Goal: Task Accomplishment & Management: Manage account settings

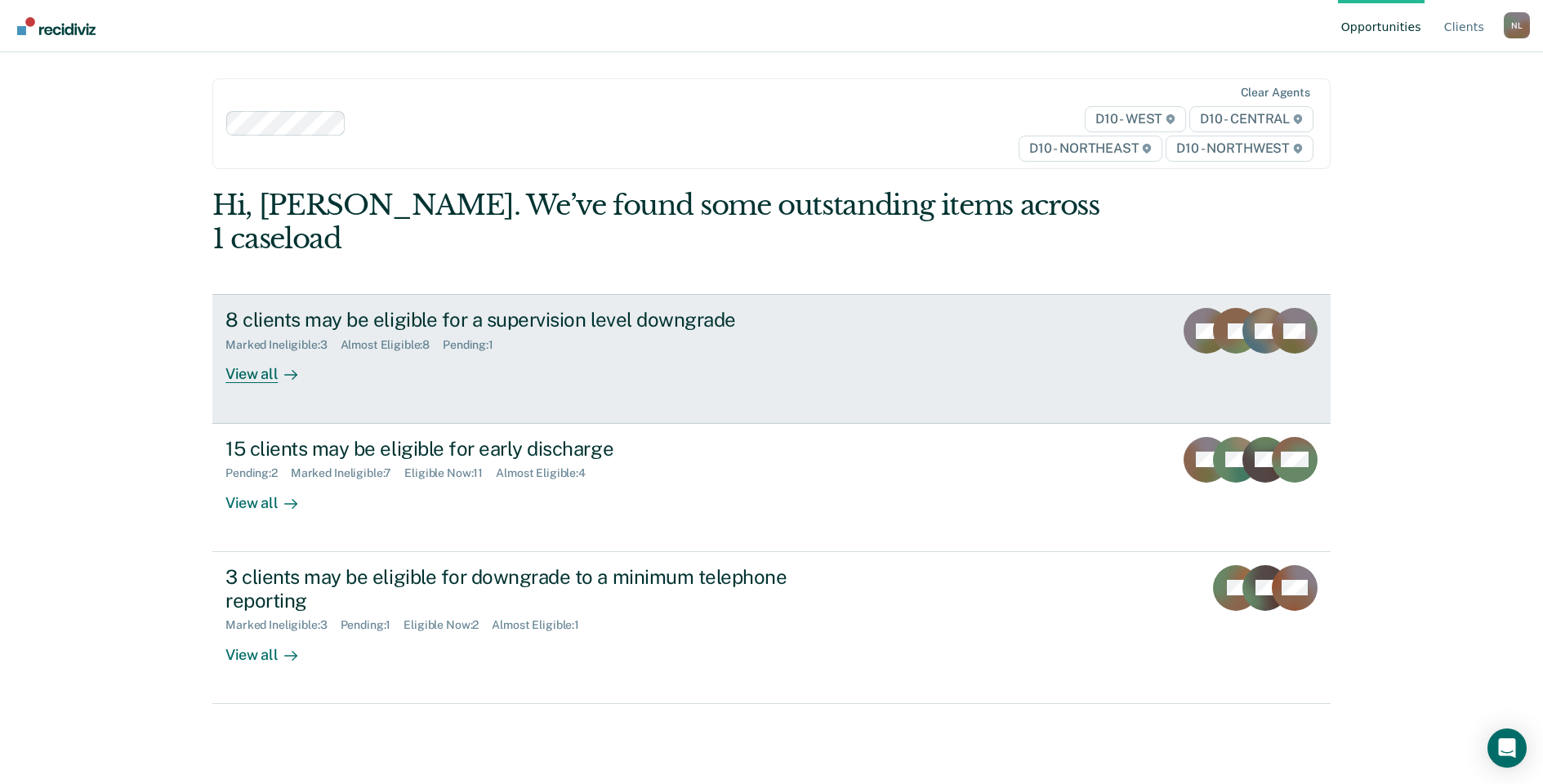
click at [262, 352] on div "View all" at bounding box center [271, 368] width 92 height 32
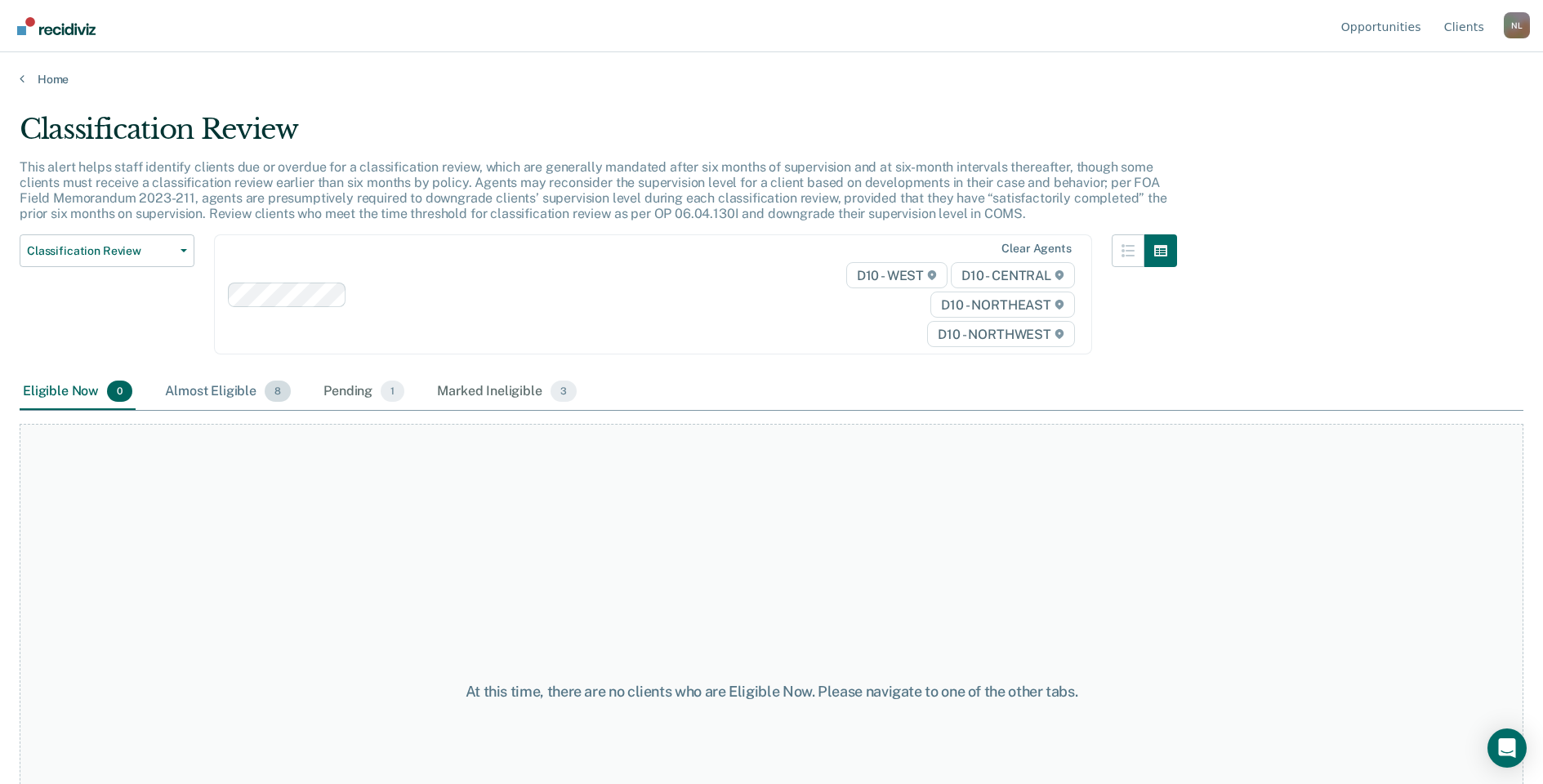
click at [236, 393] on div "Almost Eligible 8" at bounding box center [228, 392] width 133 height 36
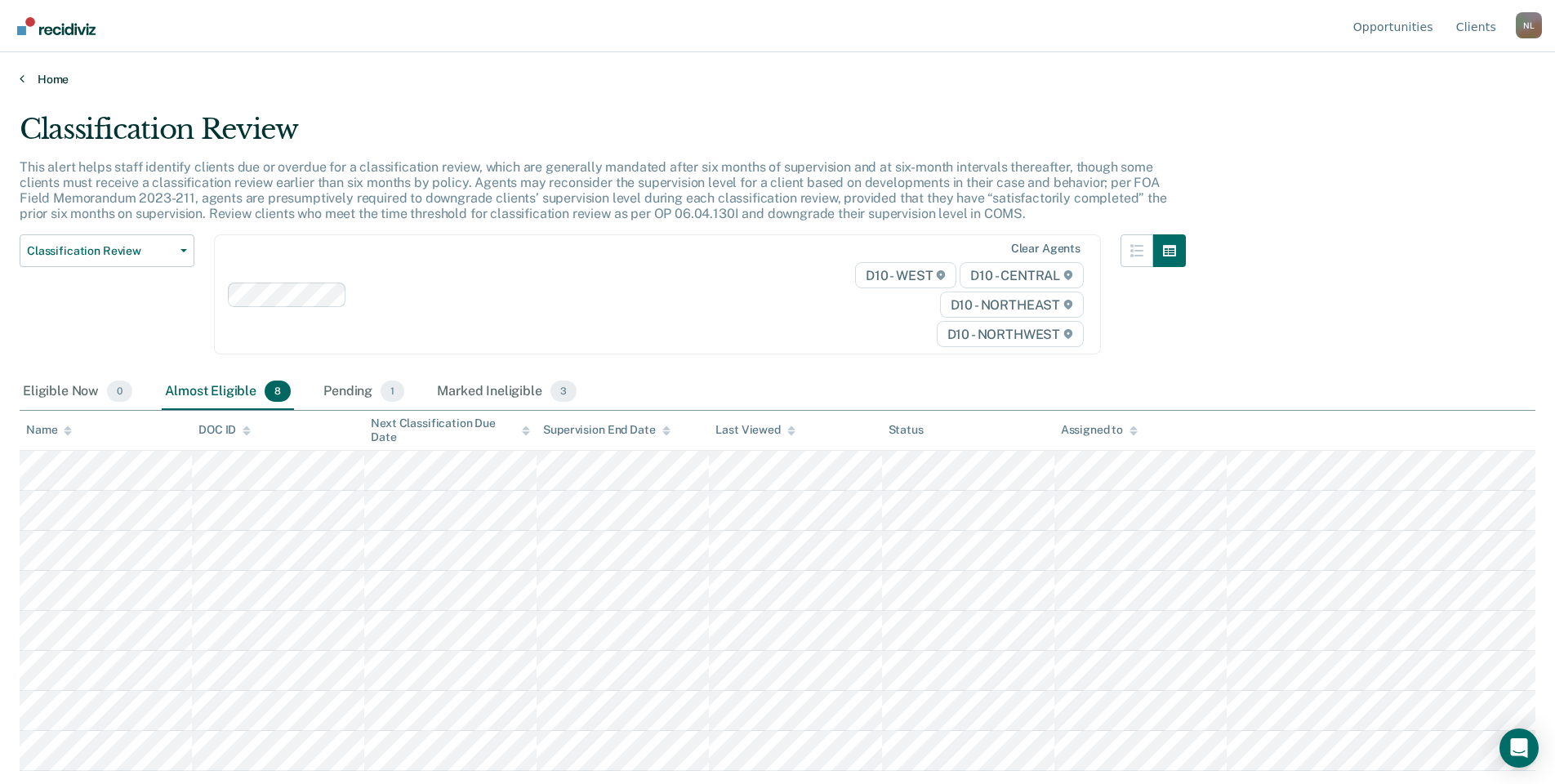
click at [39, 77] on link "Home" at bounding box center [778, 79] width 1516 height 15
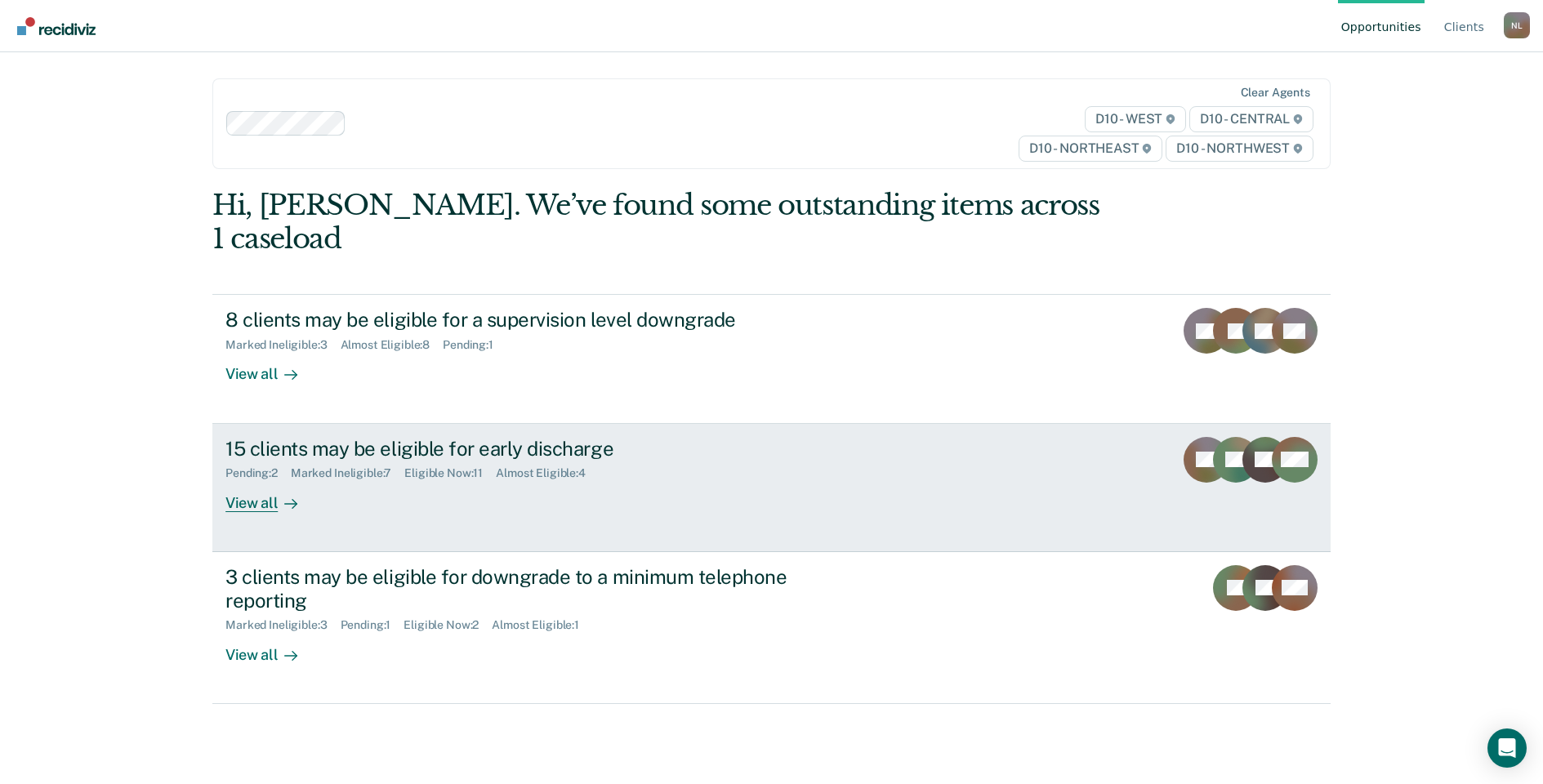
click at [262, 480] on div "View all" at bounding box center [271, 496] width 92 height 32
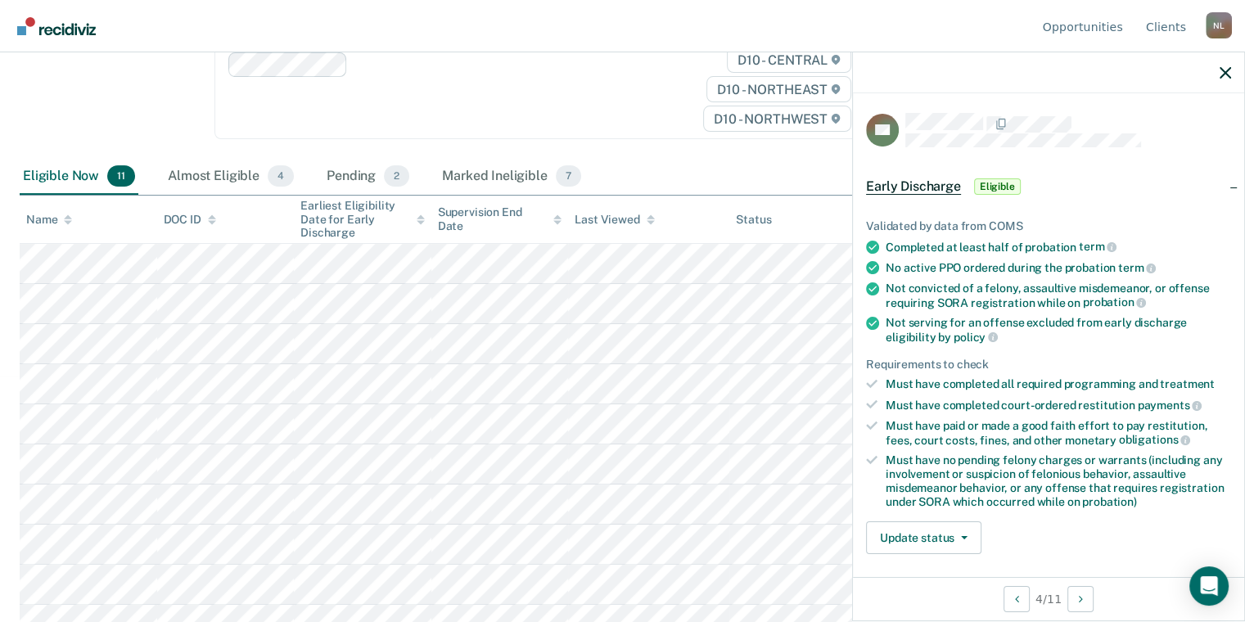
scroll to position [307, 0]
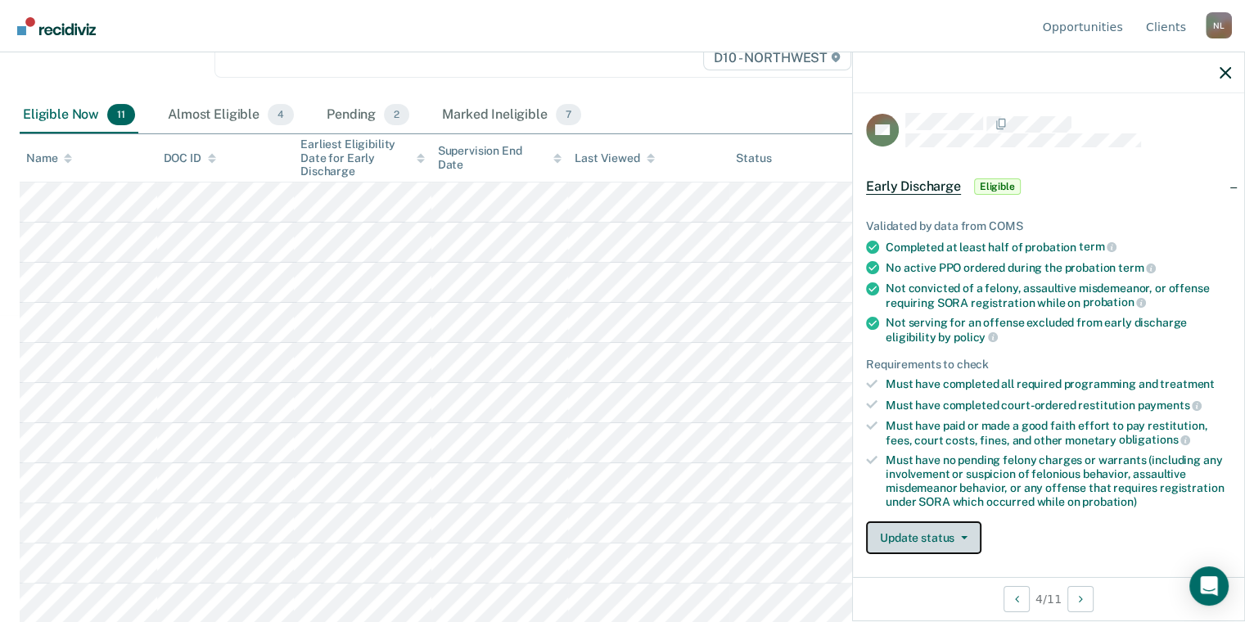
click at [935, 536] on button "Update status" at bounding box center [923, 537] width 115 height 33
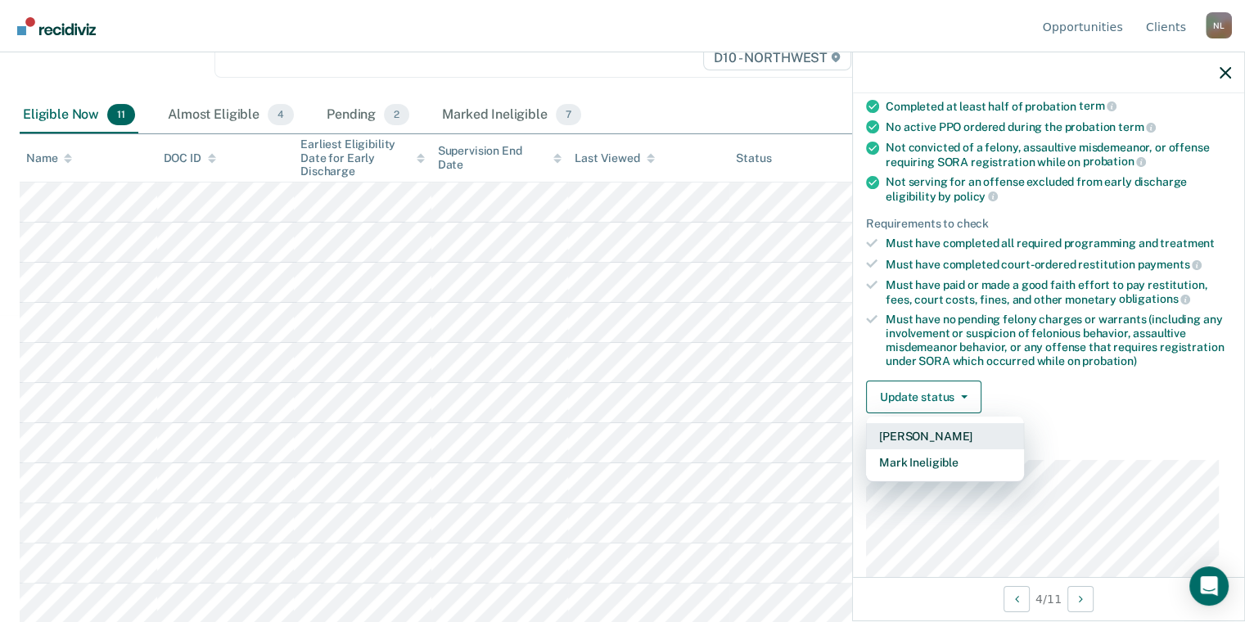
scroll to position [164, 0]
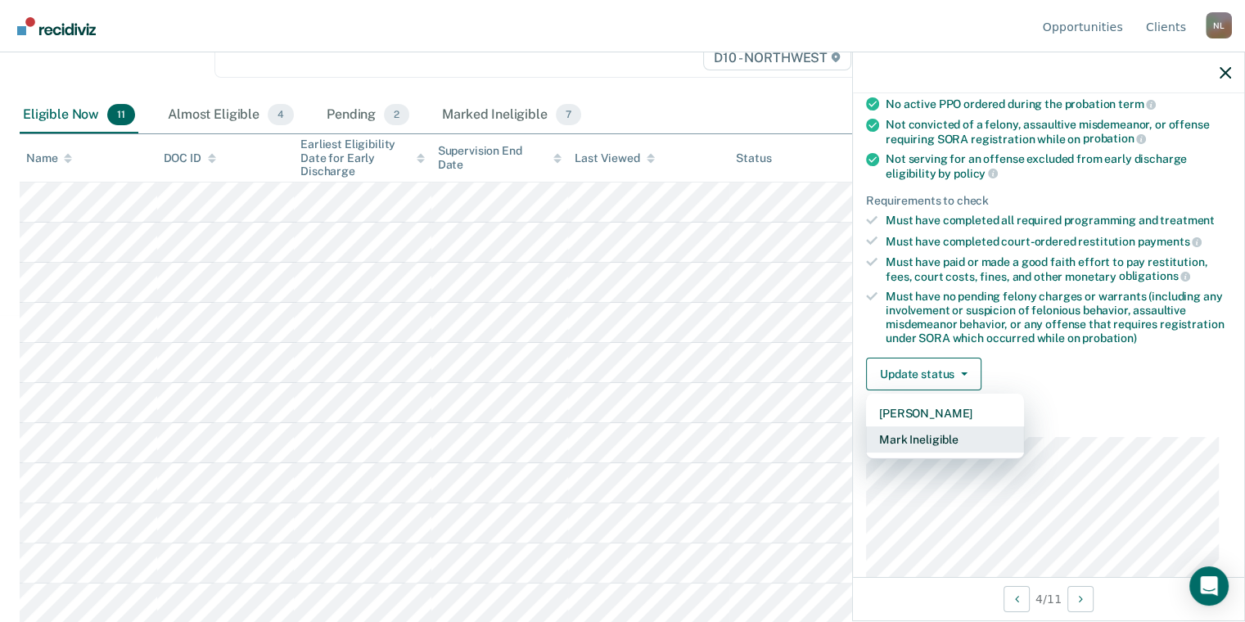
click at [966, 435] on button "Mark Ineligible" at bounding box center [945, 439] width 158 height 26
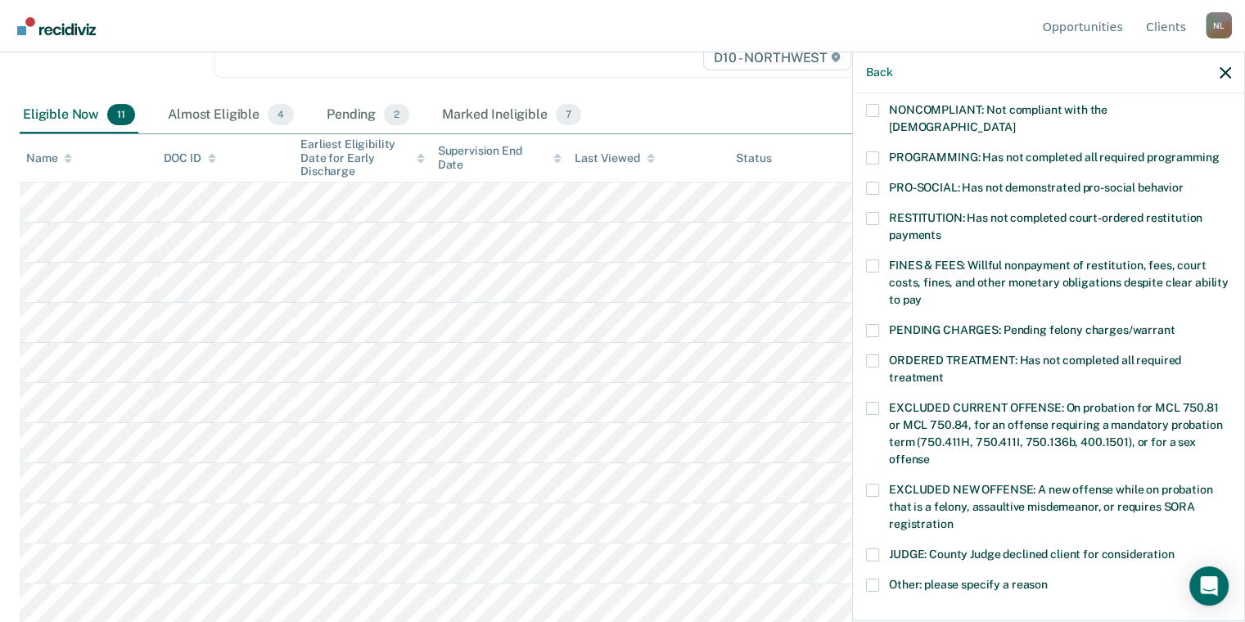
scroll to position [327, 0]
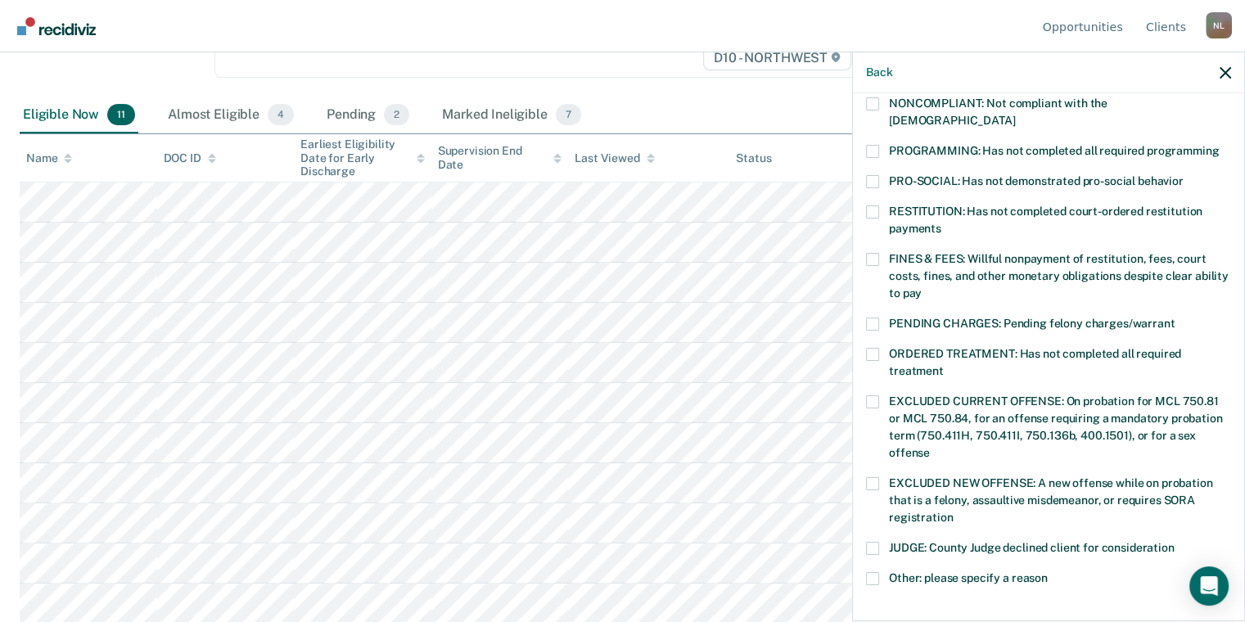
click at [867, 572] on span at bounding box center [872, 578] width 13 height 13
click at [1047, 572] on input "Other: please specify a reason" at bounding box center [1047, 572] width 0 height 0
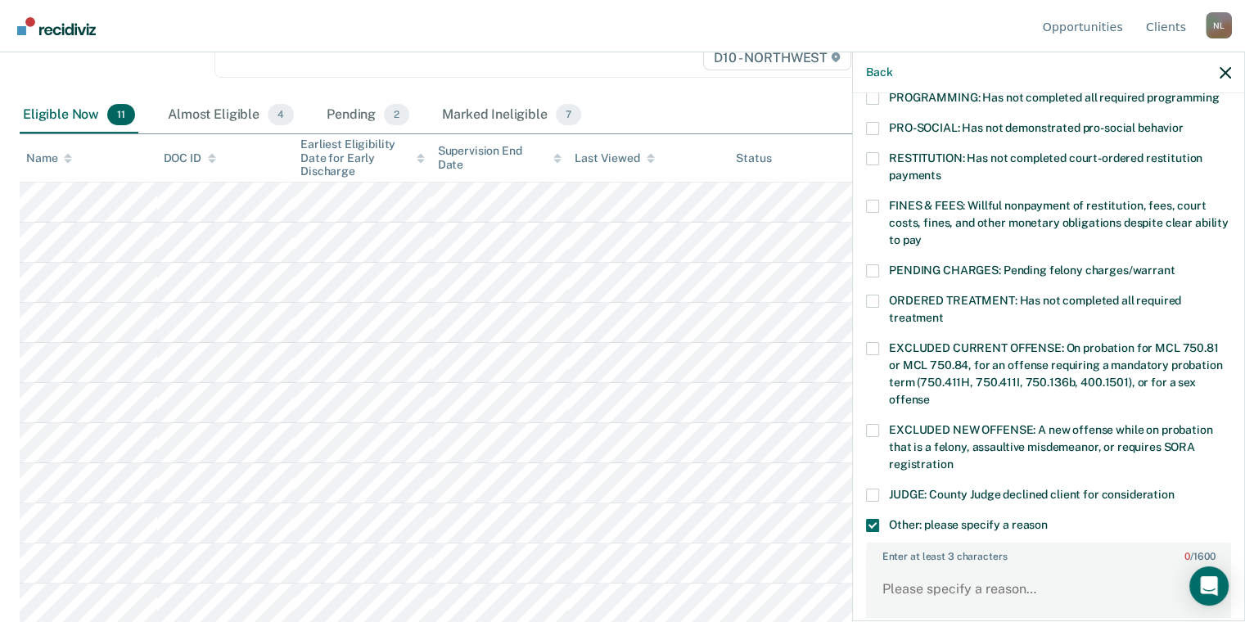
scroll to position [409, 0]
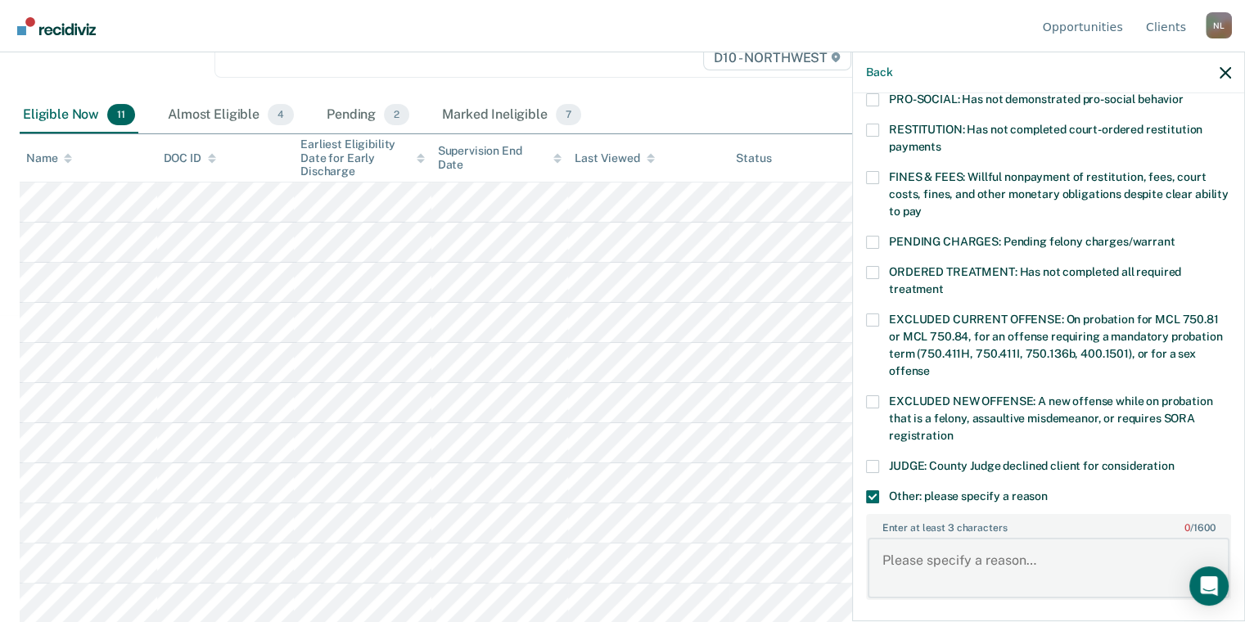
click at [969, 546] on textarea "Enter at least 3 characters 0 / 1600" at bounding box center [1048, 568] width 362 height 61
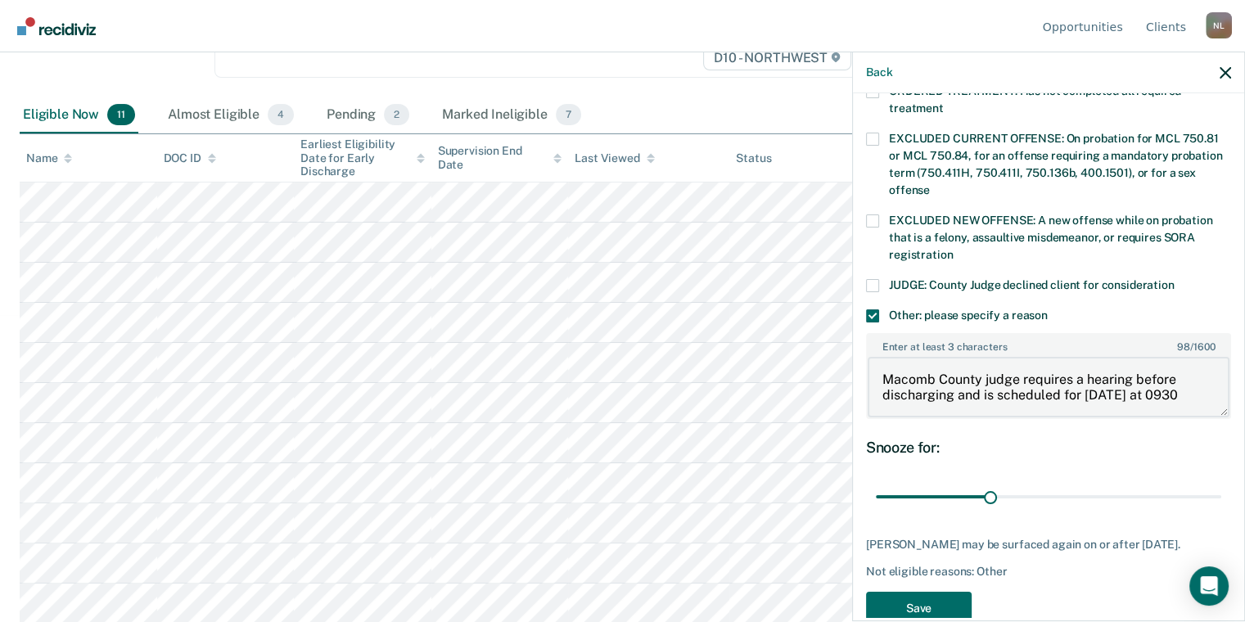
scroll to position [606, 0]
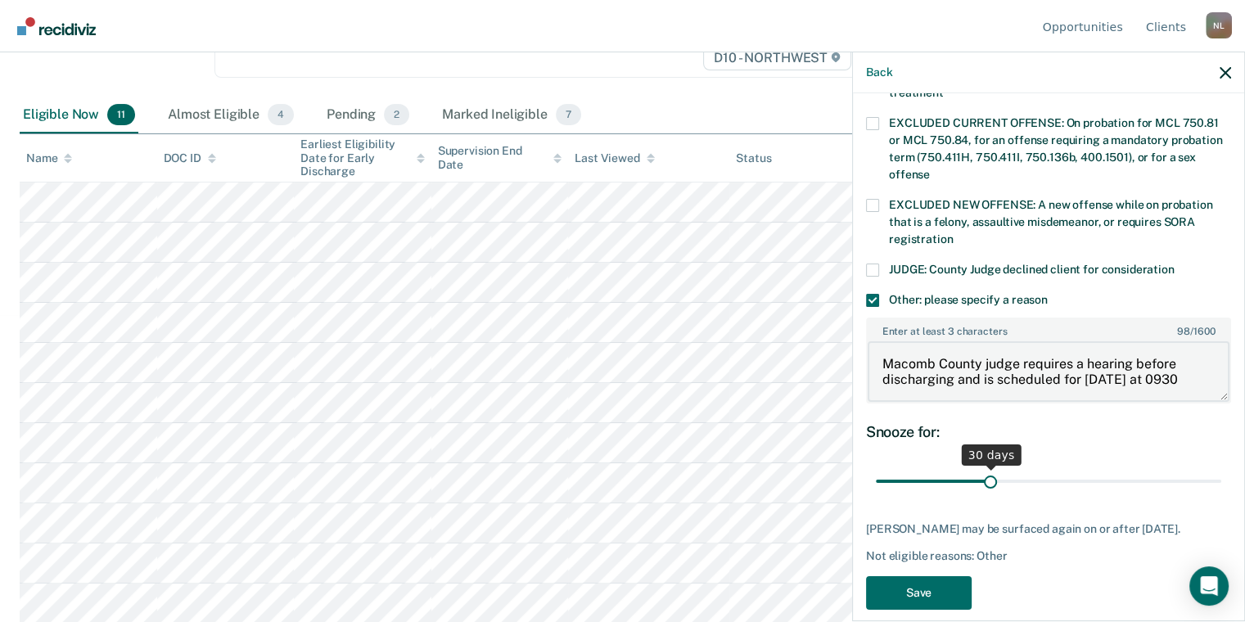
type textarea "Macomb County judge requires a hearing before discharging and is scheduled for …"
click at [923, 467] on input "range" at bounding box center [1048, 481] width 345 height 29
click at [972, 467] on input "range" at bounding box center [1048, 481] width 345 height 29
click at [984, 467] on input "range" at bounding box center [1048, 481] width 345 height 29
click at [998, 467] on input "range" at bounding box center [1048, 481] width 345 height 29
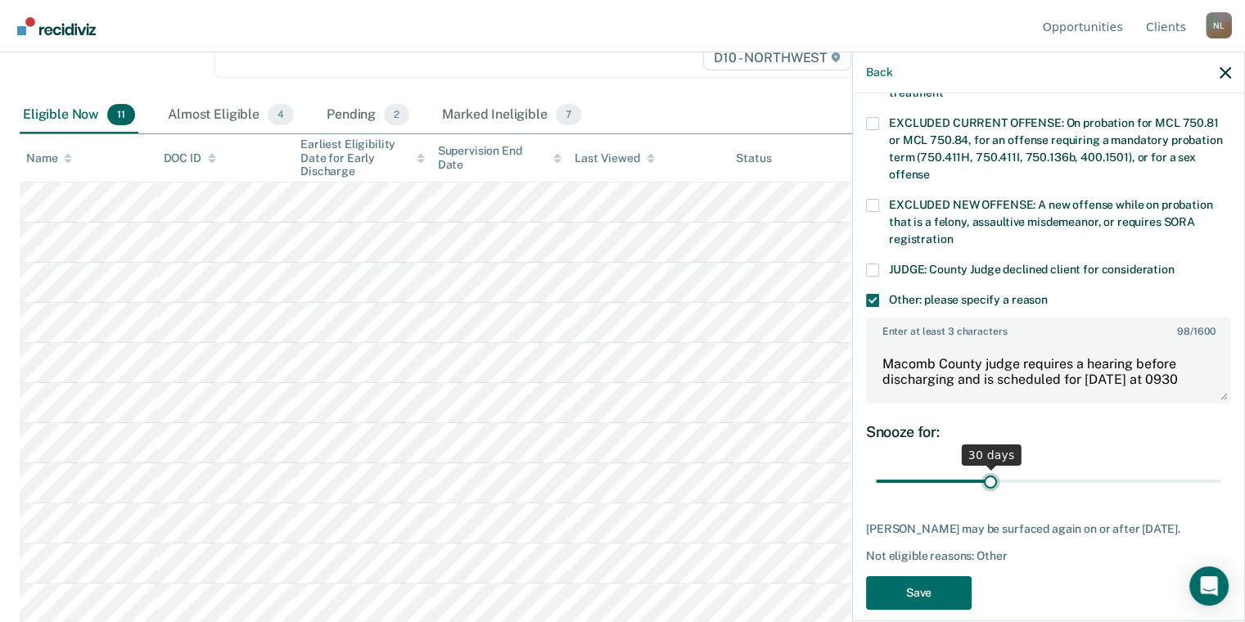
drag, startPoint x: 998, startPoint y: 459, endPoint x: 985, endPoint y: 460, distance: 13.1
type input "30"
click at [985, 467] on input "range" at bounding box center [1048, 481] width 345 height 29
click at [939, 586] on button "Save" at bounding box center [919, 593] width 106 height 34
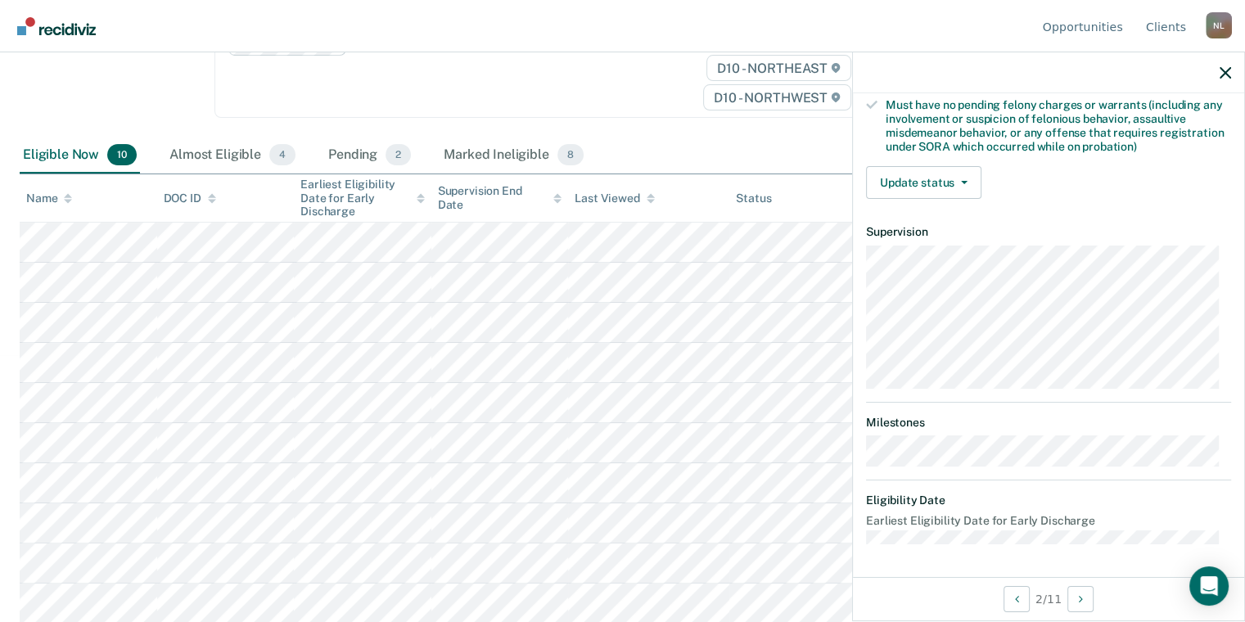
scroll to position [332, 0]
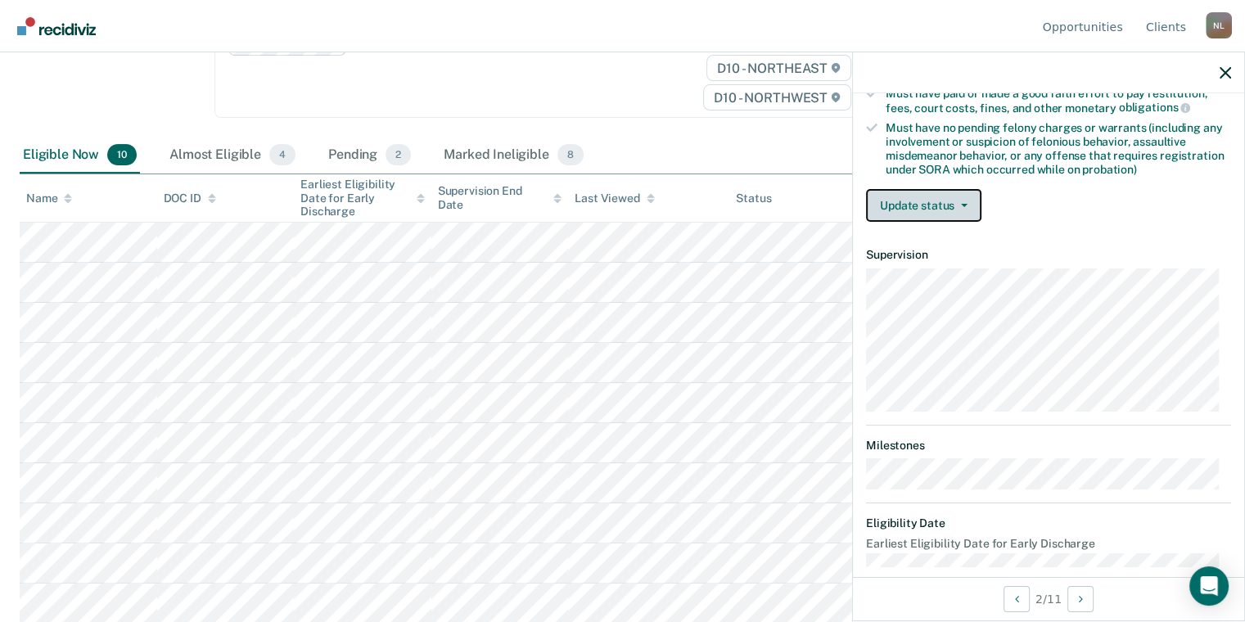
click at [930, 190] on button "Update status" at bounding box center [923, 205] width 115 height 33
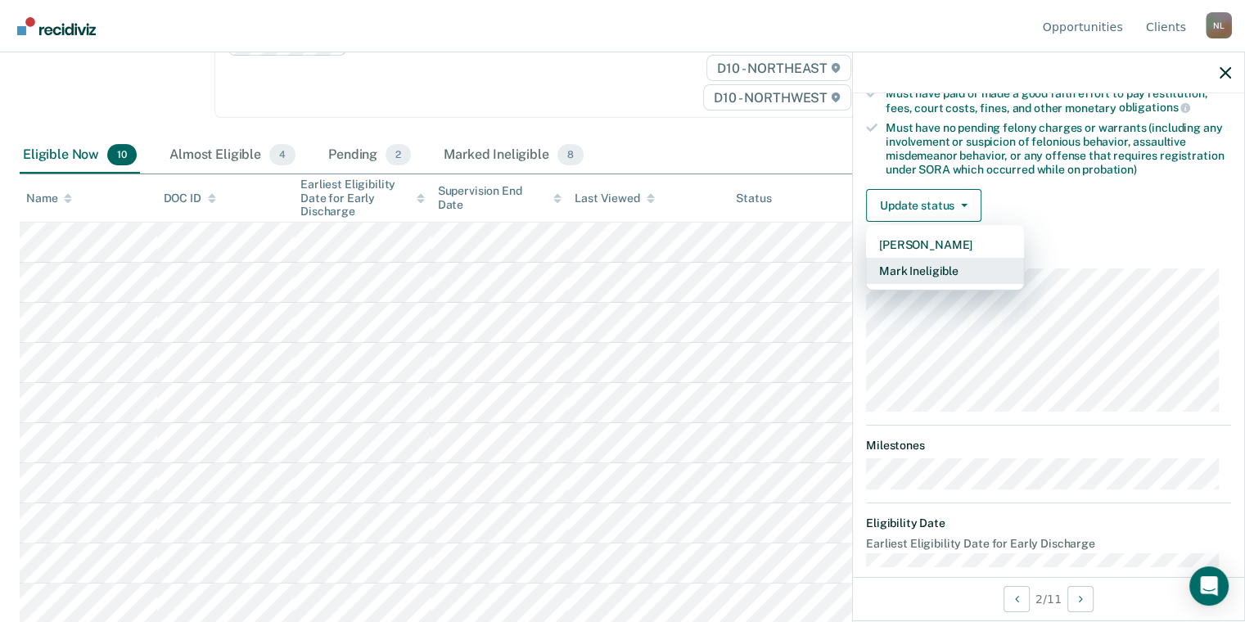
click at [908, 263] on button "Mark Ineligible" at bounding box center [945, 271] width 158 height 26
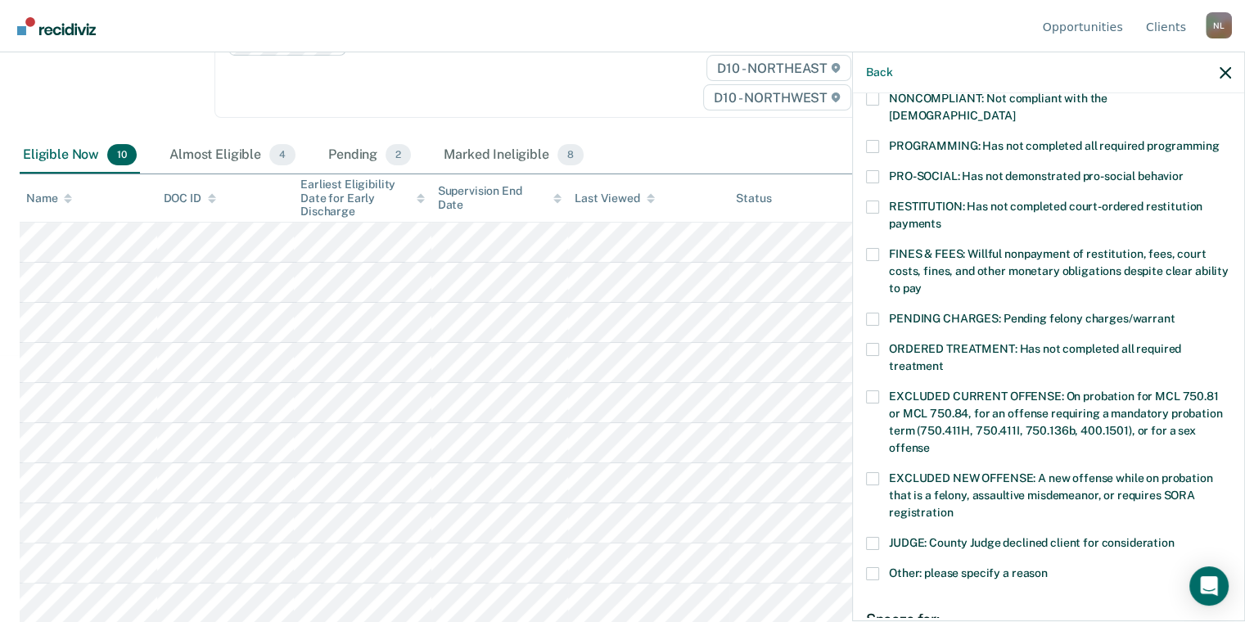
click at [875, 140] on span at bounding box center [872, 146] width 13 height 13
click at [1218, 140] on input "PROGRAMMING: Has not completed all required programming" at bounding box center [1218, 140] width 0 height 0
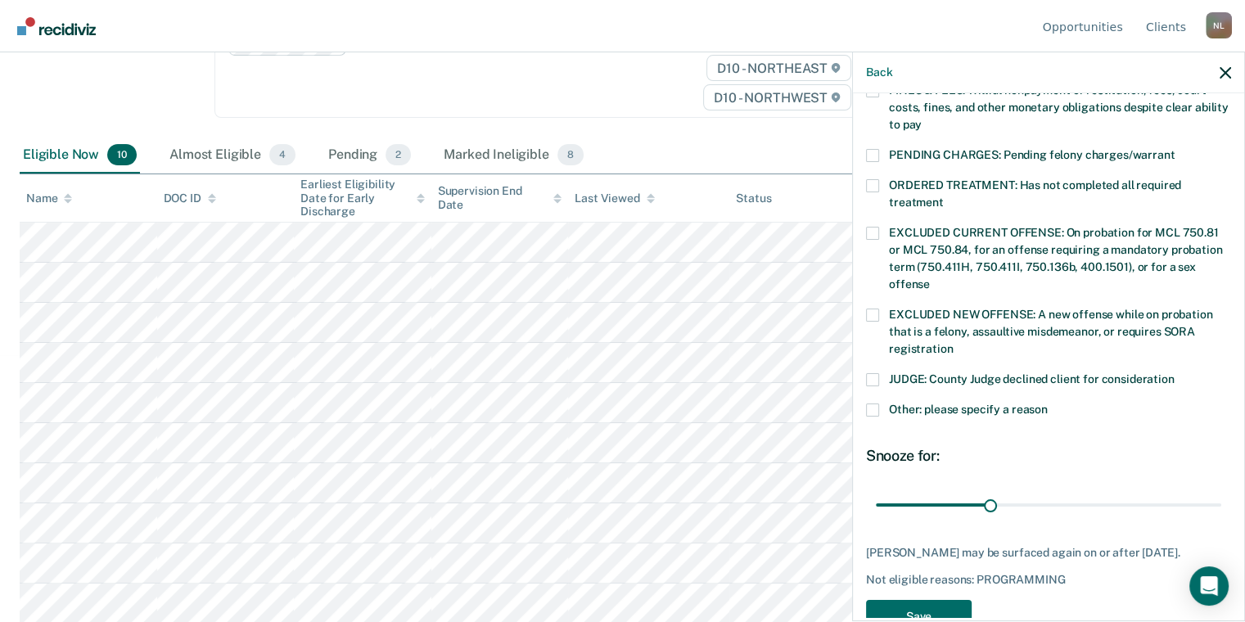
scroll to position [535, 0]
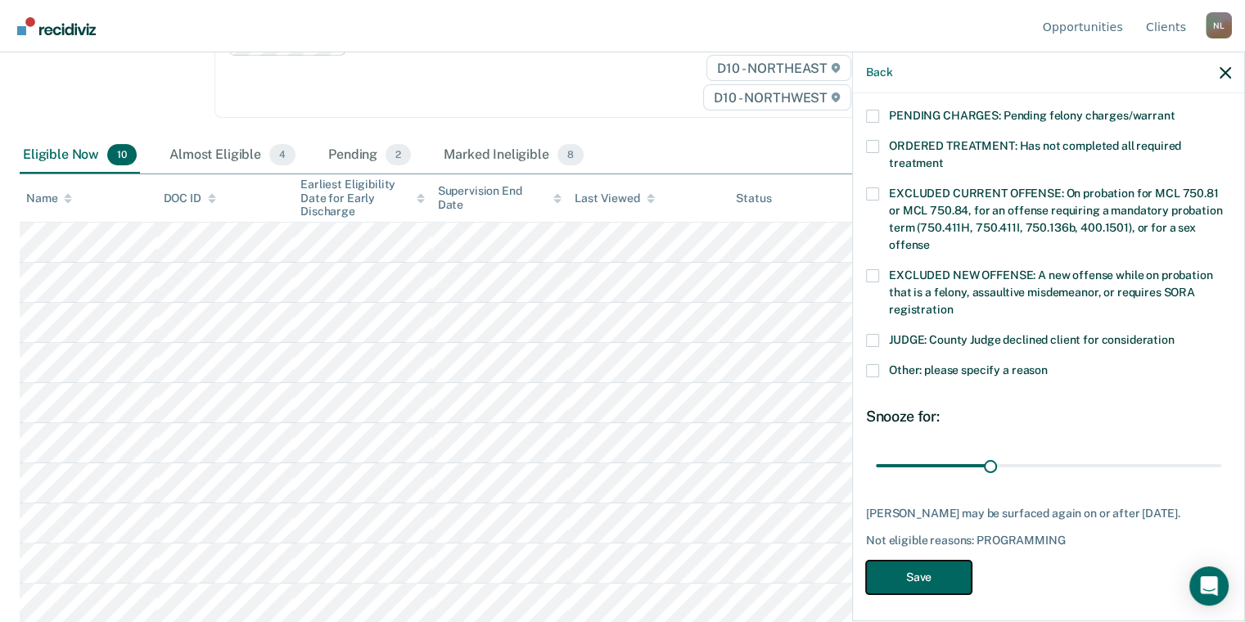
click at [925, 566] on button "Save" at bounding box center [919, 578] width 106 height 34
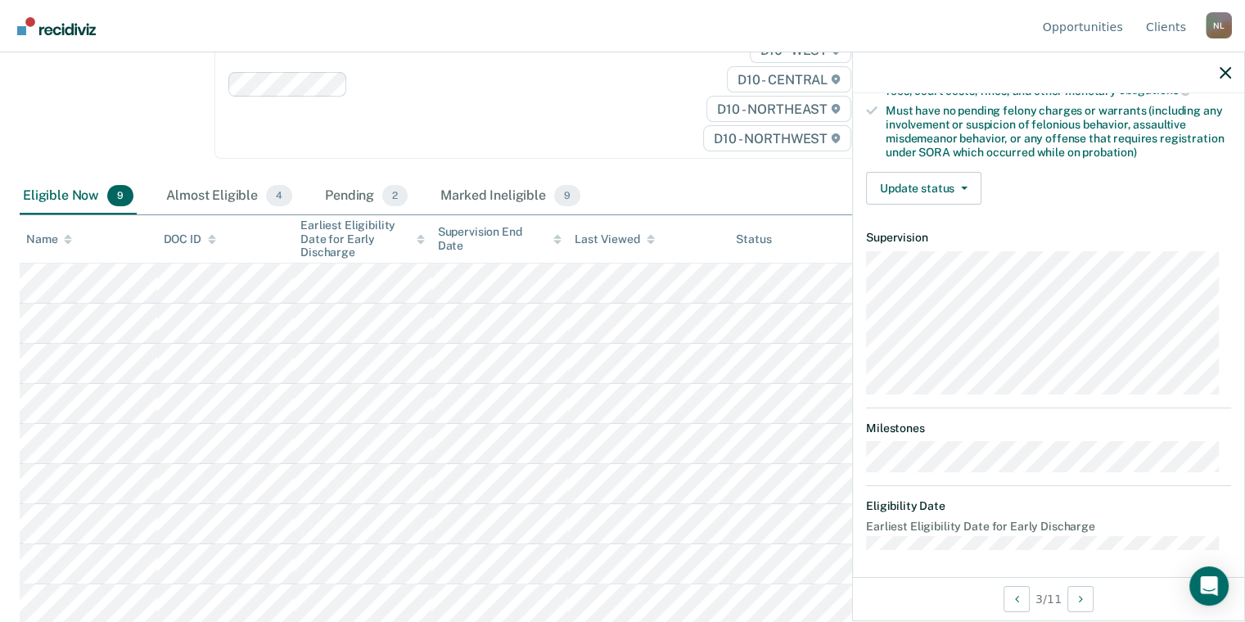
scroll to position [349, 0]
click at [921, 189] on button "Update status" at bounding box center [923, 189] width 115 height 33
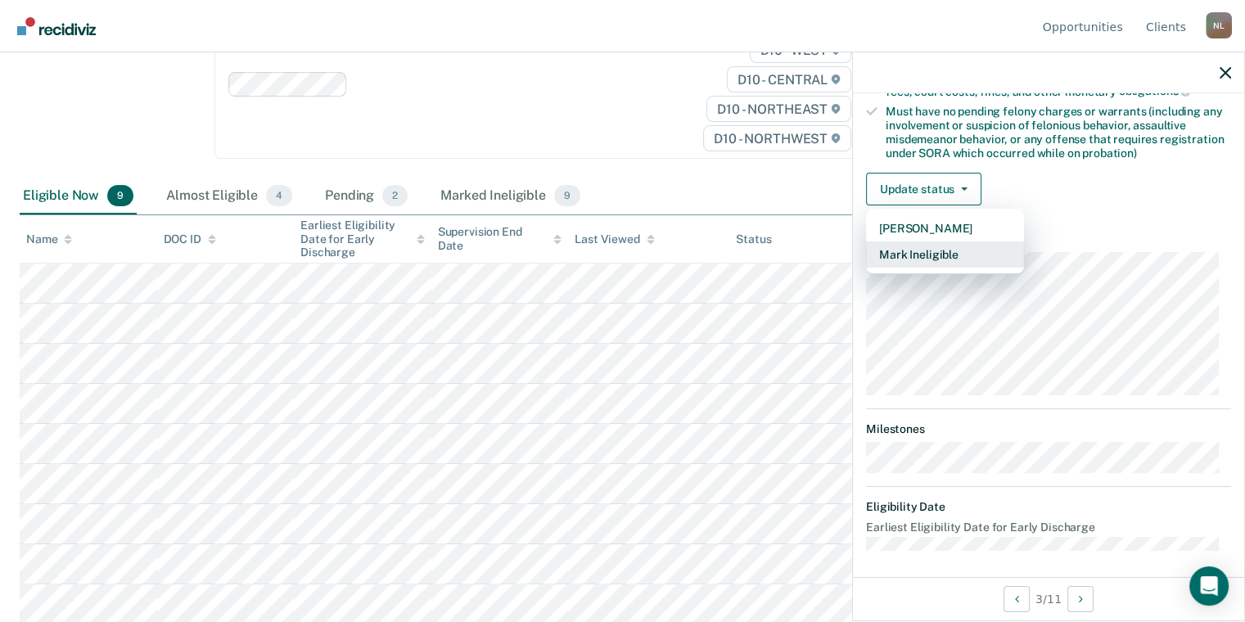
click at [900, 249] on button "Mark Ineligible" at bounding box center [945, 254] width 158 height 26
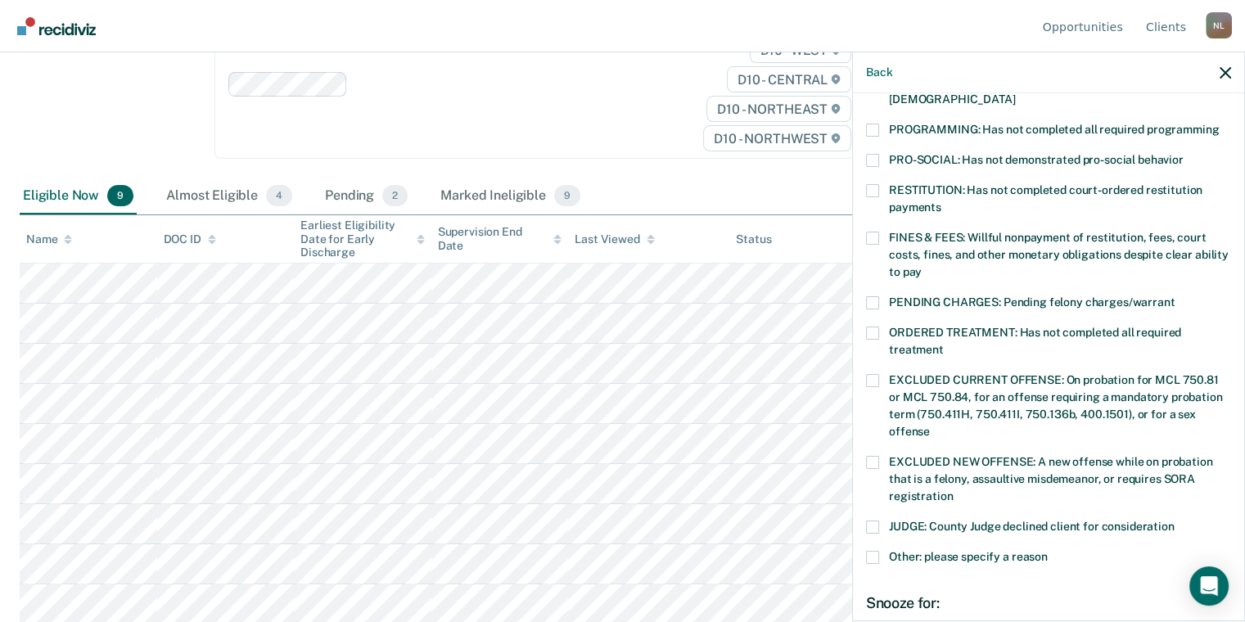
click at [874, 232] on span at bounding box center [872, 238] width 13 height 13
click at [921, 266] on input "FINES & FEES: Willful nonpayment of restitution, fees, court costs, fines, and …" at bounding box center [921, 266] width 0 height 0
click at [877, 184] on span at bounding box center [872, 190] width 13 height 13
click at [941, 201] on input "RESTITUTION: Has not completed court-ordered restitution payments" at bounding box center [941, 201] width 0 height 0
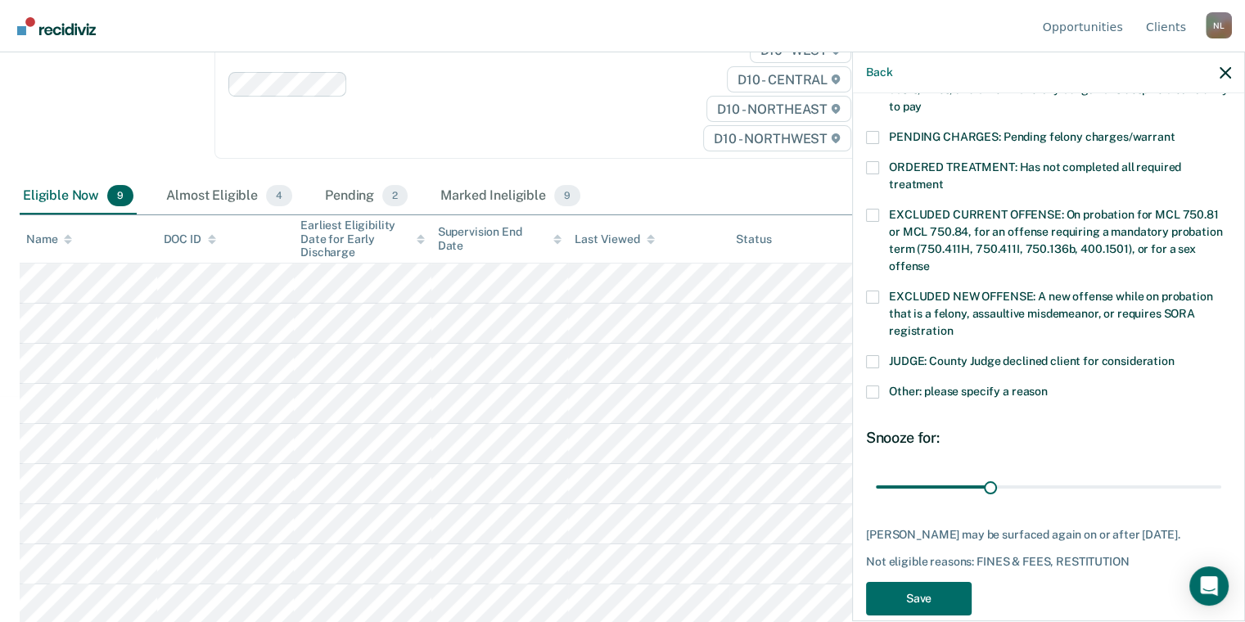
scroll to position [521, 0]
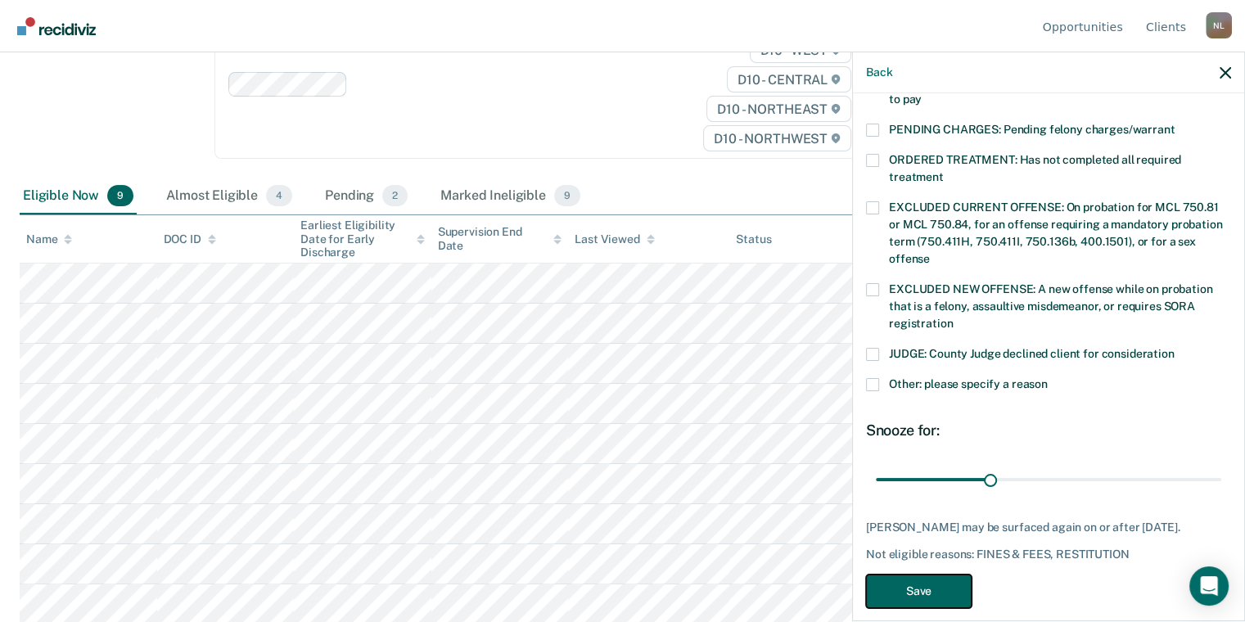
click at [955, 574] on button "Save" at bounding box center [919, 591] width 106 height 34
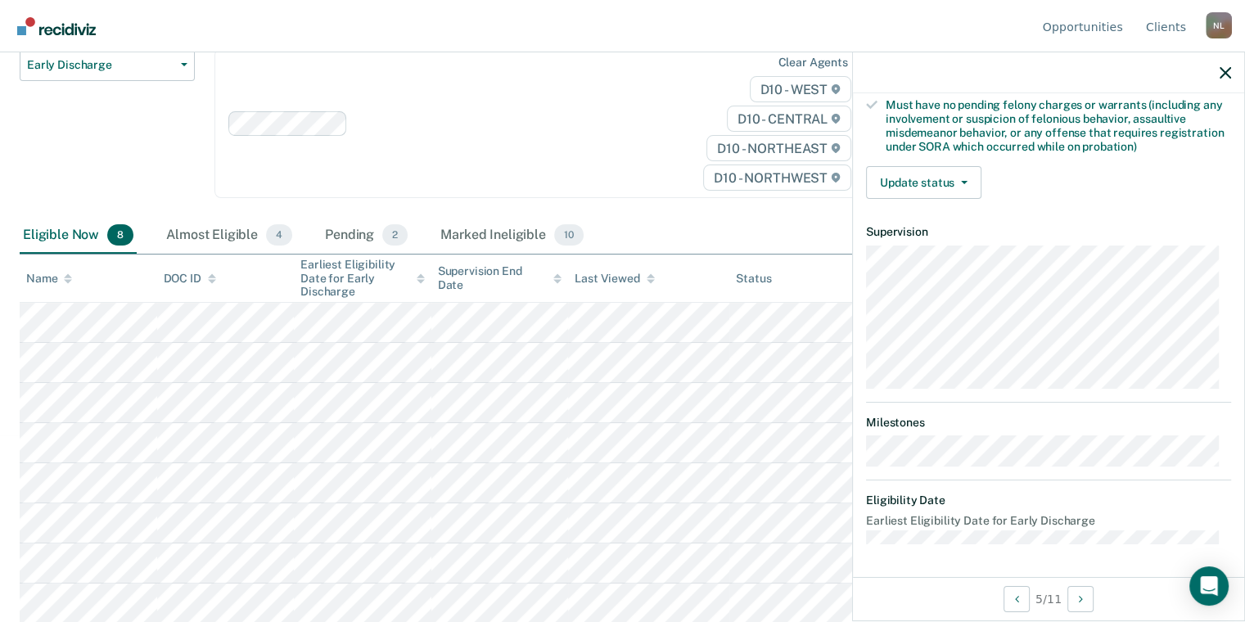
scroll to position [331, 0]
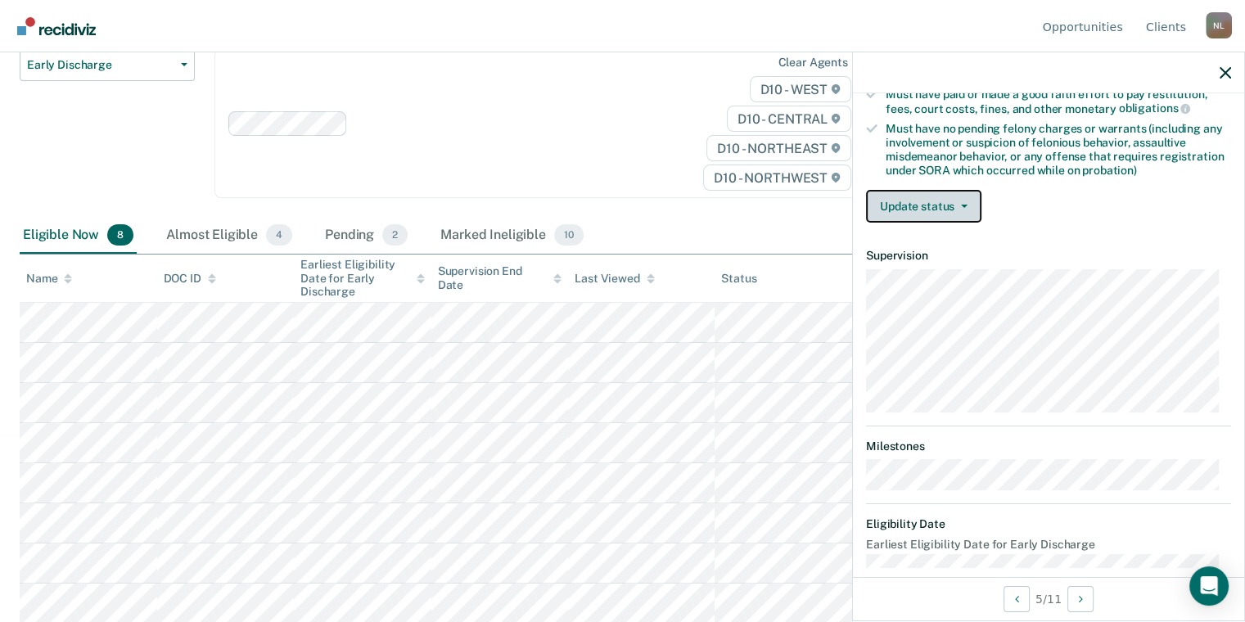
click at [950, 190] on button "Update status" at bounding box center [923, 206] width 115 height 33
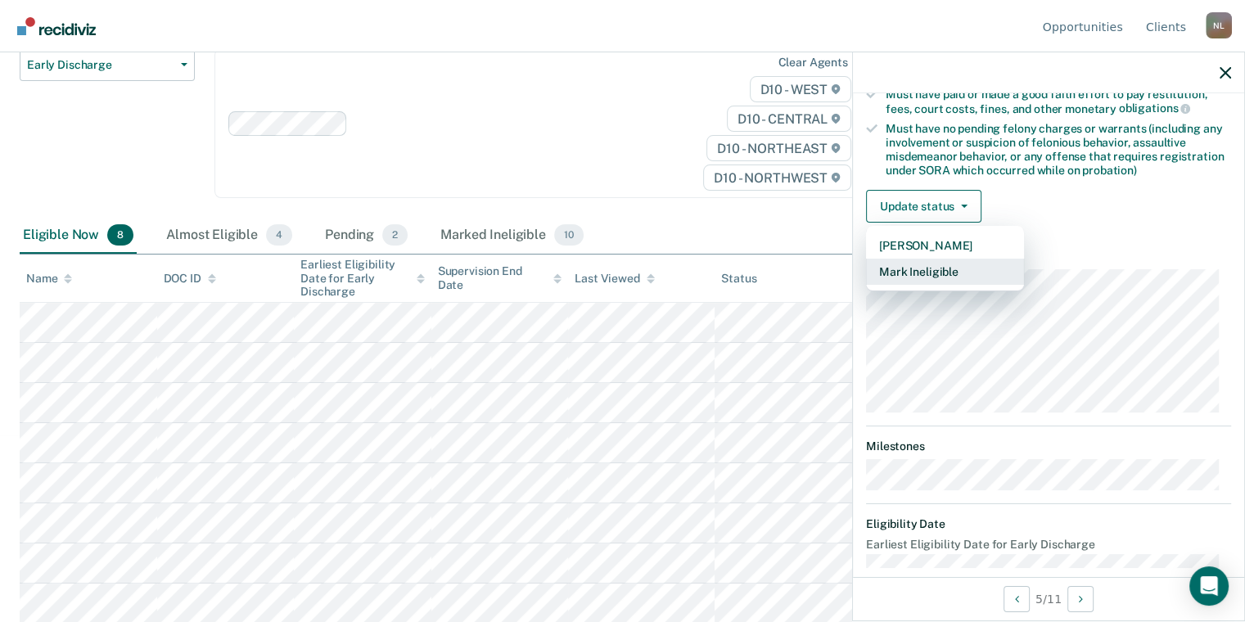
click at [959, 276] on button "Mark Ineligible" at bounding box center [945, 272] width 158 height 26
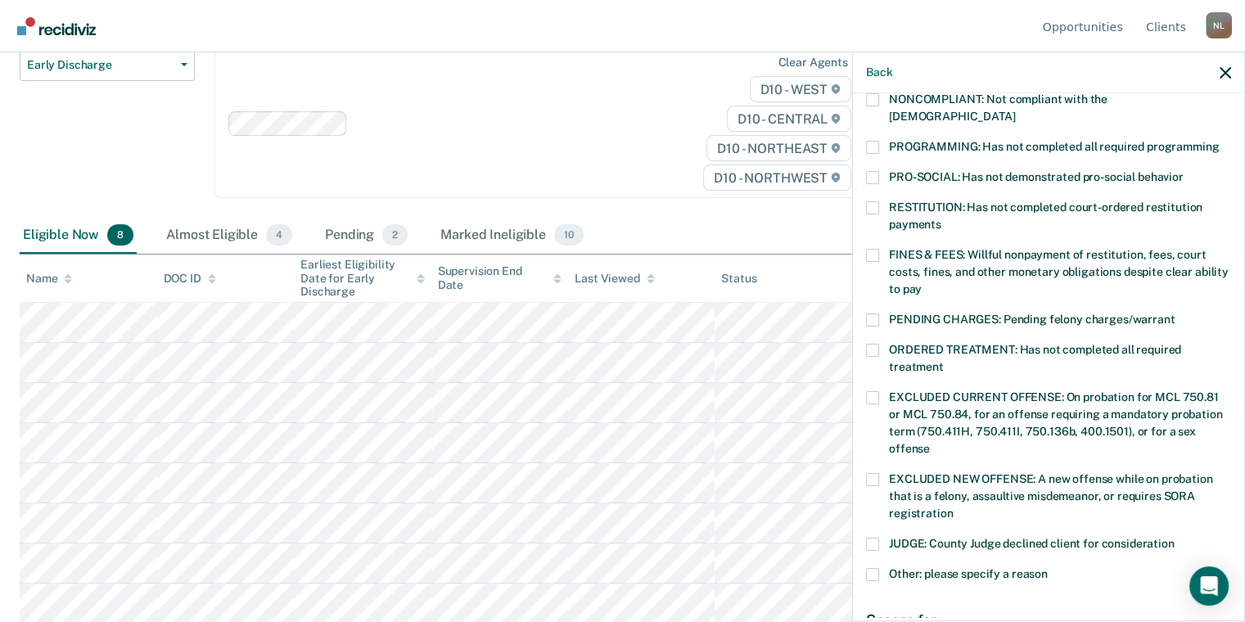
scroll to position [250, 0]
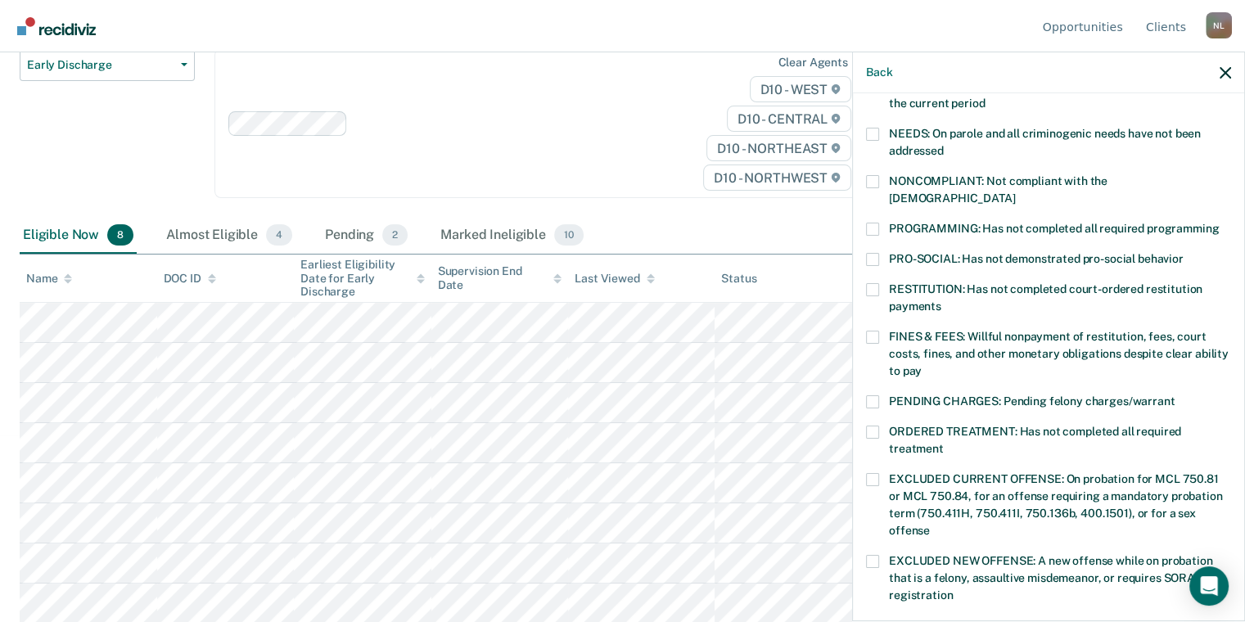
click at [872, 178] on span at bounding box center [872, 181] width 13 height 13
click at [1015, 192] on input "NONCOMPLIANT: Not compliant with the [DEMOGRAPHIC_DATA]" at bounding box center [1015, 192] width 0 height 0
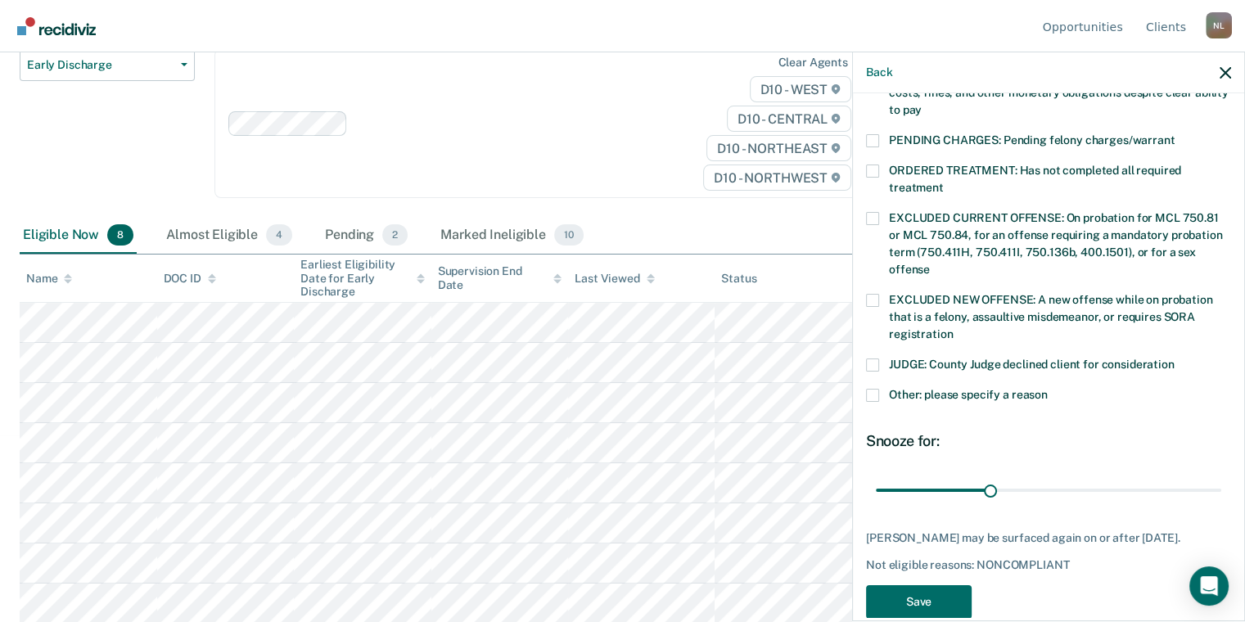
scroll to position [535, 0]
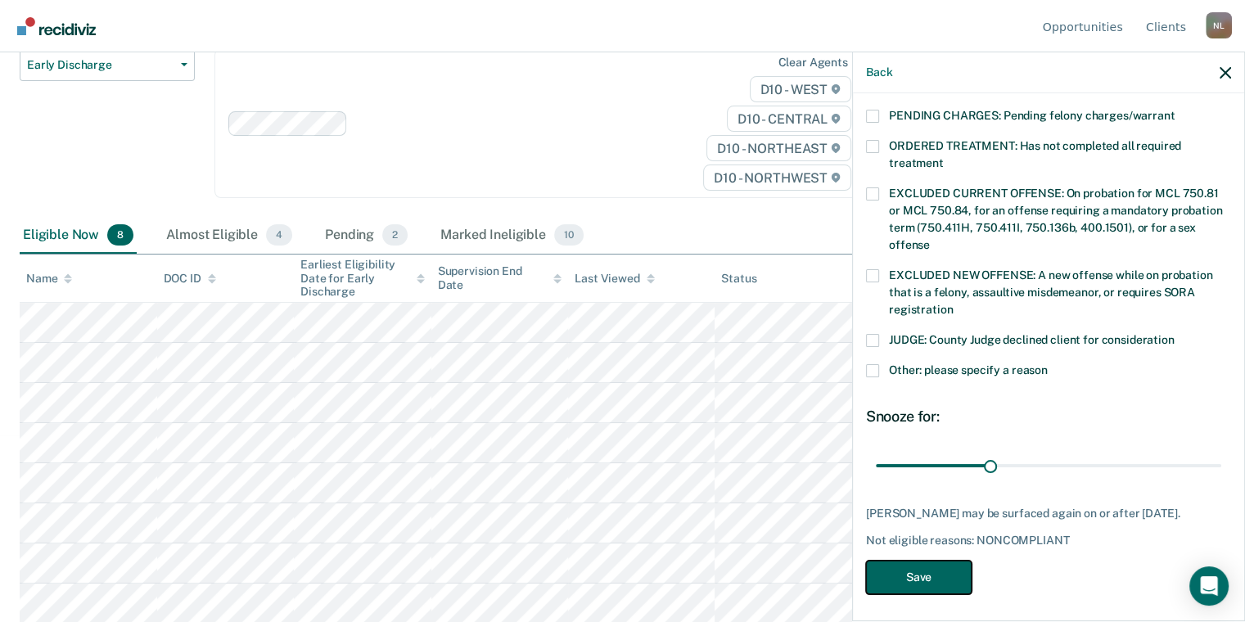
click at [944, 561] on button "Save" at bounding box center [919, 578] width 106 height 34
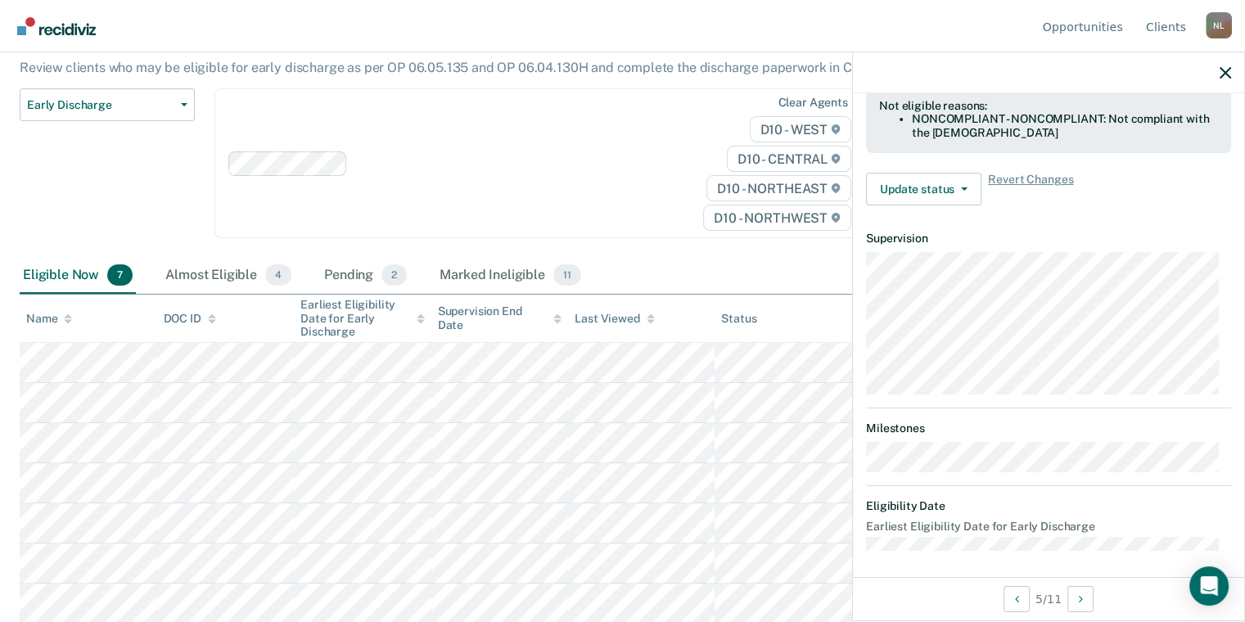
scroll to position [332, 0]
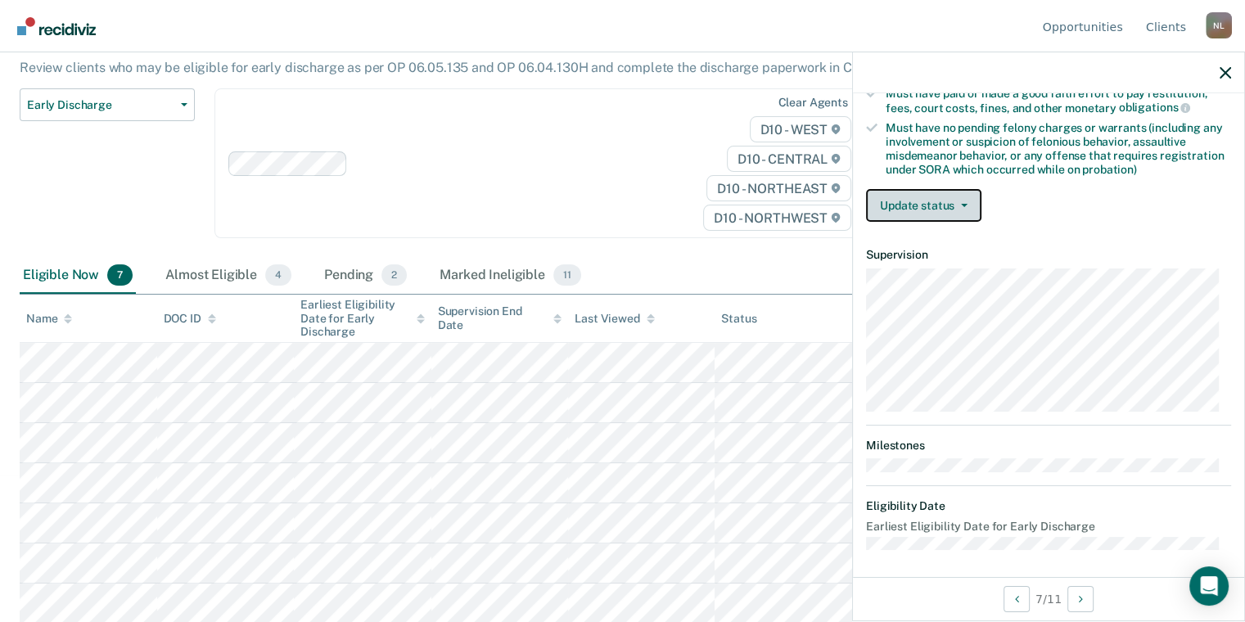
click at [898, 201] on button "Update status" at bounding box center [923, 205] width 115 height 33
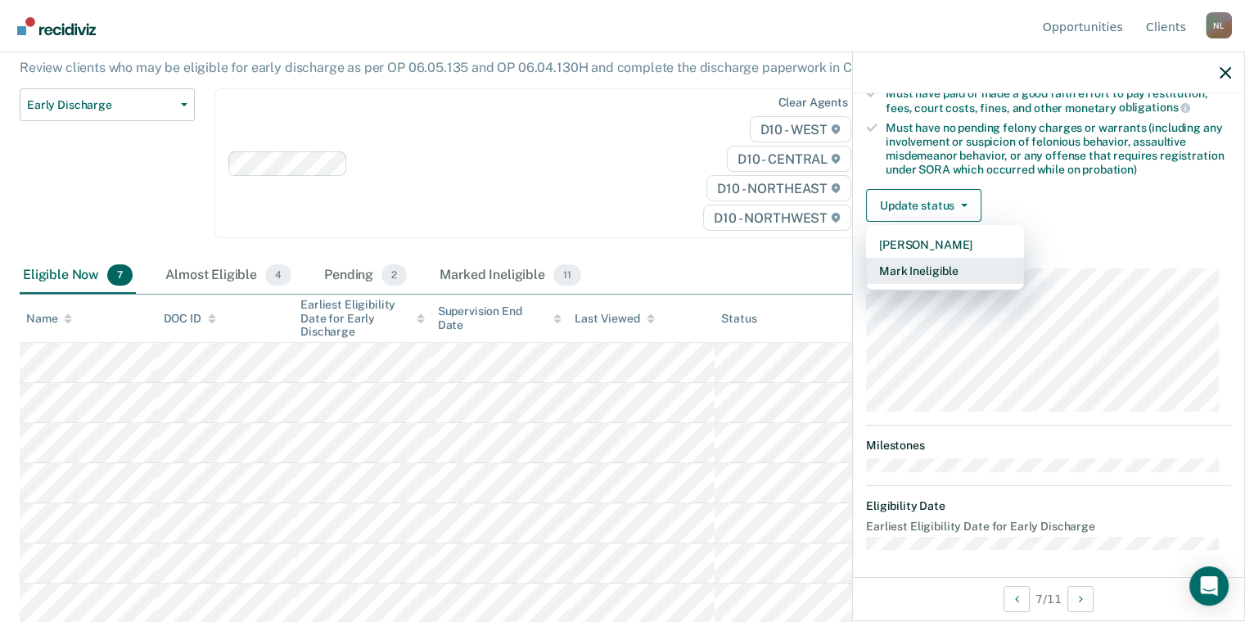
click at [900, 270] on button "Mark Ineligible" at bounding box center [945, 271] width 158 height 26
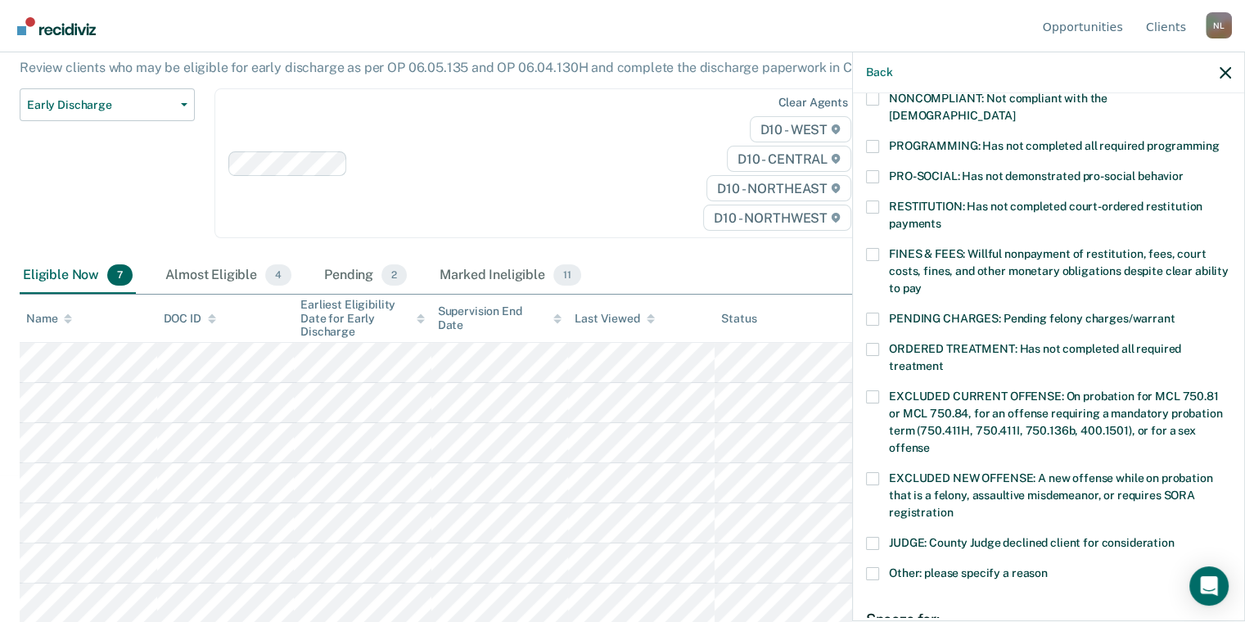
click at [873, 248] on span at bounding box center [872, 254] width 13 height 13
click at [921, 282] on input "FINES & FEES: Willful nonpayment of restitution, fees, court costs, fines, and …" at bounding box center [921, 282] width 0 height 0
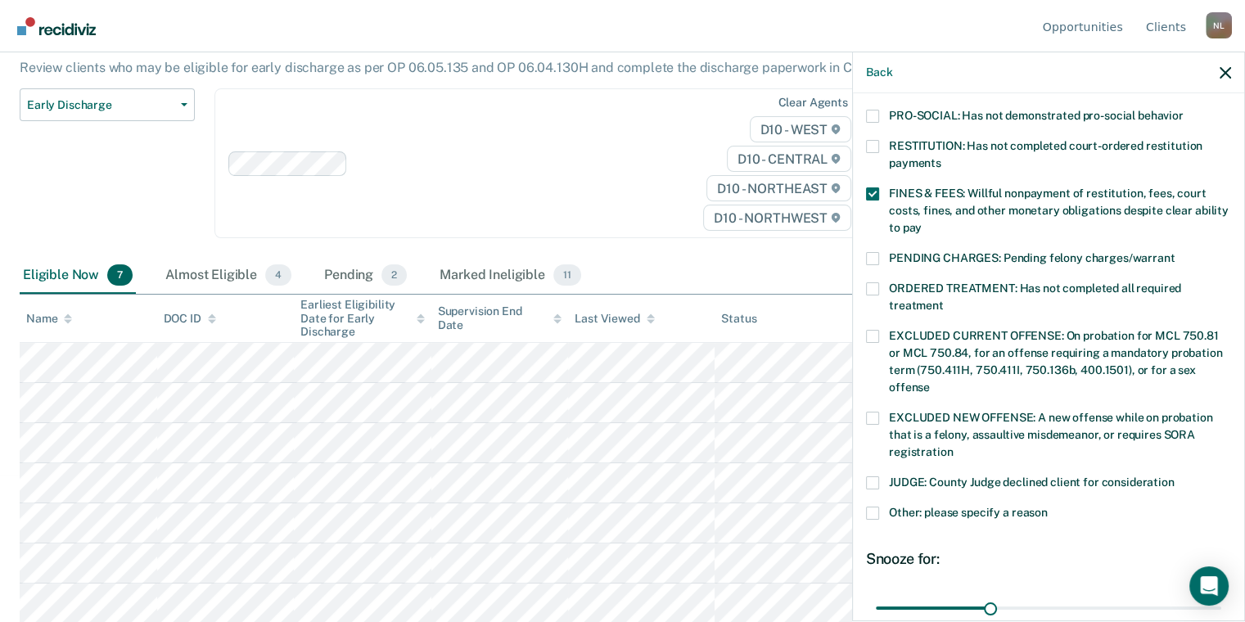
scroll to position [414, 0]
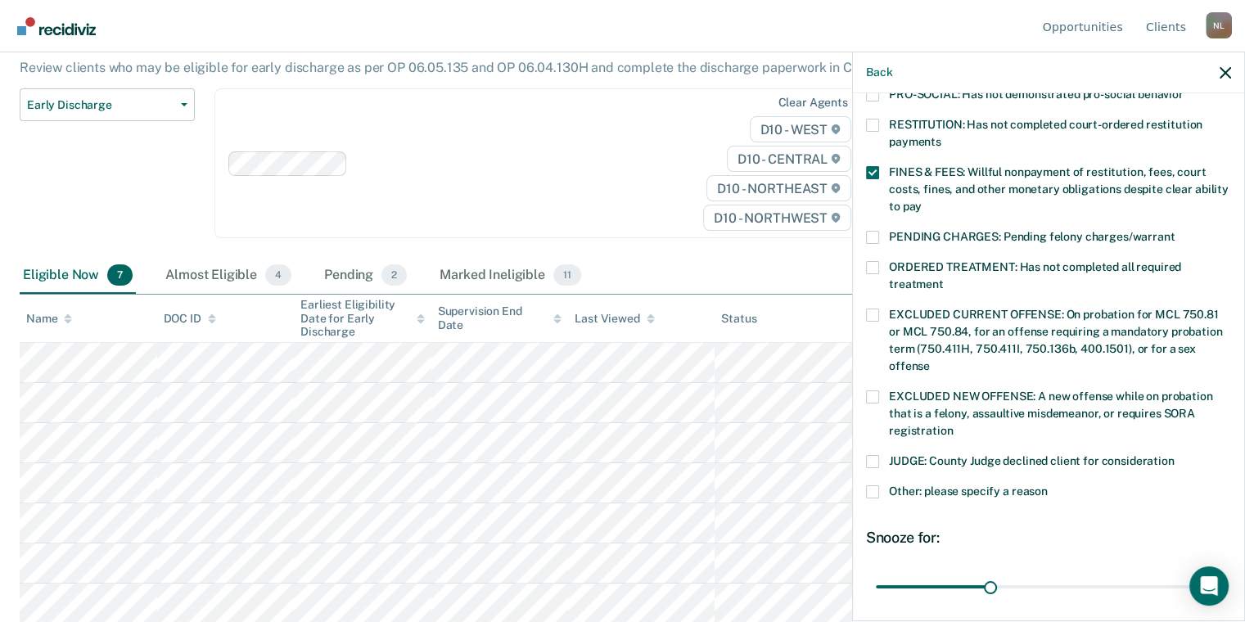
click at [868, 485] on span at bounding box center [872, 491] width 13 height 13
click at [1047, 485] on input "Other: please specify a reason" at bounding box center [1047, 485] width 0 height 0
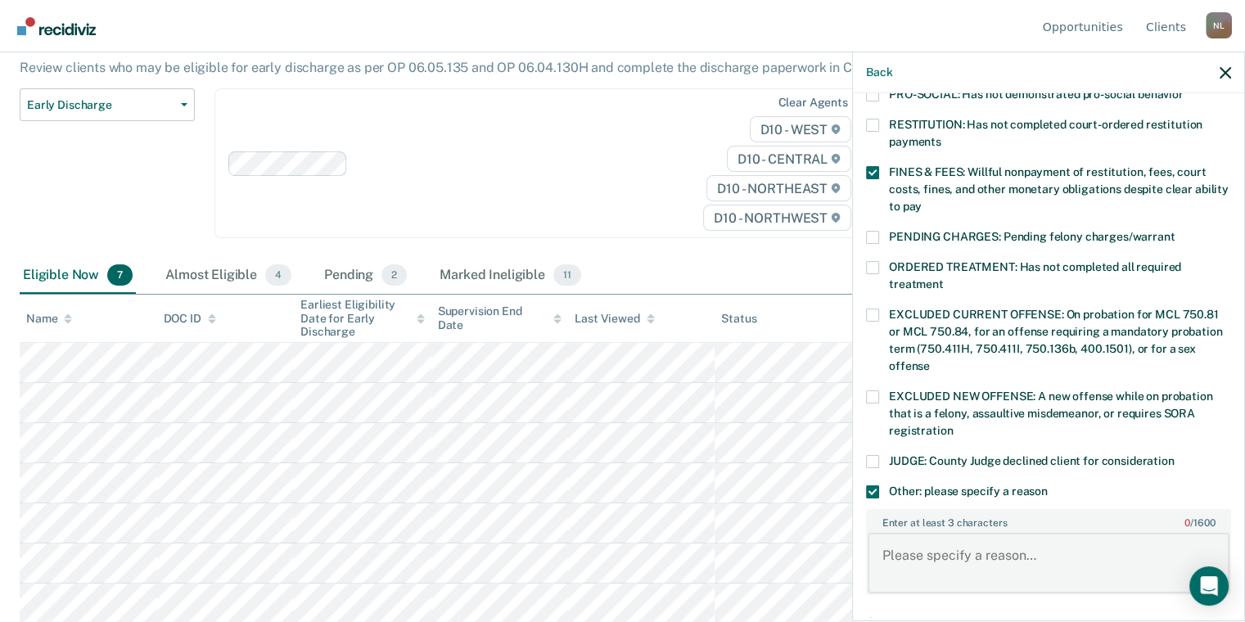
click at [963, 533] on textarea "Enter at least 3 characters 0 / 1600" at bounding box center [1048, 563] width 362 height 61
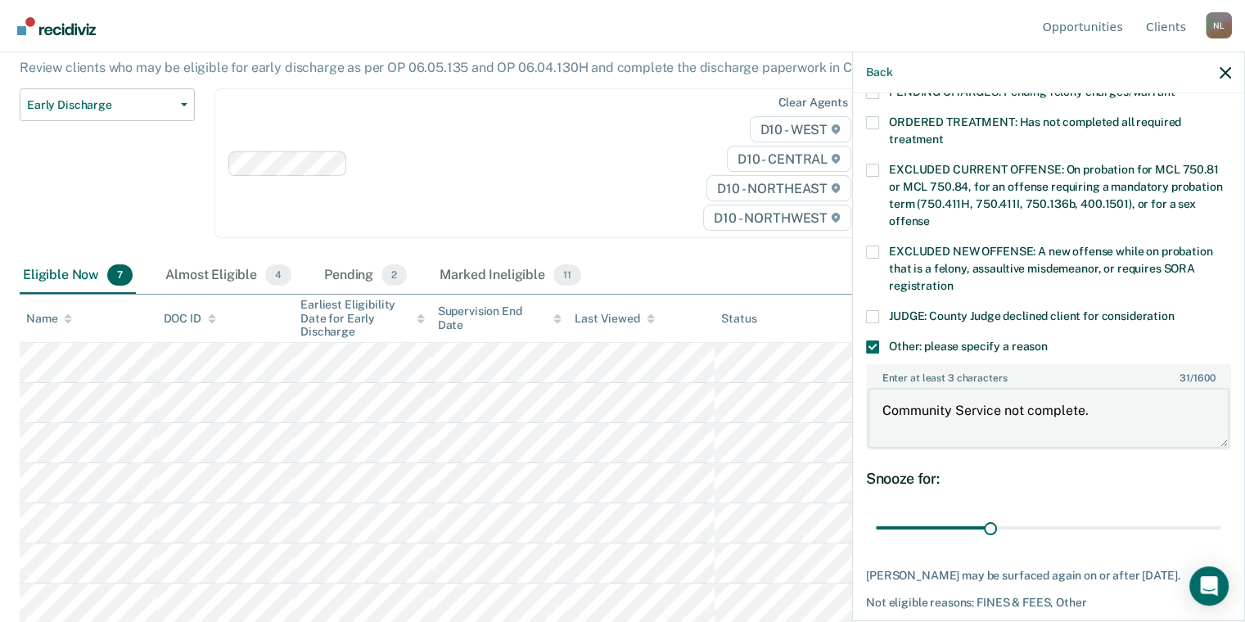
scroll to position [619, 0]
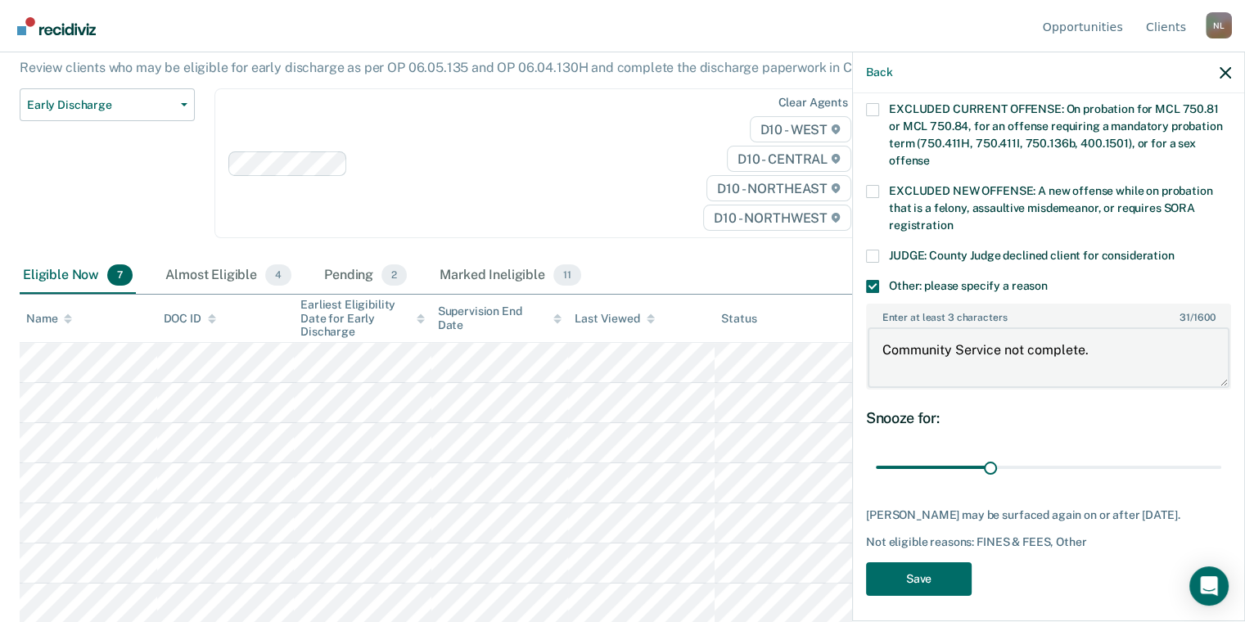
click at [1100, 331] on textarea "Community Service not complete." at bounding box center [1048, 357] width 362 height 61
type textarea "Community Service not complete. OUI 3rd"
click at [935, 571] on button "Save" at bounding box center [919, 579] width 106 height 34
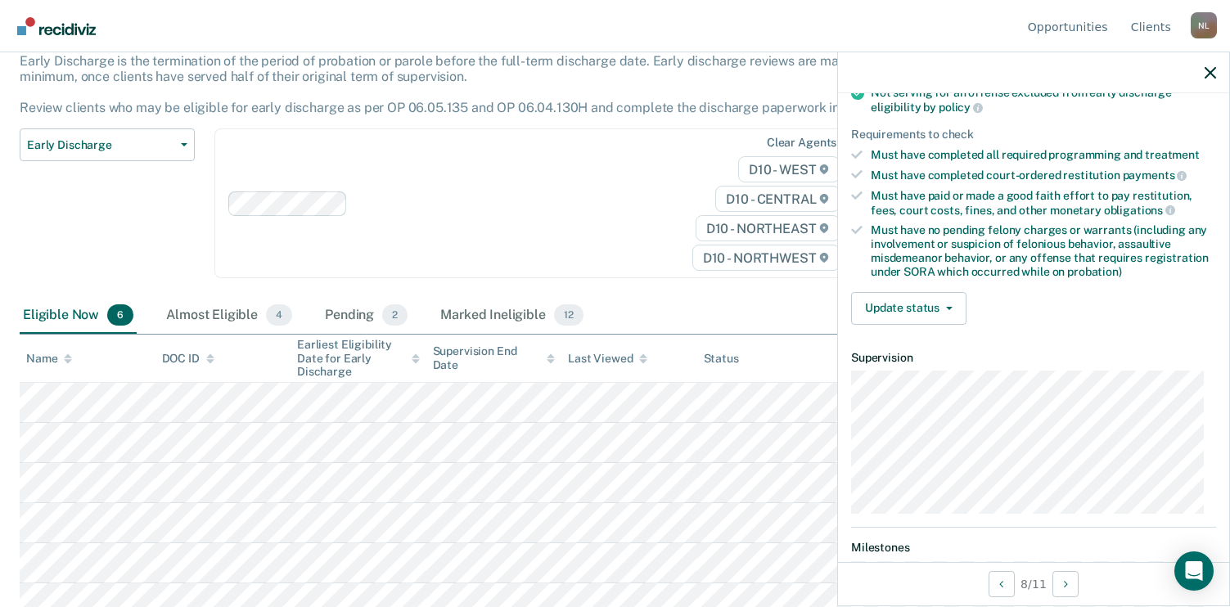
scroll to position [0, 0]
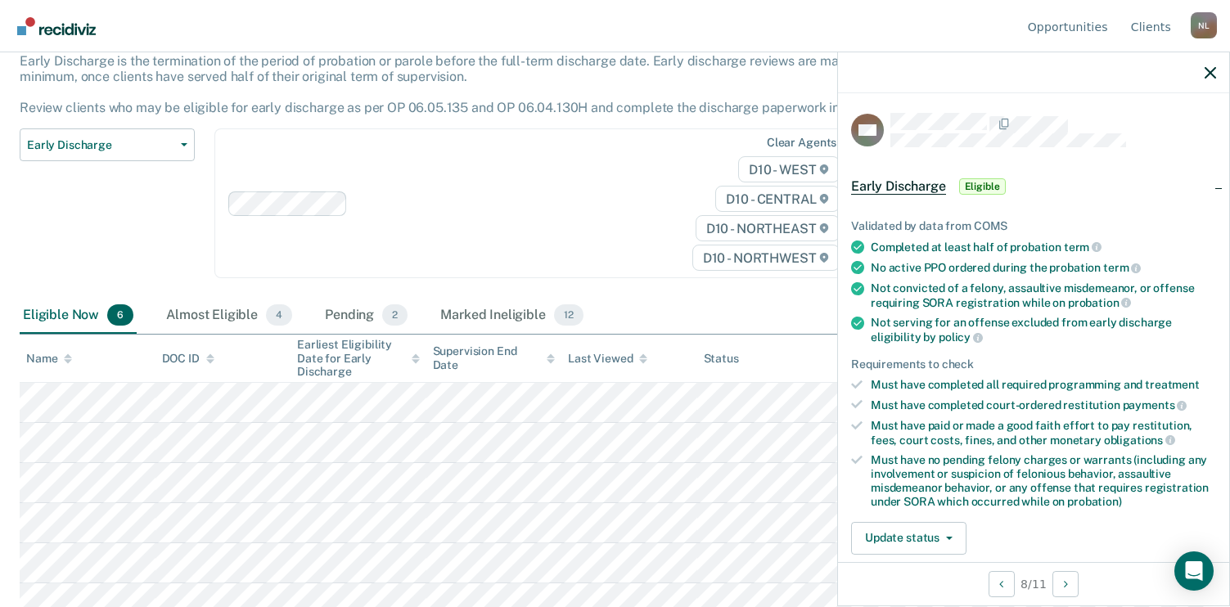
click at [984, 263] on div "No active PPO ordered during the probation term" at bounding box center [1043, 267] width 345 height 15
click at [902, 184] on span "Early Discharge" at bounding box center [898, 186] width 95 height 16
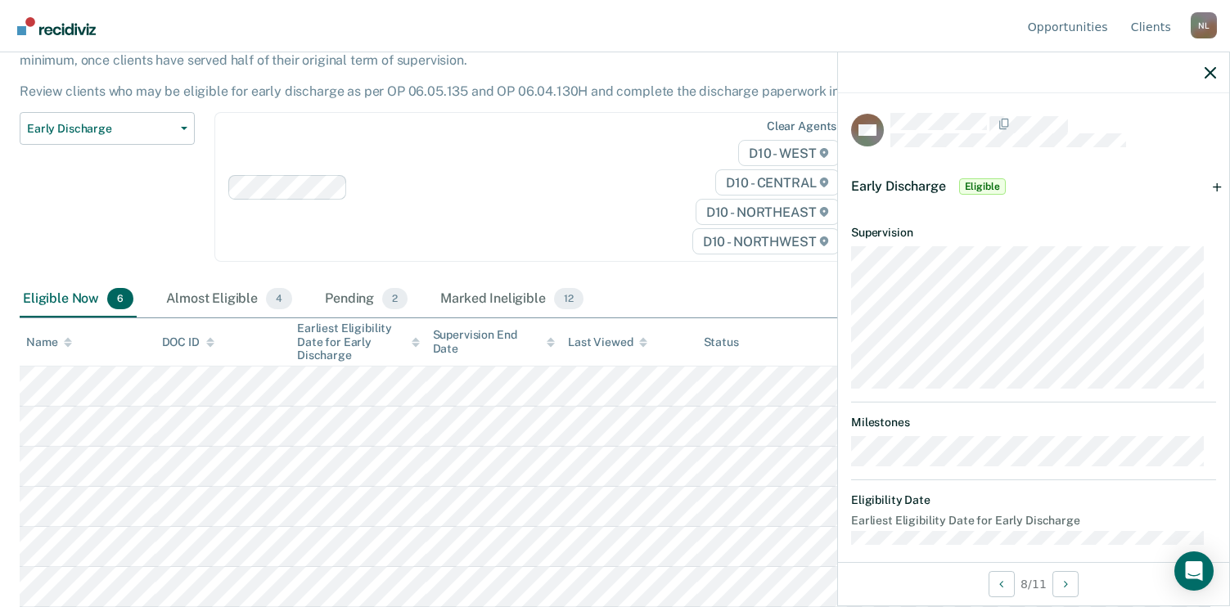
click at [904, 175] on div "Early Discharge Eligible" at bounding box center [930, 186] width 158 height 26
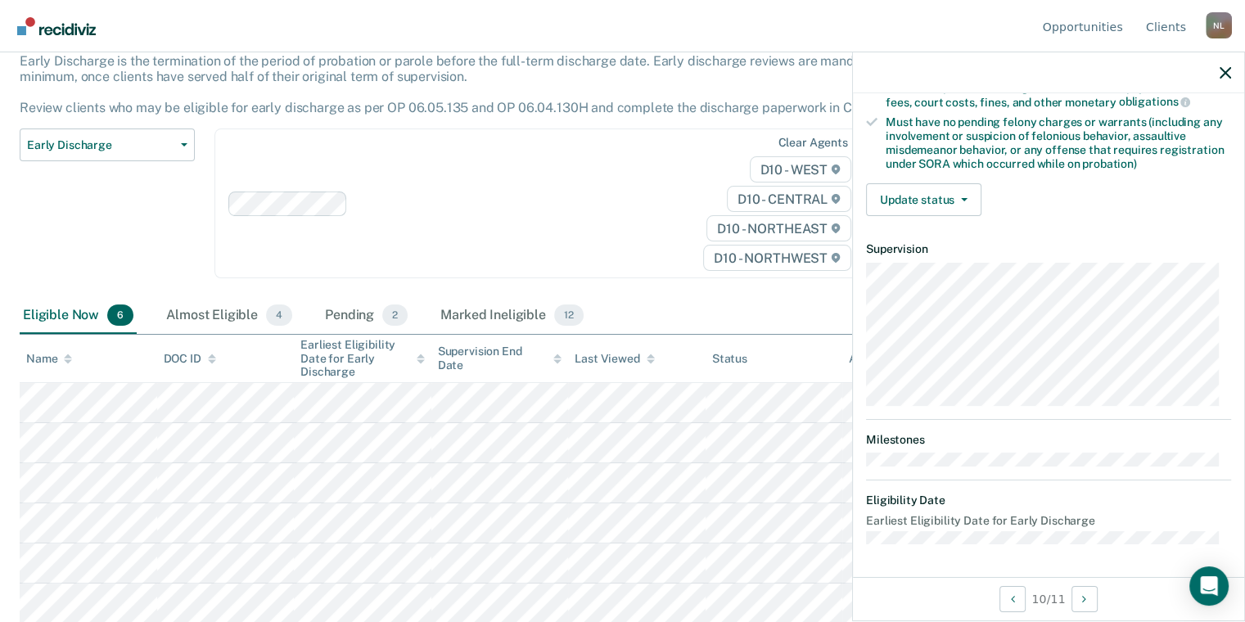
scroll to position [332, 0]
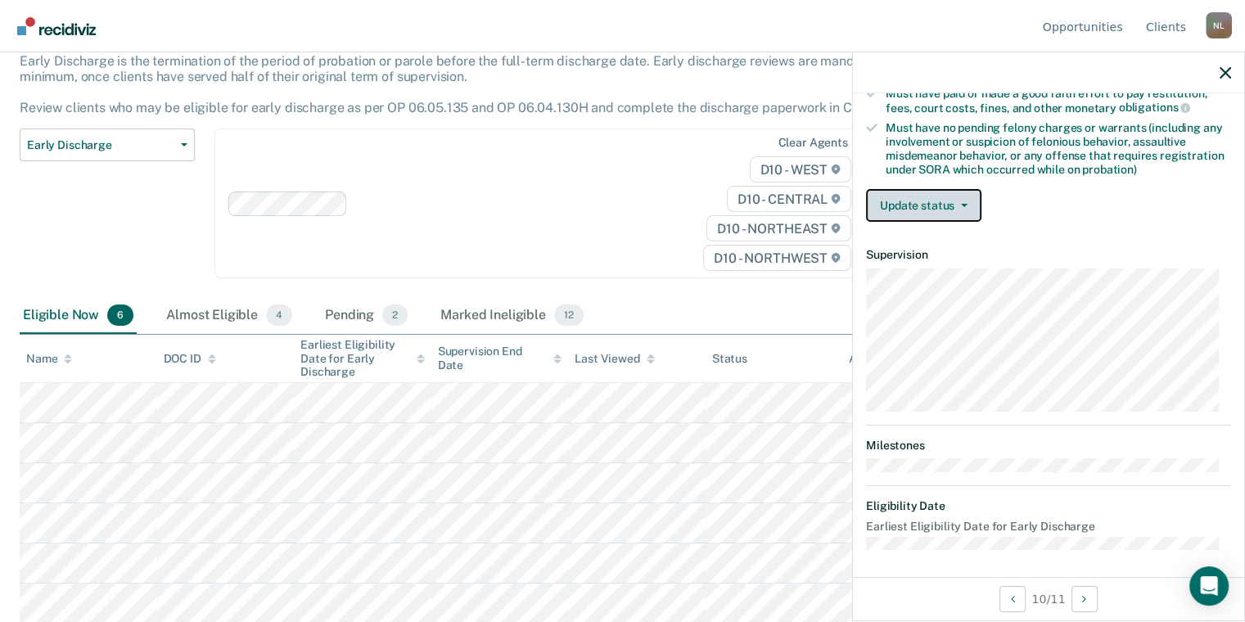
click at [917, 213] on button "Update status" at bounding box center [923, 205] width 115 height 33
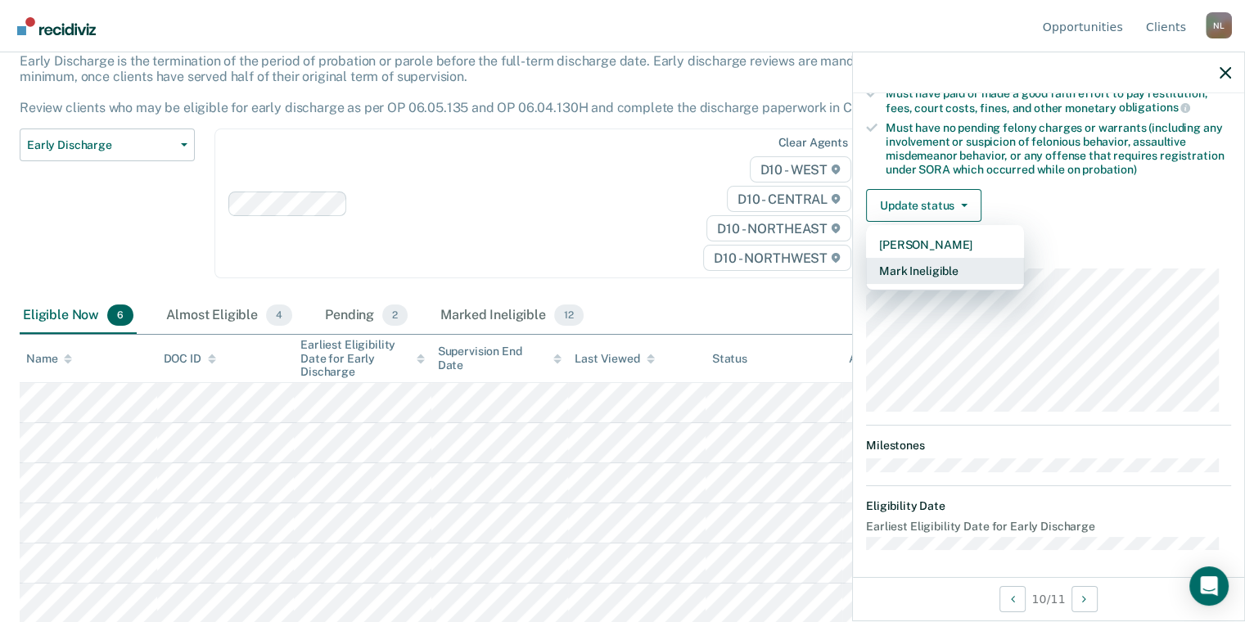
click at [926, 272] on button "Mark Ineligible" at bounding box center [945, 271] width 158 height 26
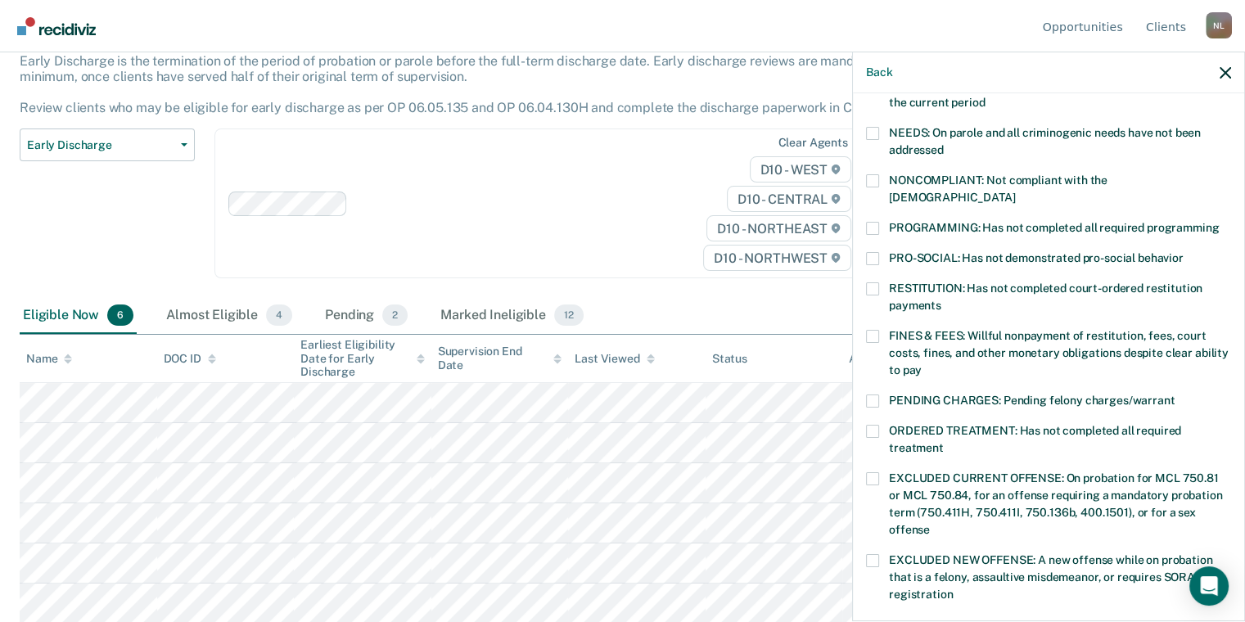
scroll to position [169, 0]
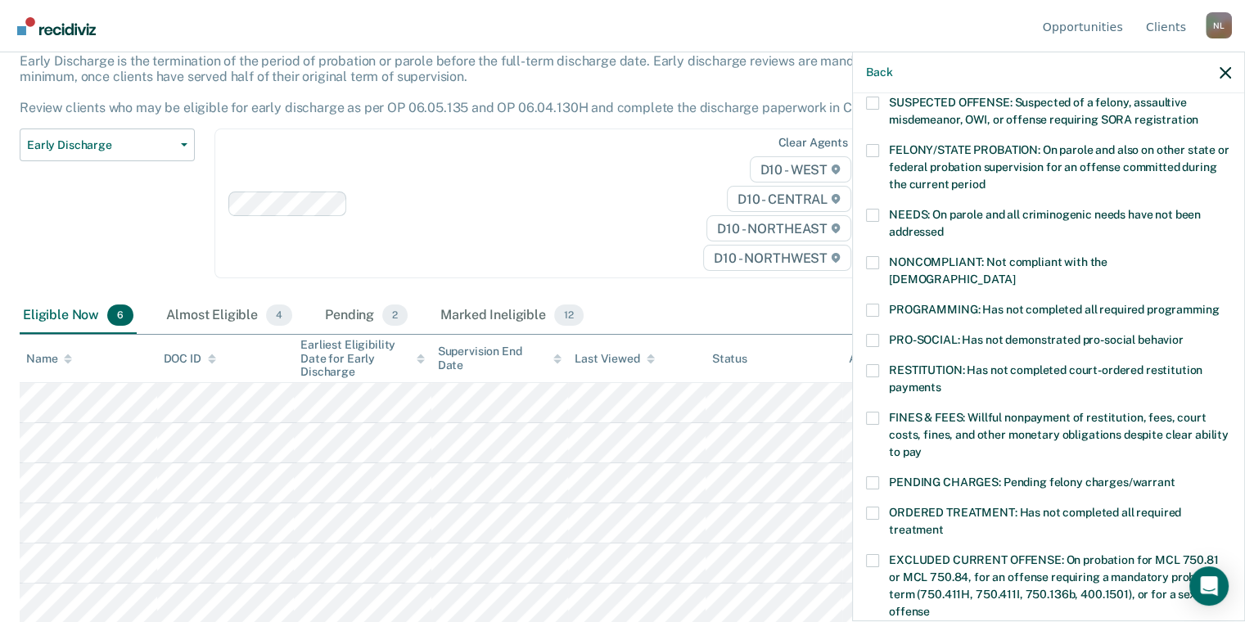
click at [870, 261] on span at bounding box center [872, 262] width 13 height 13
click at [1015, 273] on input "NONCOMPLIANT: Not compliant with the [DEMOGRAPHIC_DATA]" at bounding box center [1015, 273] width 0 height 0
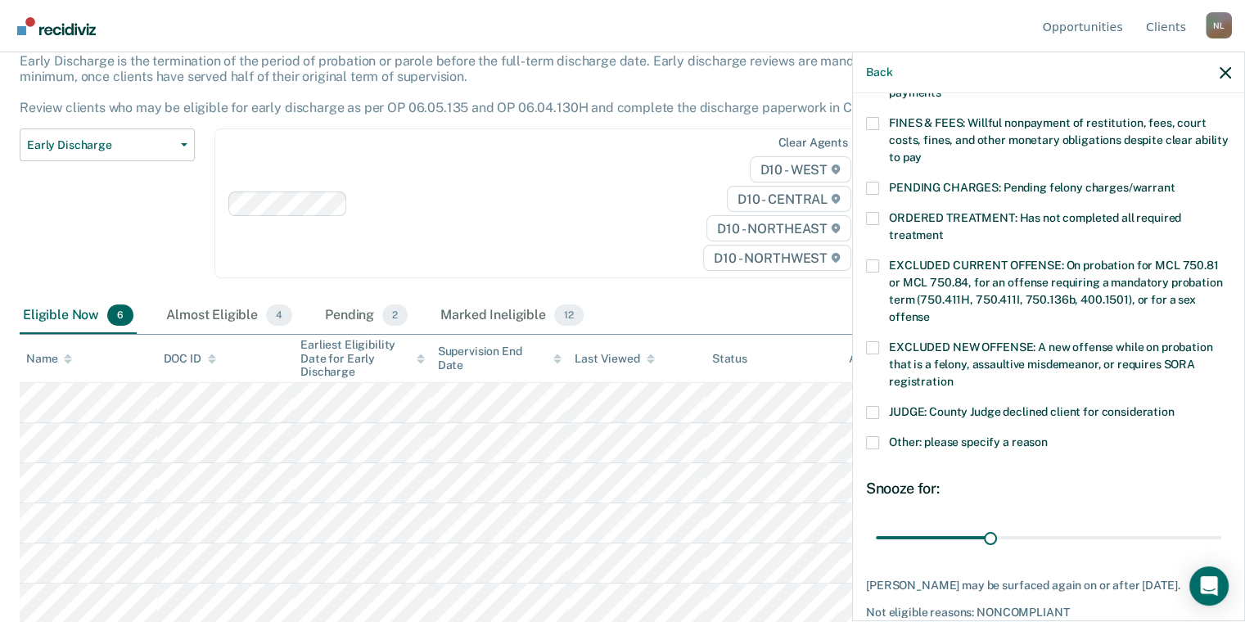
scroll to position [535, 0]
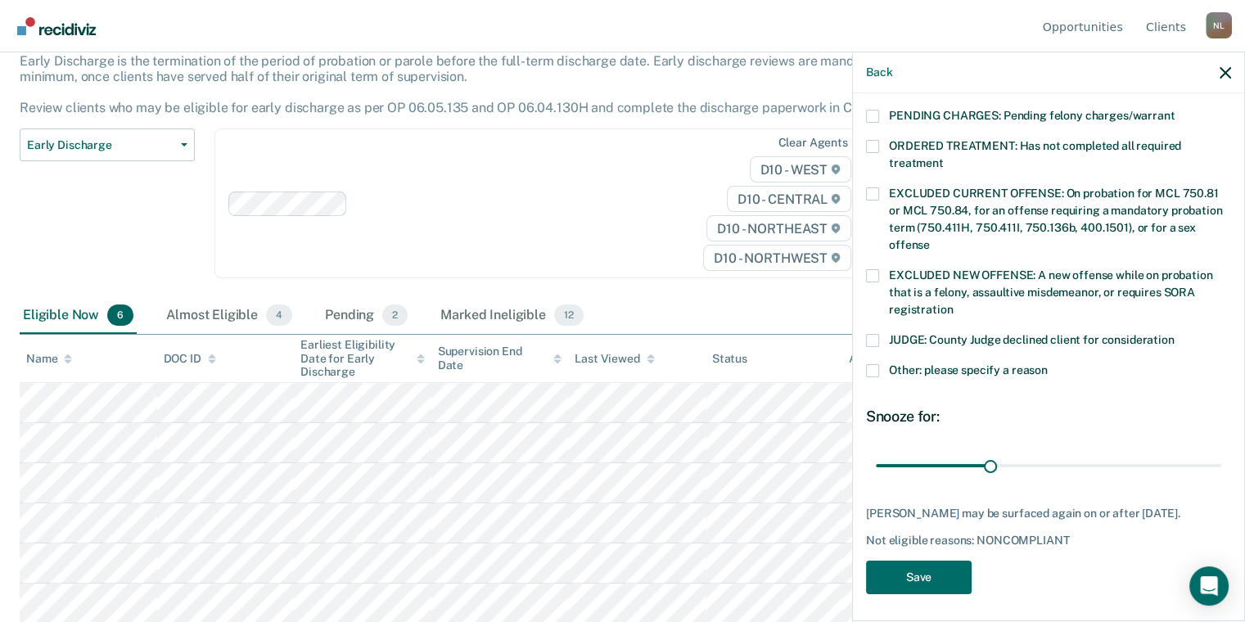
click at [871, 364] on span at bounding box center [872, 370] width 13 height 13
click at [1047, 364] on input "Other: please specify a reason" at bounding box center [1047, 364] width 0 height 0
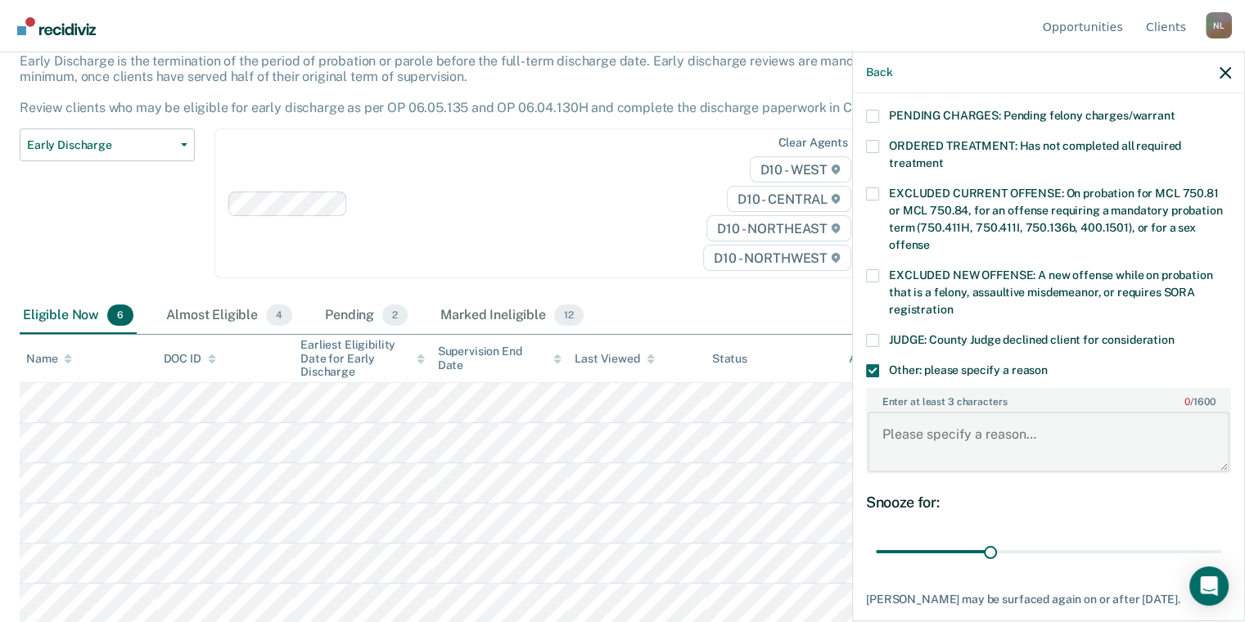
click at [978, 426] on textarea "Enter at least 3 characters 0 / 1600" at bounding box center [1048, 442] width 362 height 61
click at [979, 426] on textarea "Enter at least 3 characters 0 / 1600" at bounding box center [1048, 442] width 362 height 61
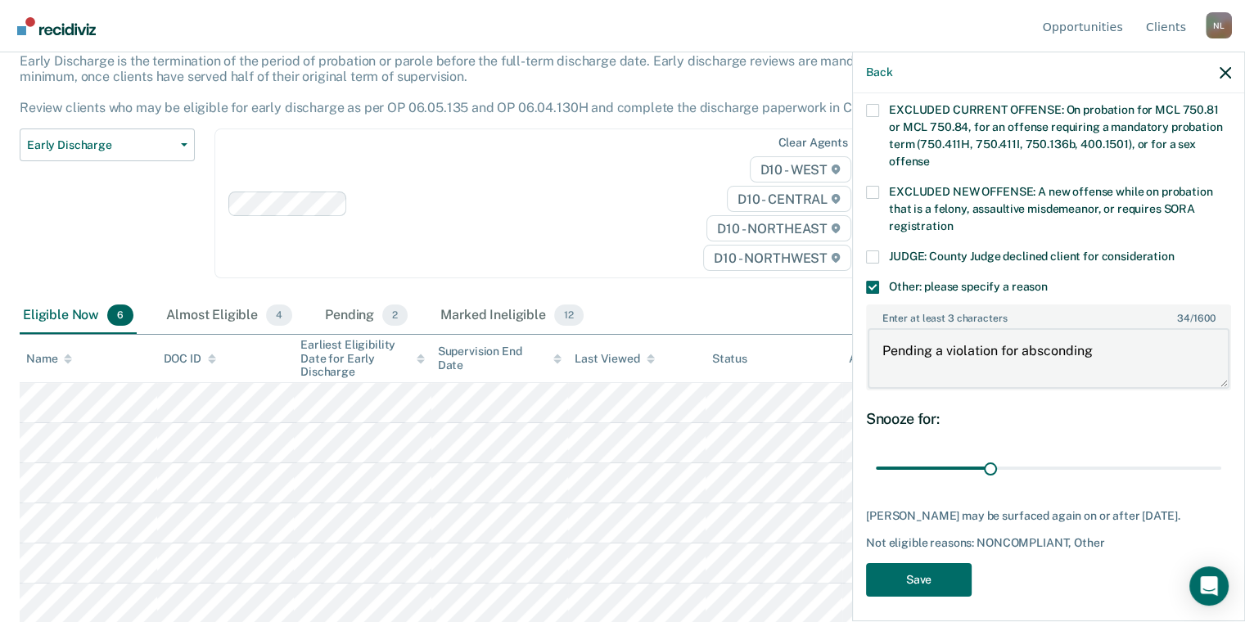
scroll to position [619, 0]
type textarea "Pending a violation for absconding"
click at [938, 574] on button "Save" at bounding box center [919, 579] width 106 height 34
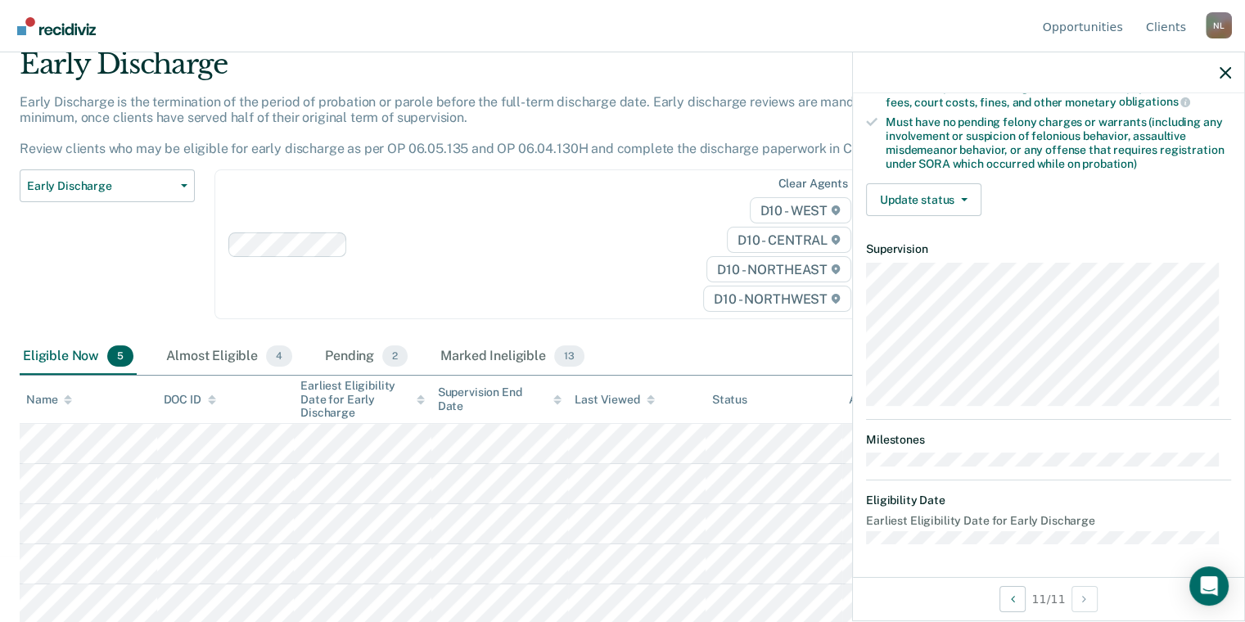
scroll to position [332, 0]
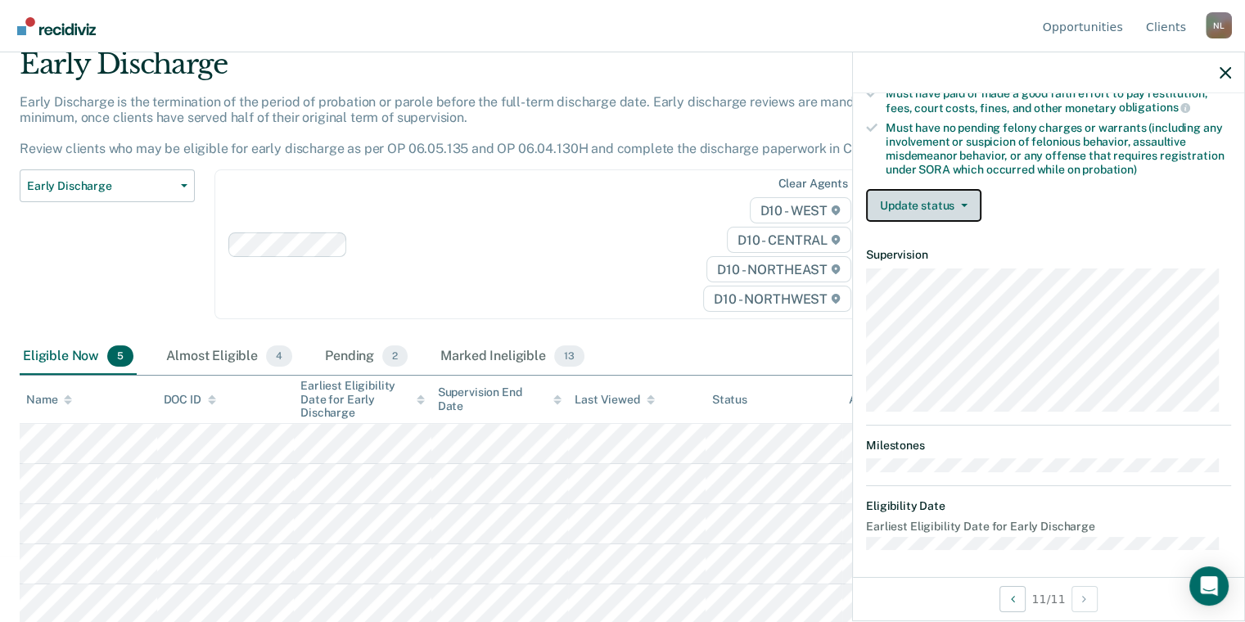
click at [920, 191] on button "Update status" at bounding box center [923, 205] width 115 height 33
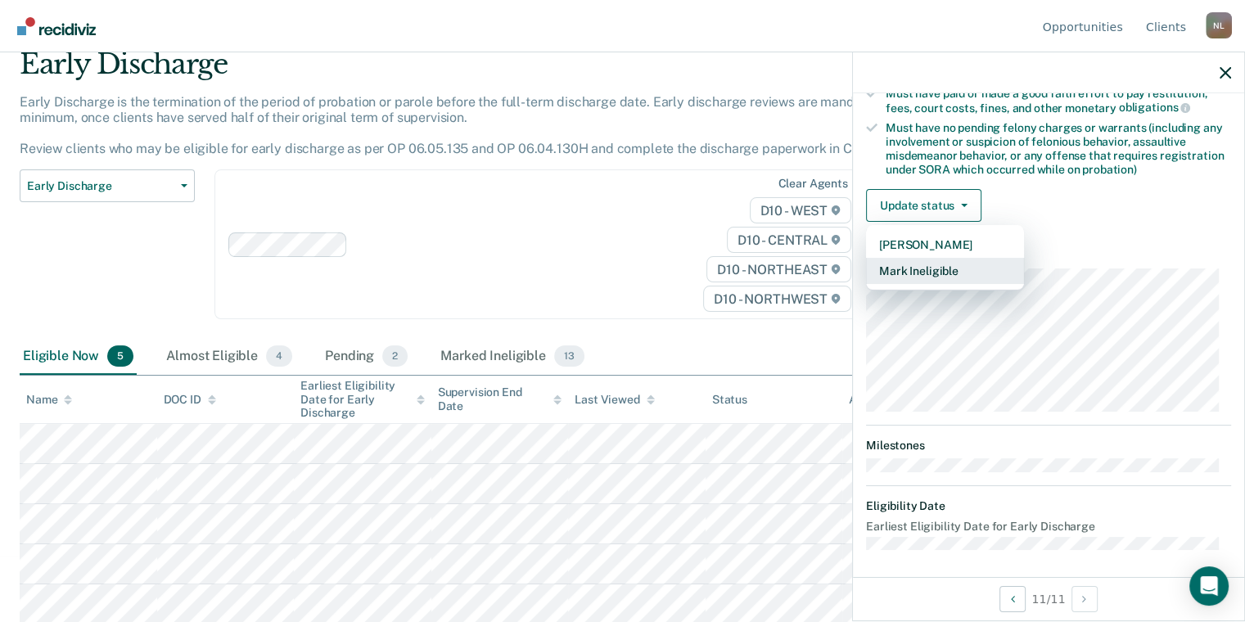
click at [922, 275] on button "Mark Ineligible" at bounding box center [945, 271] width 158 height 26
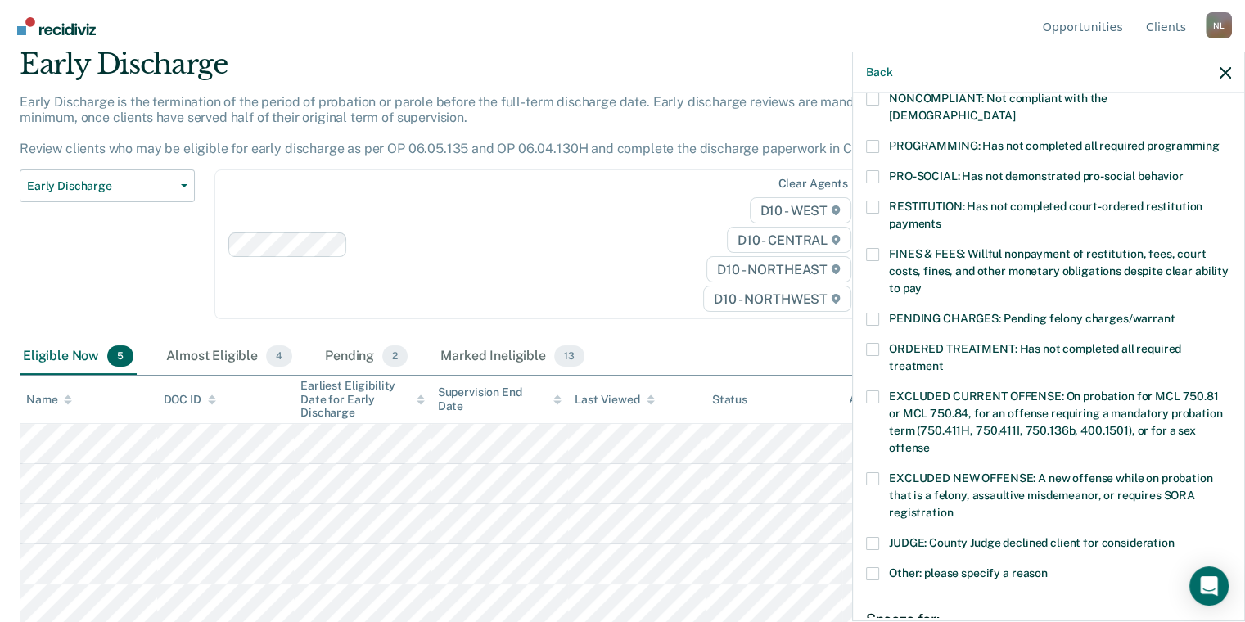
click at [871, 140] on span at bounding box center [872, 146] width 13 height 13
click at [1218, 140] on input "PROGRAMMING: Has not completed all required programming" at bounding box center [1218, 140] width 0 height 0
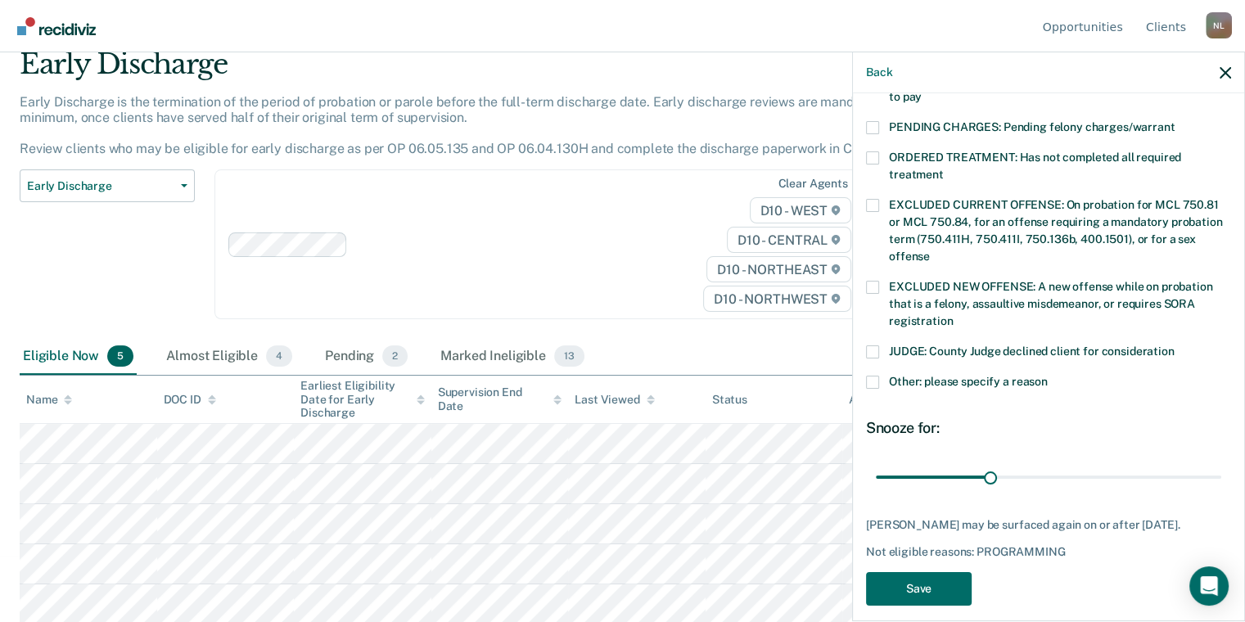
scroll to position [535, 0]
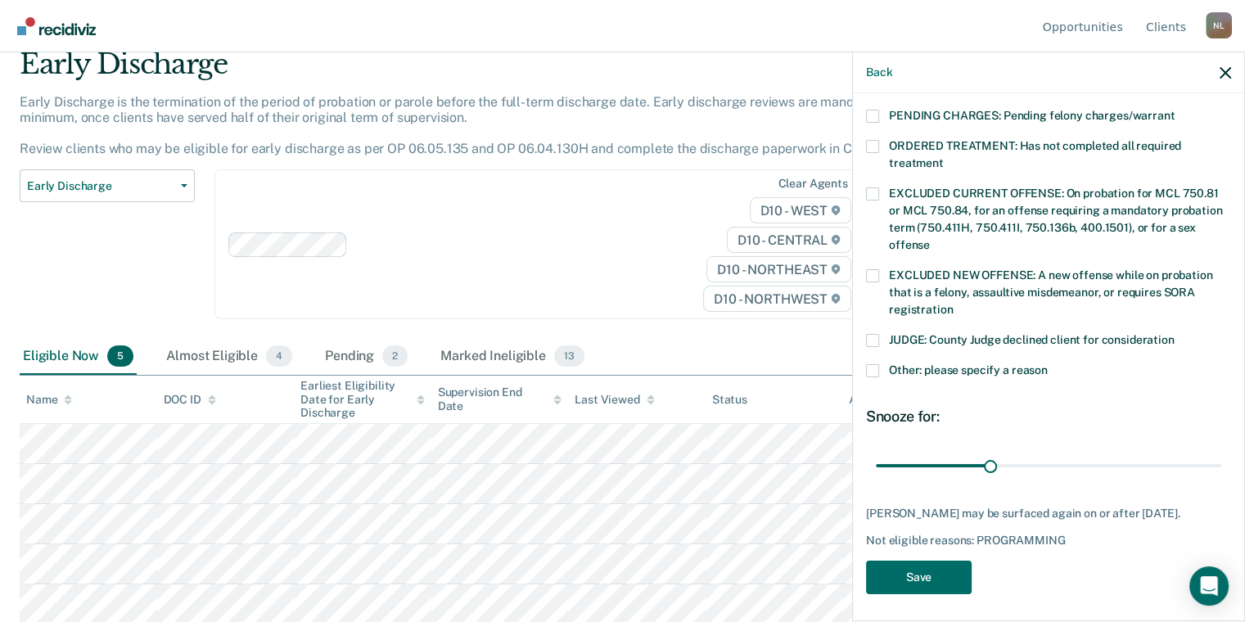
click at [870, 364] on span at bounding box center [872, 370] width 13 height 13
click at [1047, 364] on input "Other: please specify a reason" at bounding box center [1047, 364] width 0 height 0
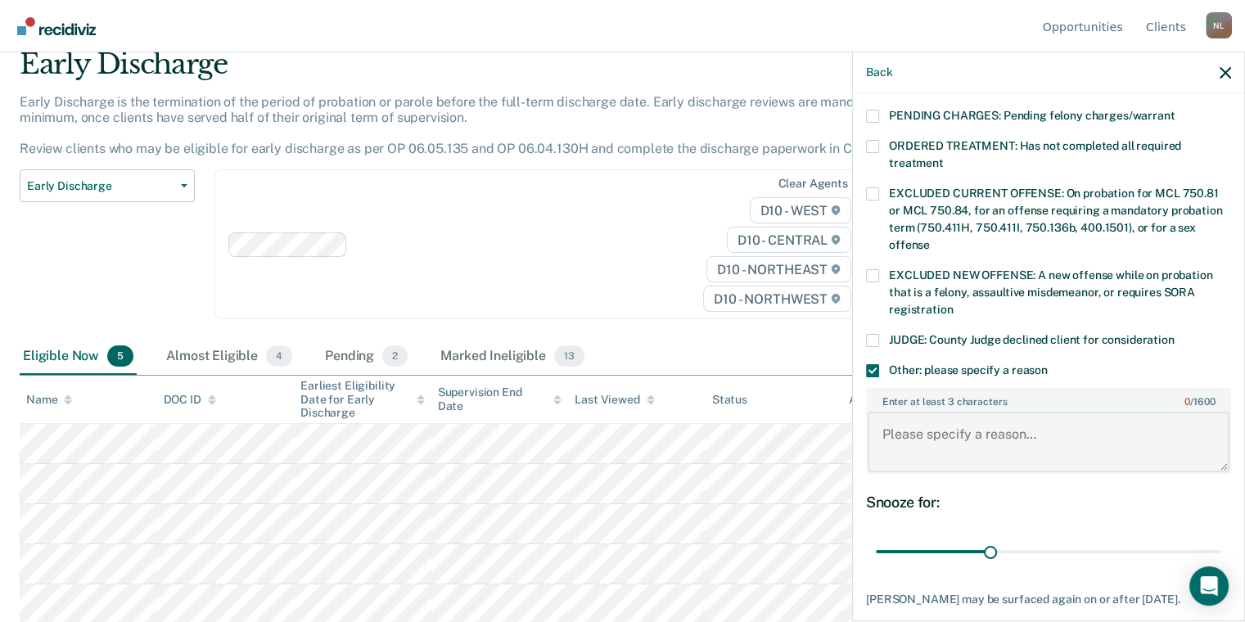
click at [960, 434] on textarea "Enter at least 3 characters 0 / 1600" at bounding box center [1048, 442] width 362 height 61
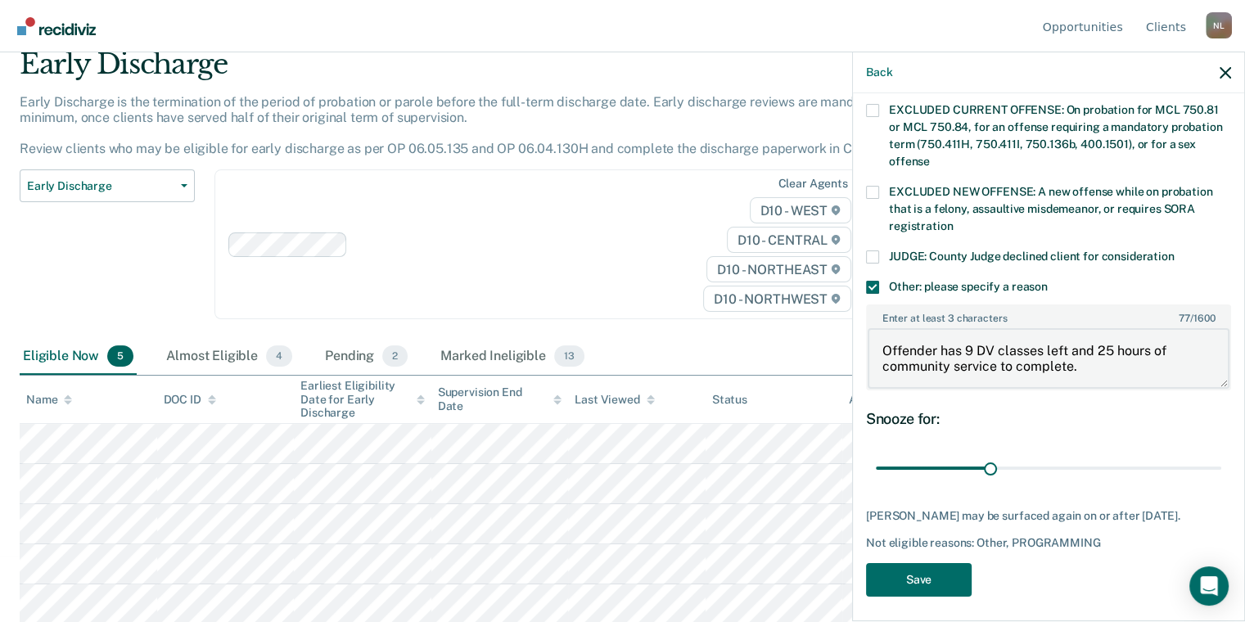
scroll to position [619, 0]
type textarea "Offender has 9 DV classes left and 25 hours of community service to complete."
click at [912, 562] on button "Save" at bounding box center [919, 579] width 106 height 34
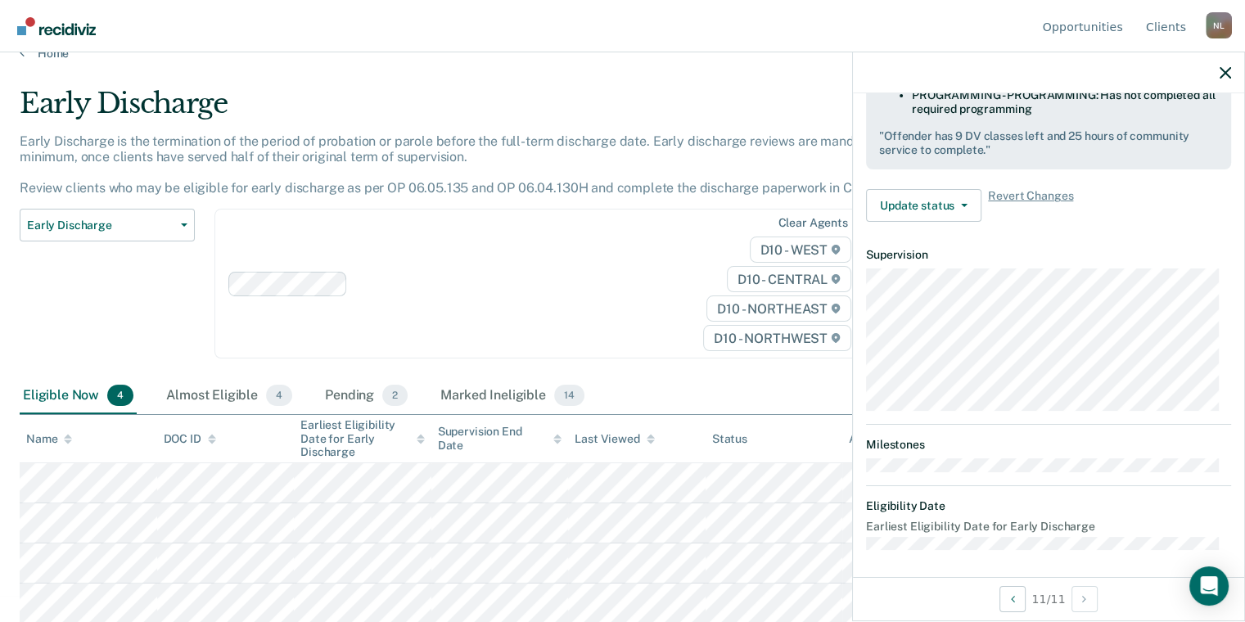
scroll to position [332, 0]
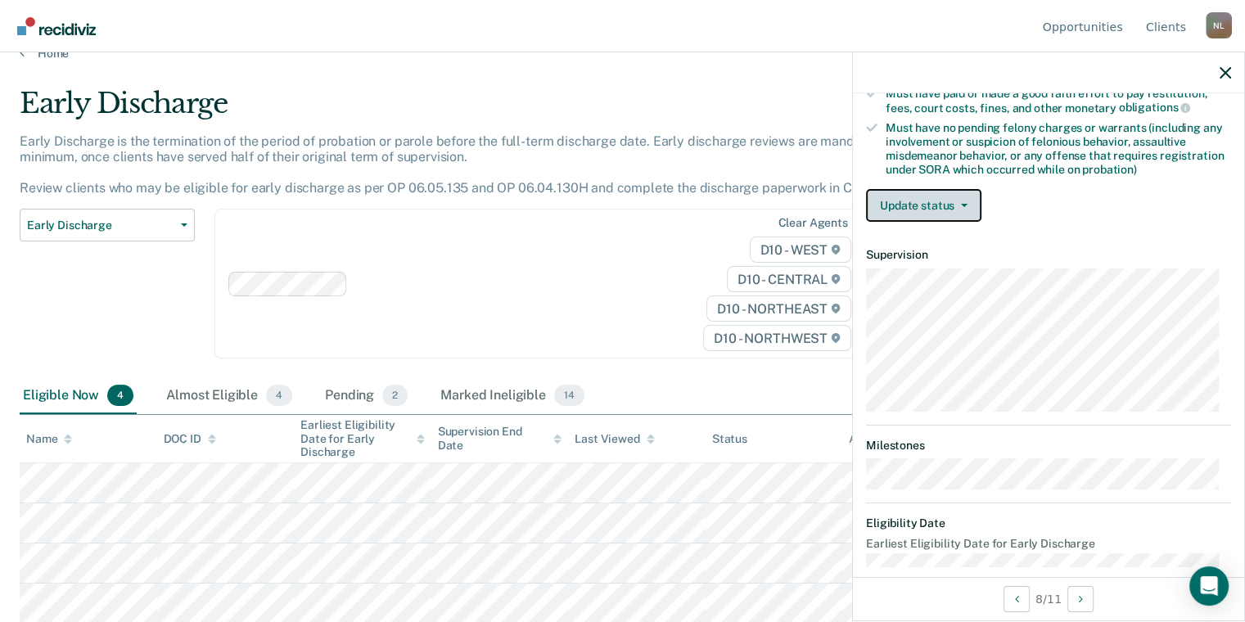
click at [921, 191] on button "Update status" at bounding box center [923, 205] width 115 height 33
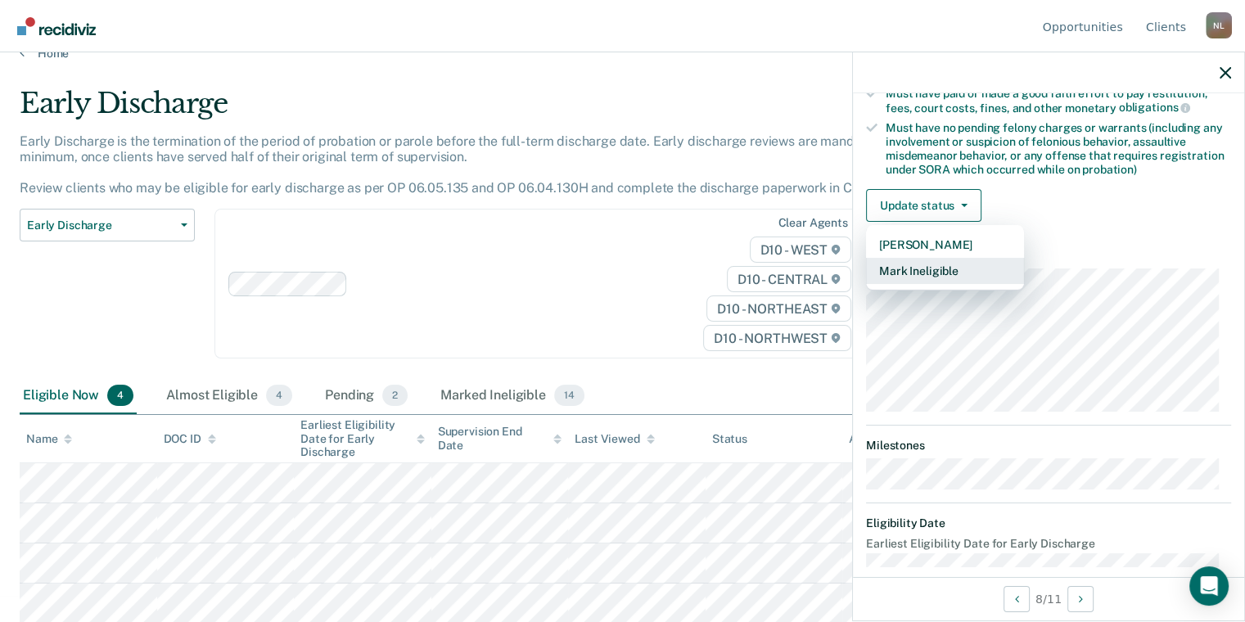
click at [920, 258] on button "Mark Ineligible" at bounding box center [945, 271] width 158 height 26
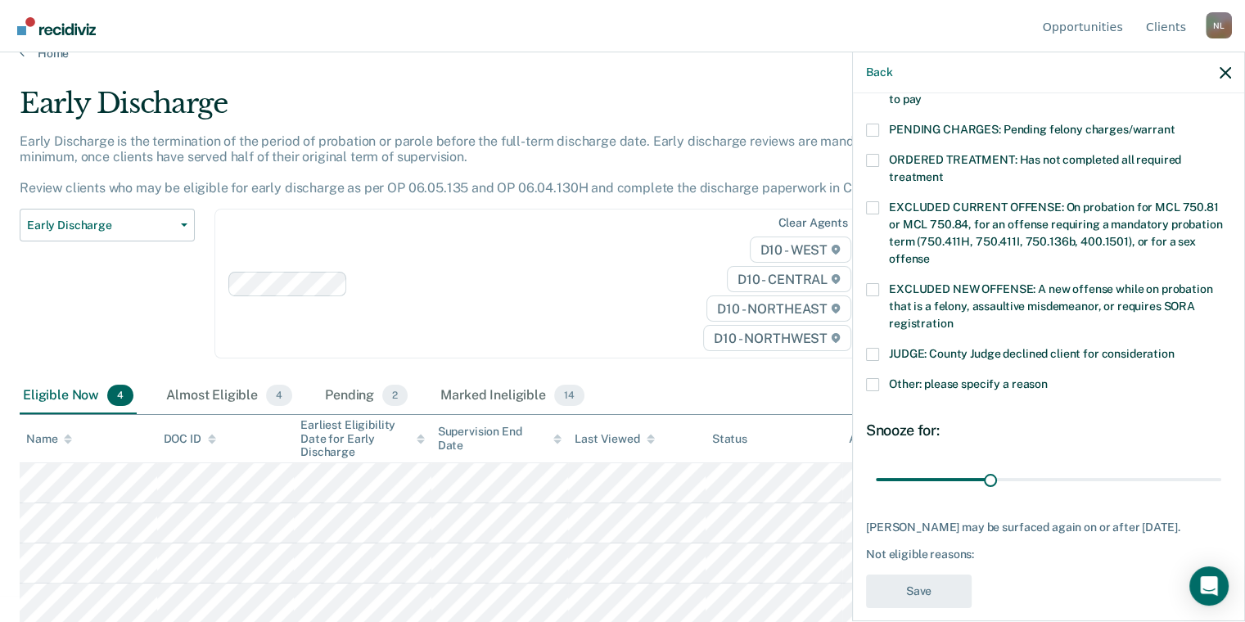
scroll to position [535, 0]
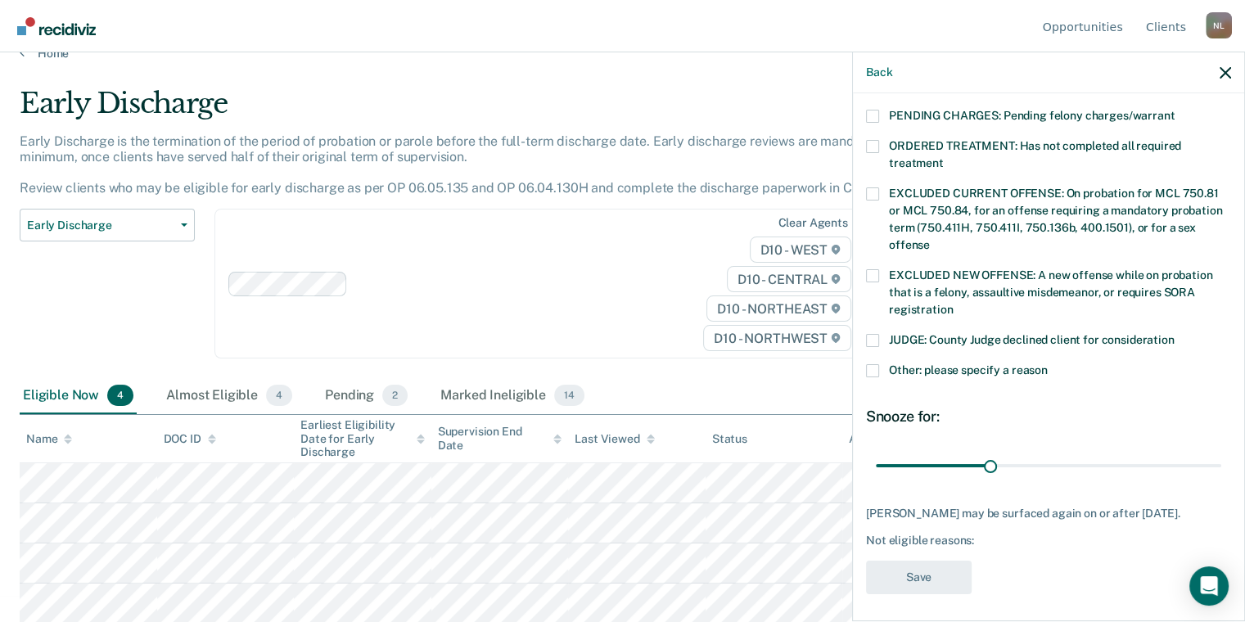
click at [869, 364] on span at bounding box center [872, 370] width 13 height 13
click at [1047, 364] on input "Other: please specify a reason" at bounding box center [1047, 364] width 0 height 0
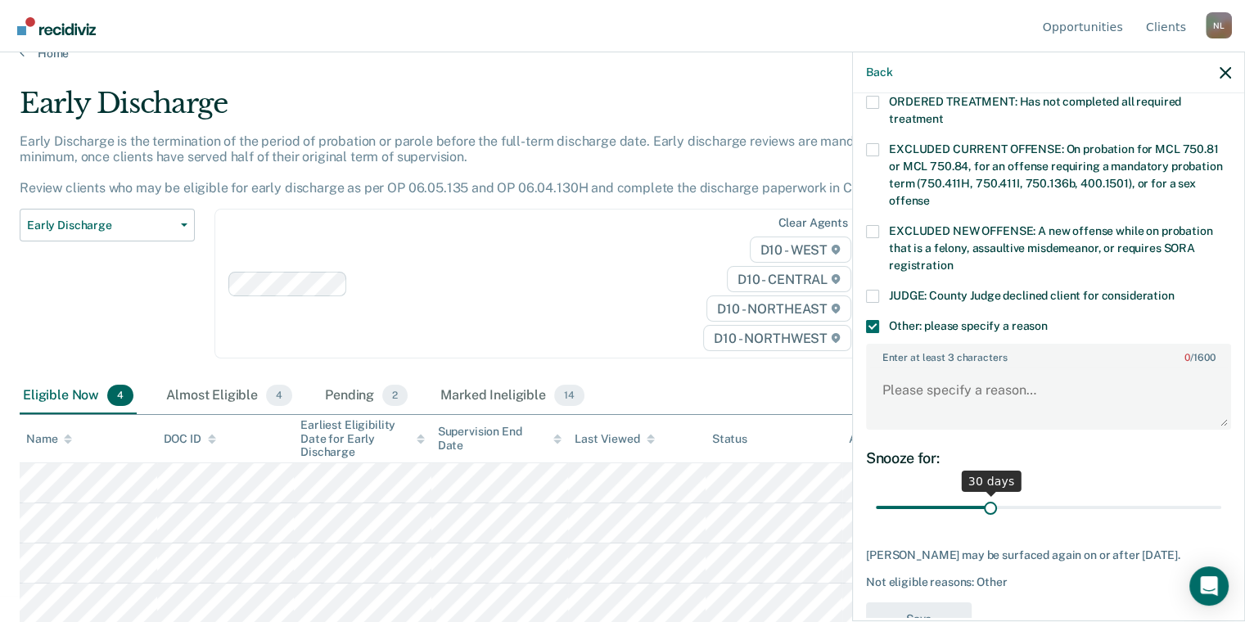
scroll to position [619, 0]
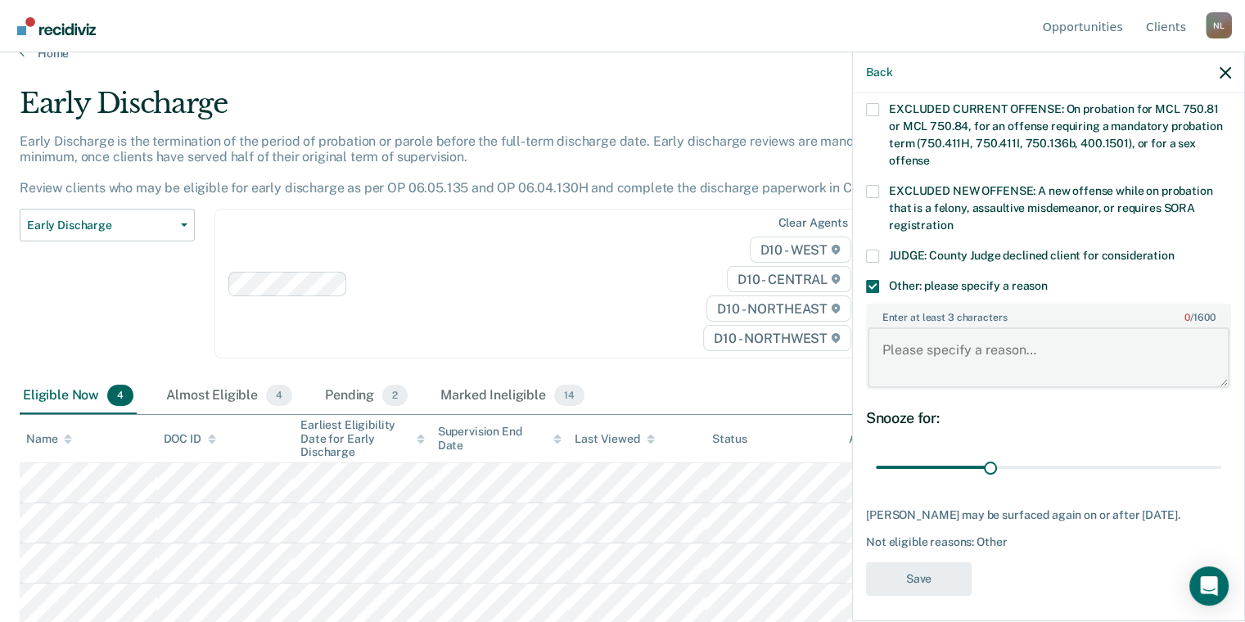
click at [912, 337] on textarea "Enter at least 3 characters 0 / 1600" at bounding box center [1048, 357] width 362 height 61
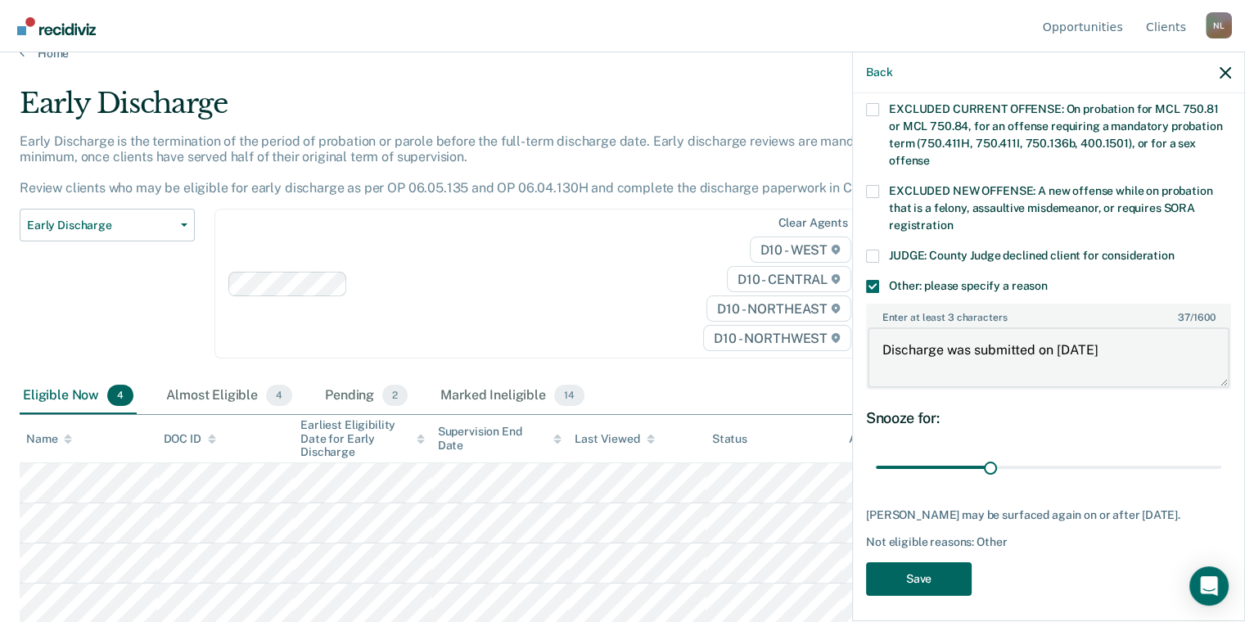
type textarea "Discharge was submitted on [DATE]"
click at [921, 569] on button "Save" at bounding box center [919, 579] width 106 height 34
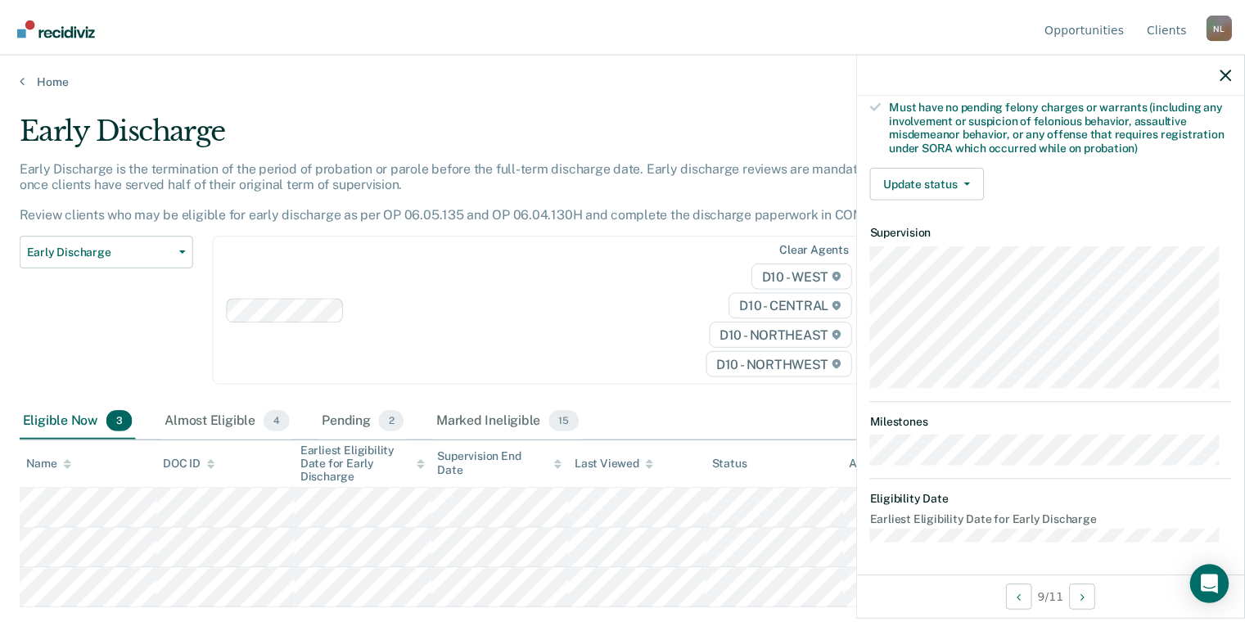
scroll to position [332, 0]
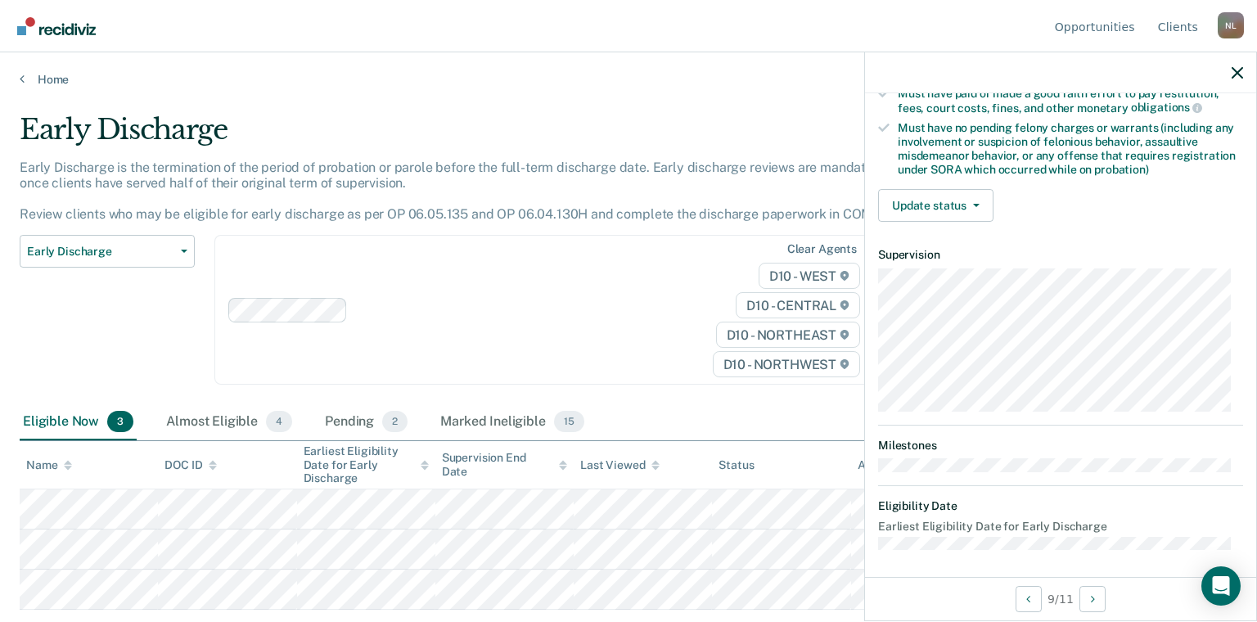
click at [19, 75] on div "Home" at bounding box center [628, 69] width 1257 height 34
click at [25, 75] on link "Home" at bounding box center [629, 79] width 1218 height 15
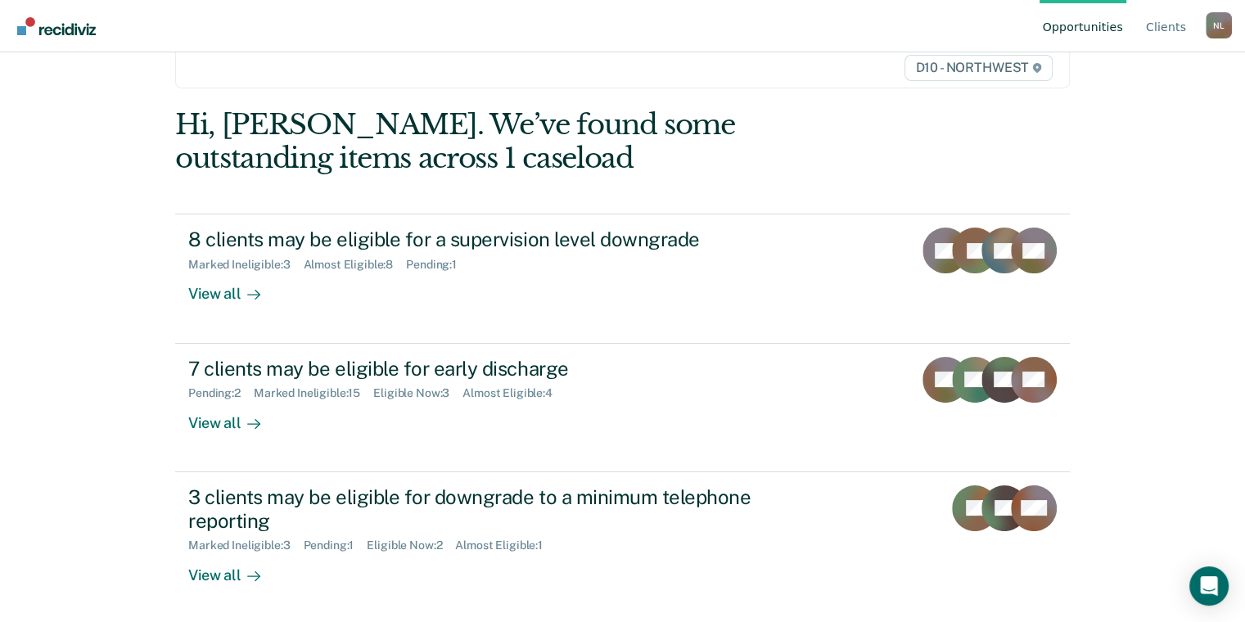
scroll to position [111, 0]
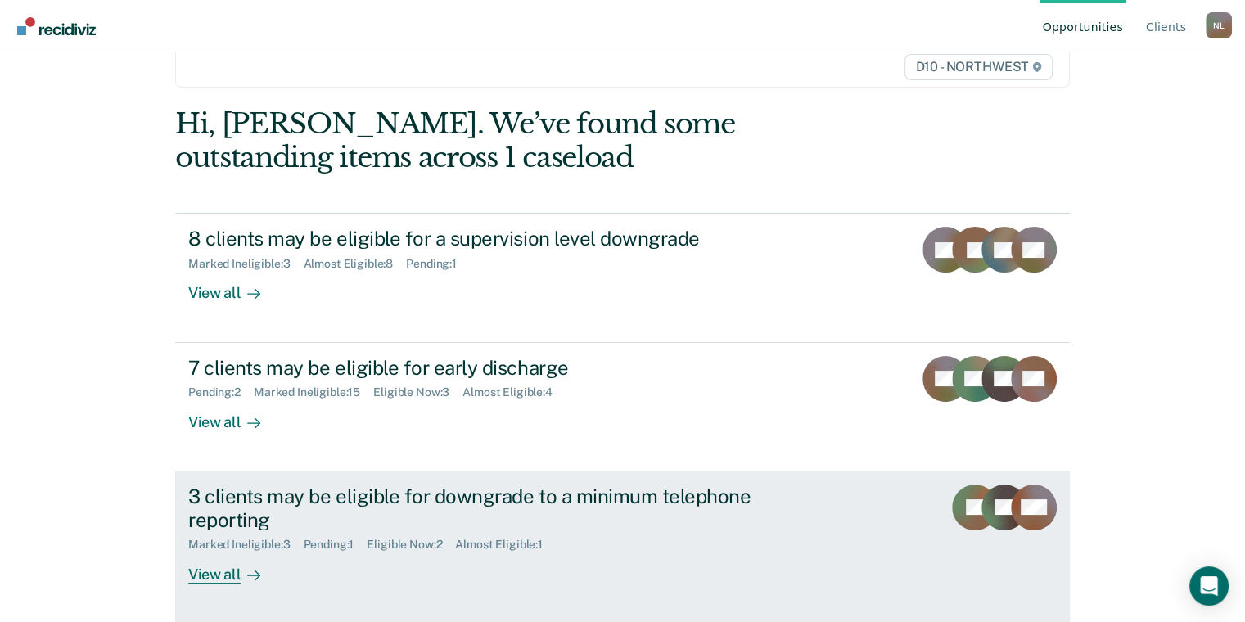
click at [281, 504] on div "3 clients may be eligible for downgrade to a minimum telephone reporting" at bounding box center [475, 507] width 574 height 47
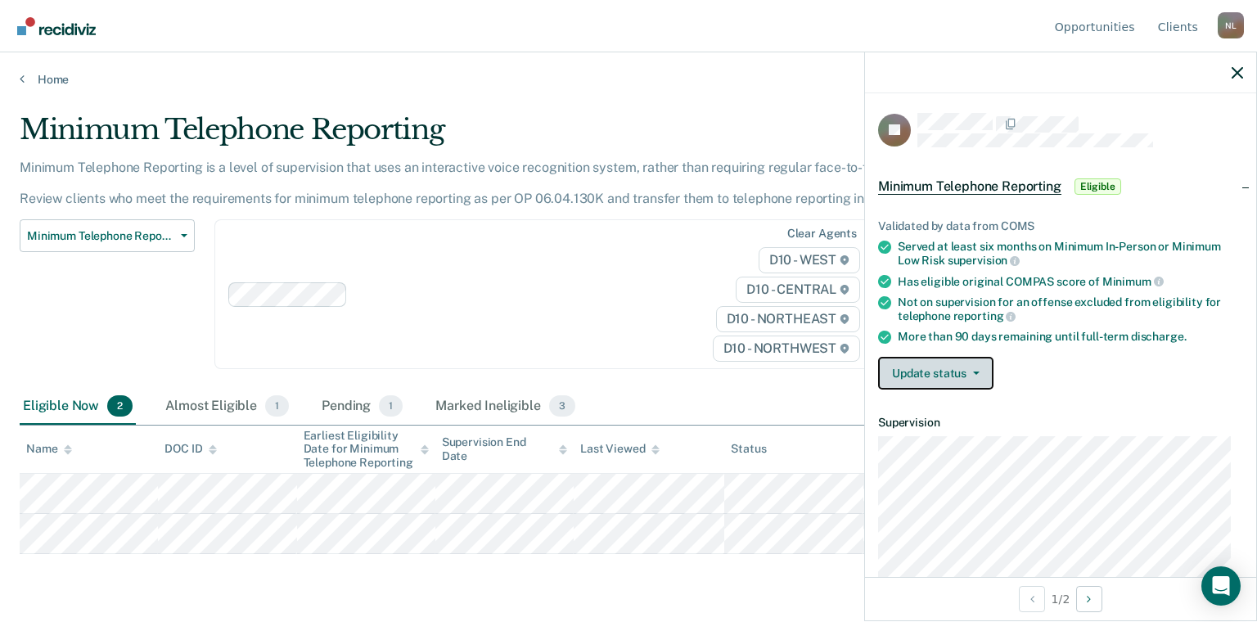
click at [914, 373] on button "Update status" at bounding box center [935, 373] width 115 height 33
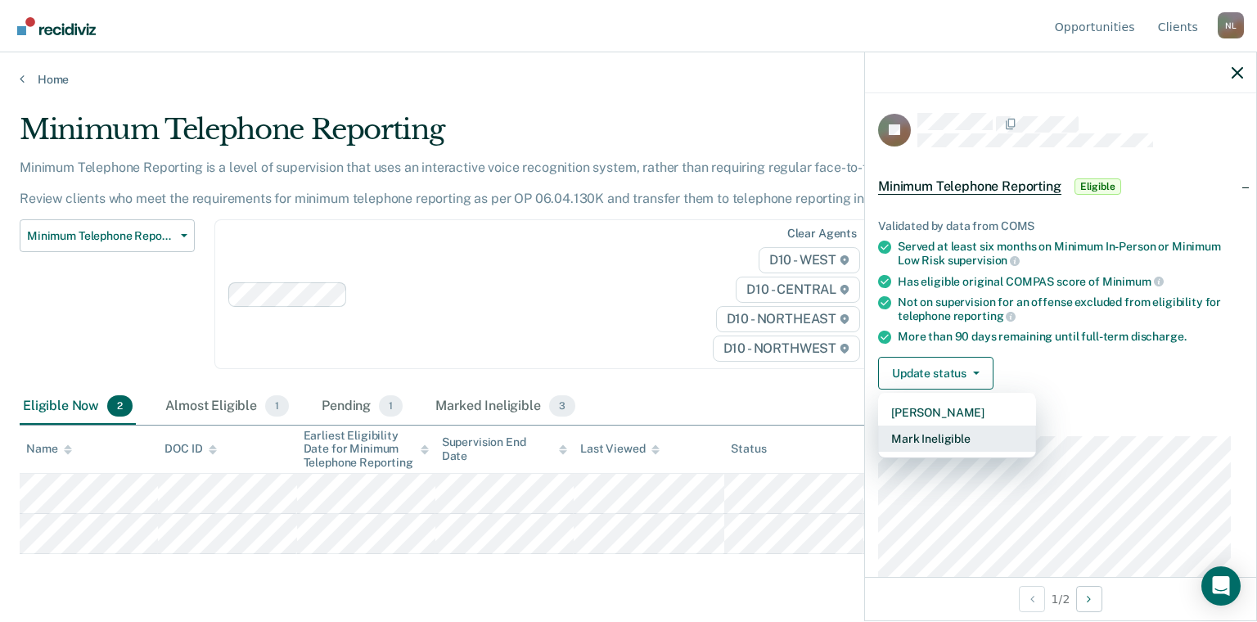
click at [925, 435] on button "Mark Ineligible" at bounding box center [957, 439] width 158 height 26
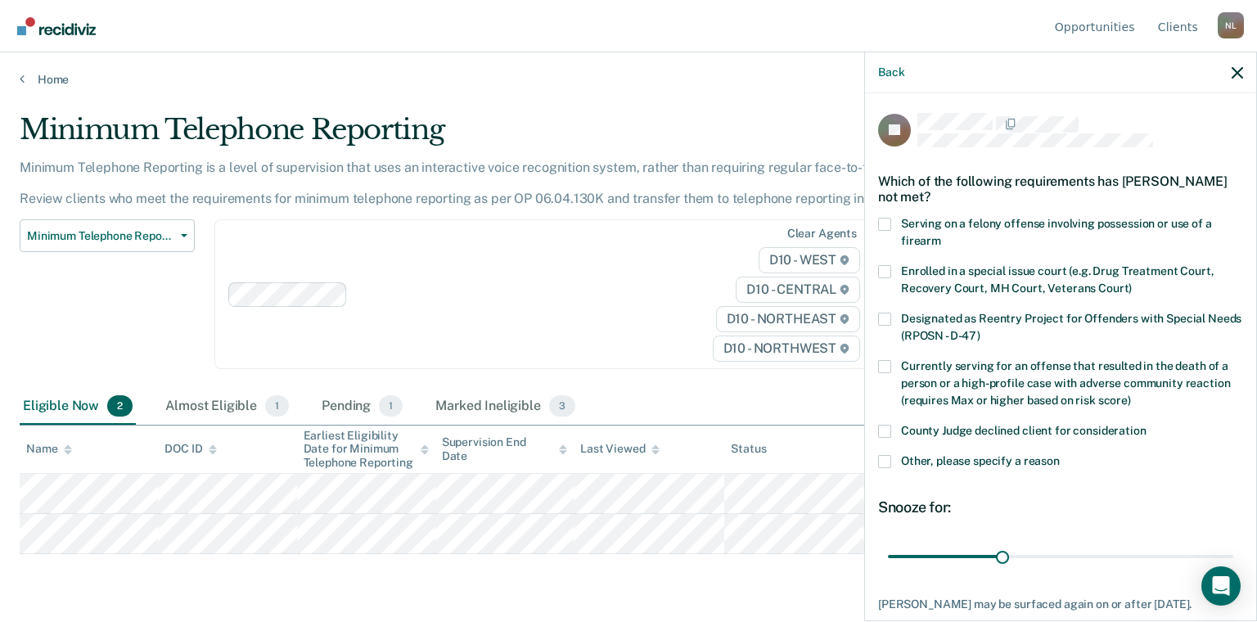
click at [885, 460] on span at bounding box center [884, 461] width 13 height 13
click at [1060, 455] on input "Other, please specify a reason" at bounding box center [1060, 455] width 0 height 0
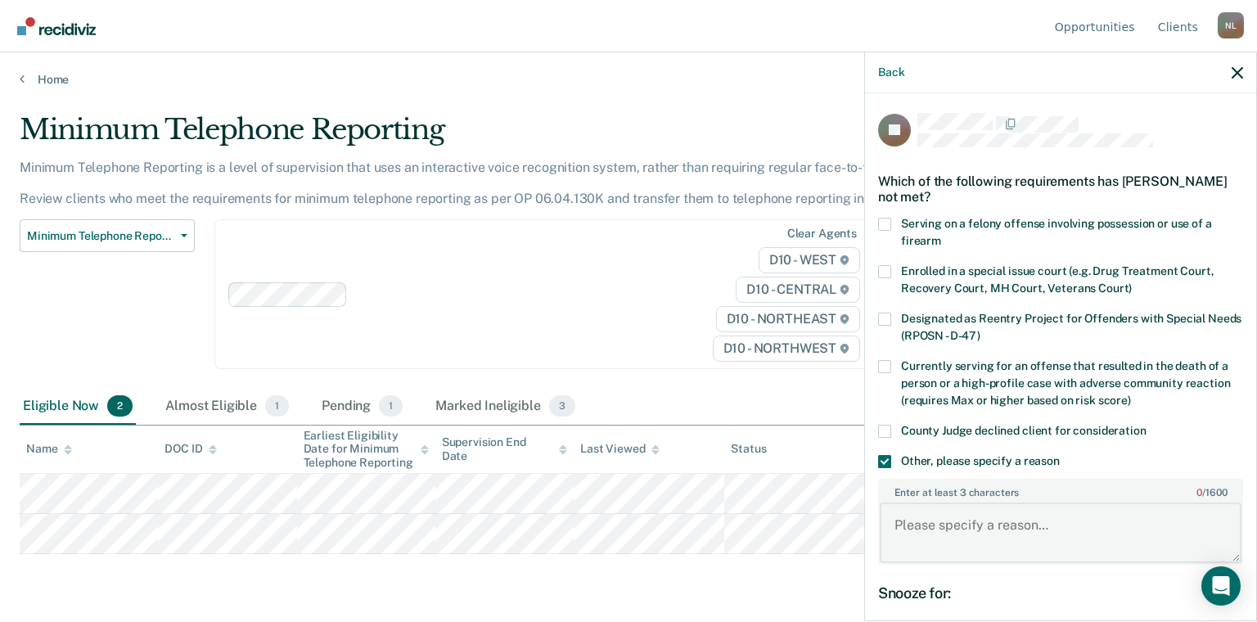
click at [994, 538] on textarea "Enter at least 3 characters 0 / 1600" at bounding box center [1061, 532] width 362 height 61
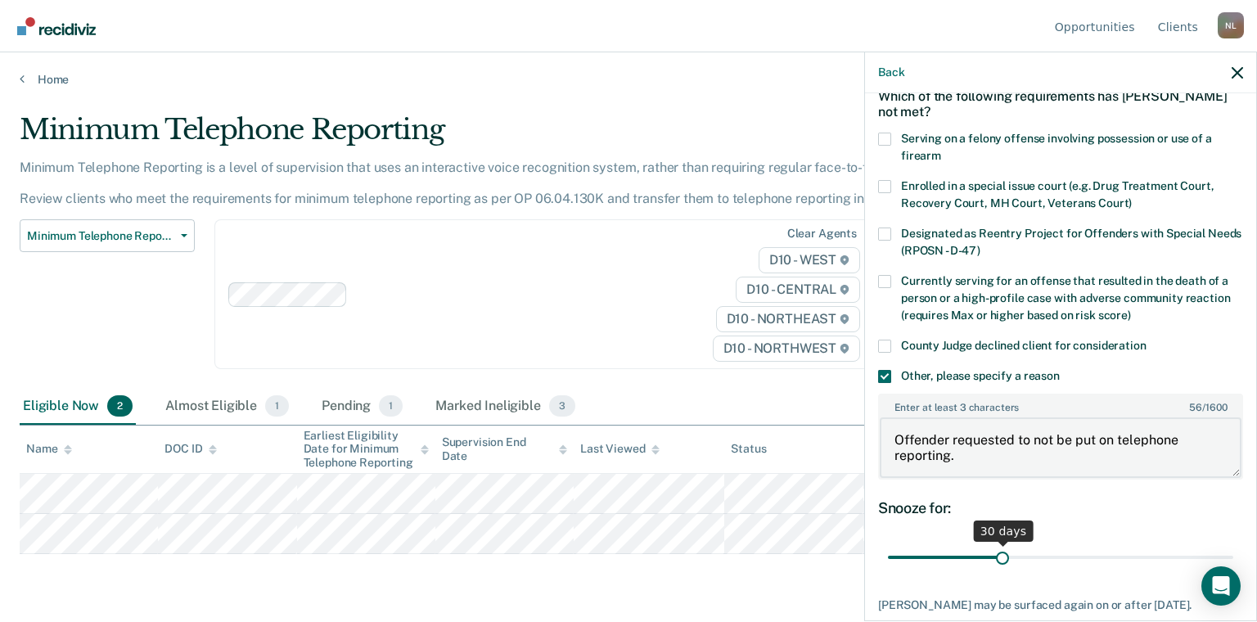
scroll to position [178, 0]
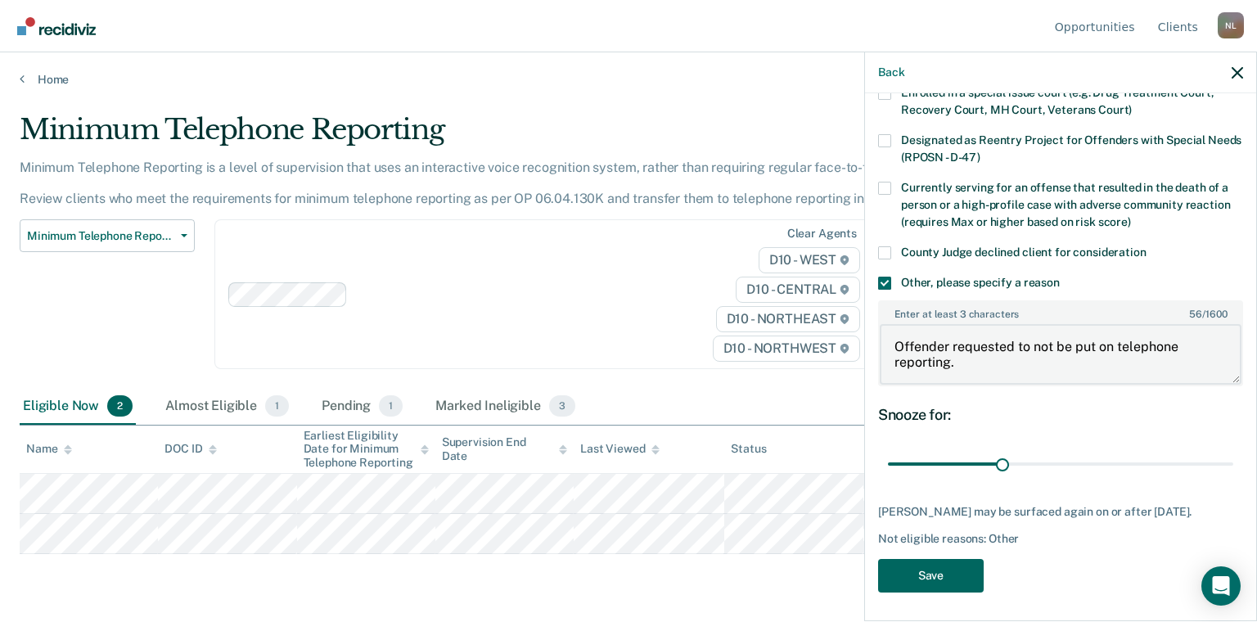
type textarea "Offender requested to not be put on telephone reporting."
click at [946, 574] on button "Save" at bounding box center [931, 576] width 106 height 34
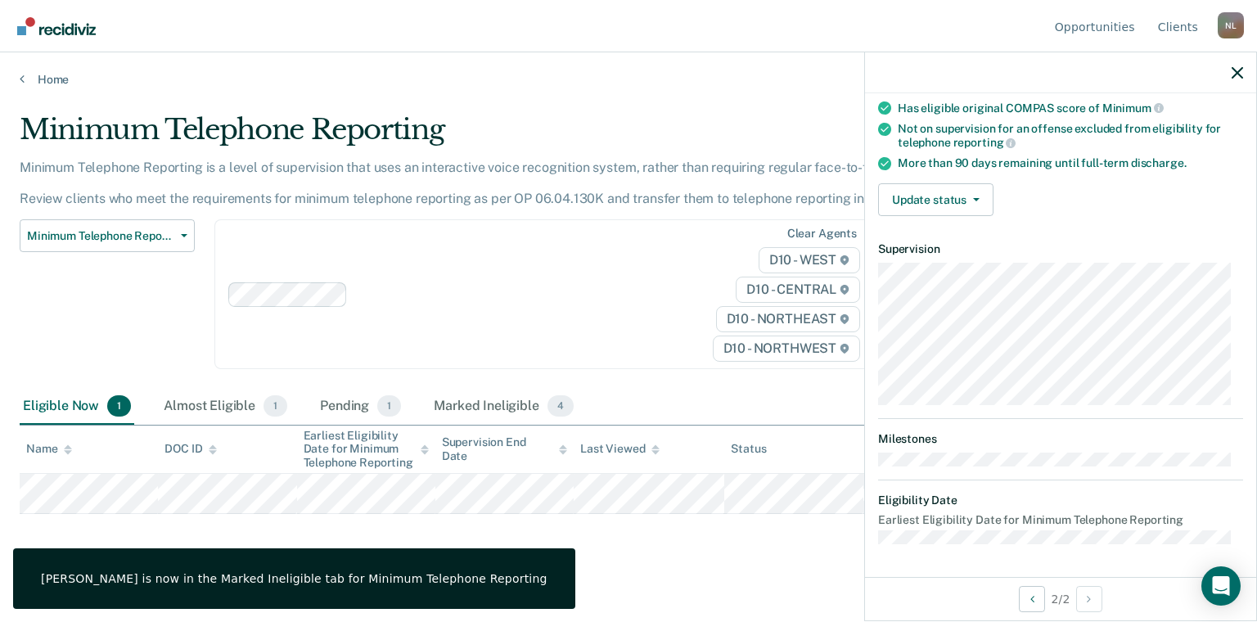
scroll to position [169, 0]
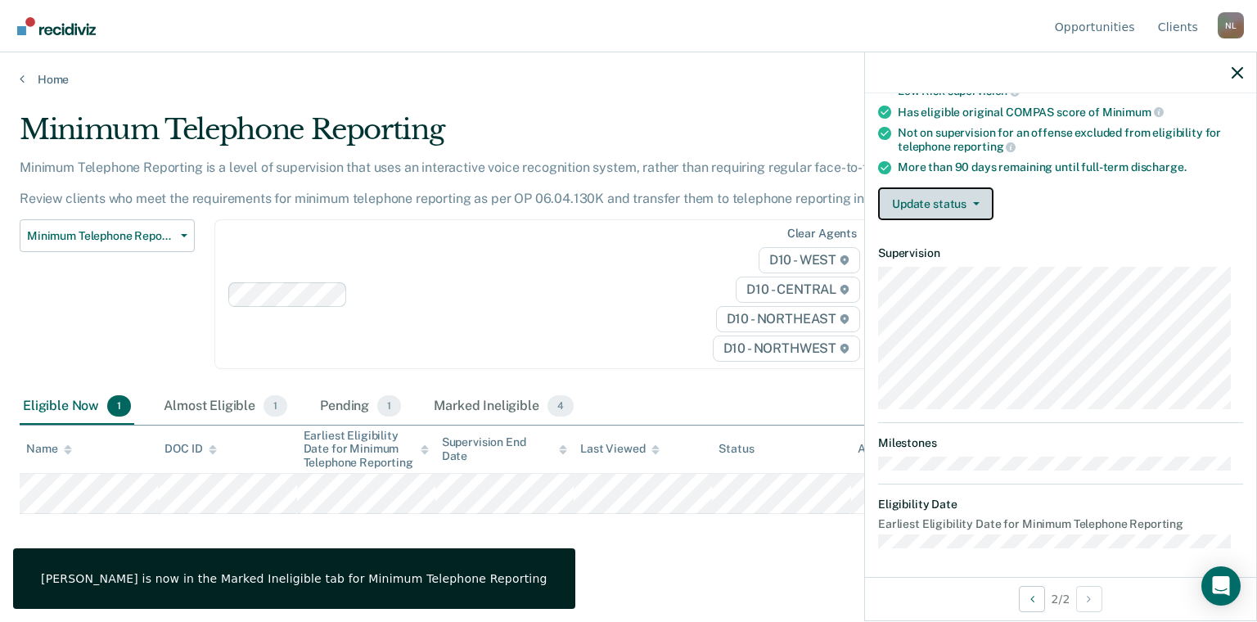
click at [917, 202] on button "Update status" at bounding box center [935, 203] width 115 height 33
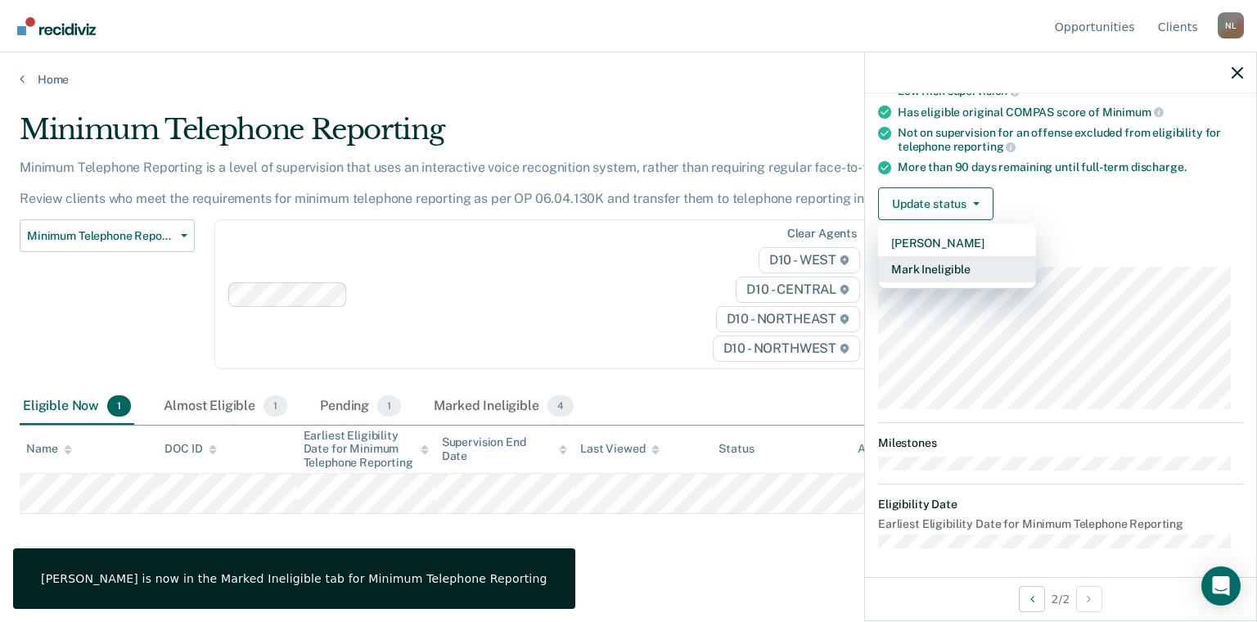
click at [913, 262] on button "Mark Ineligible" at bounding box center [957, 269] width 158 height 26
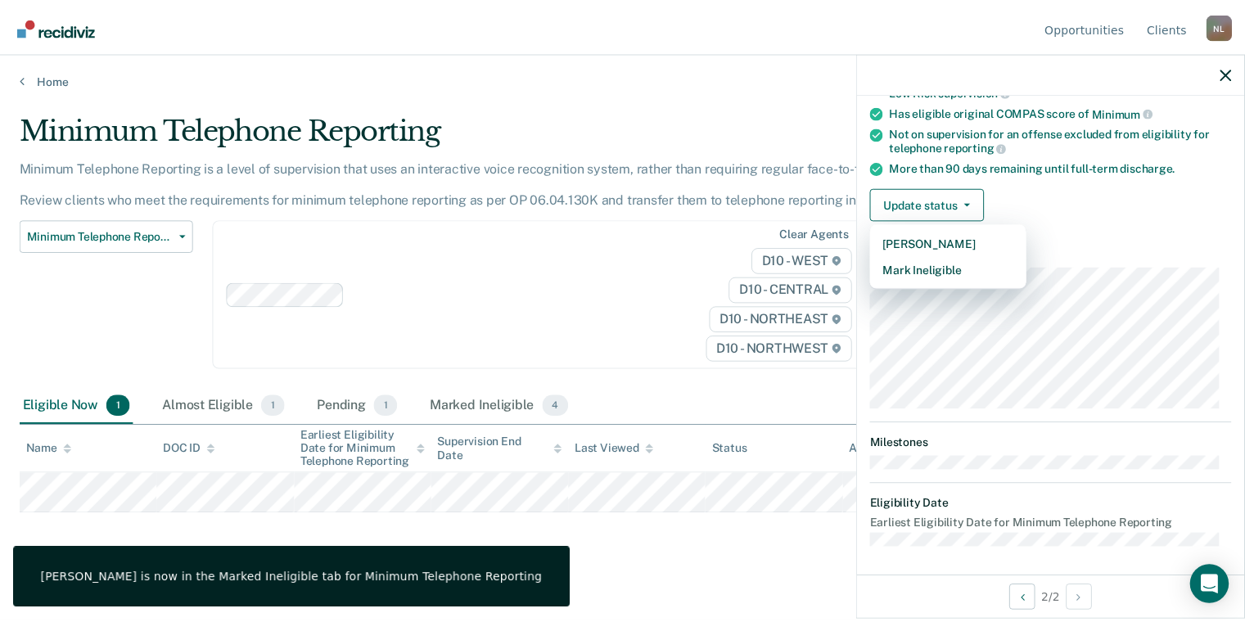
scroll to position [108, 0]
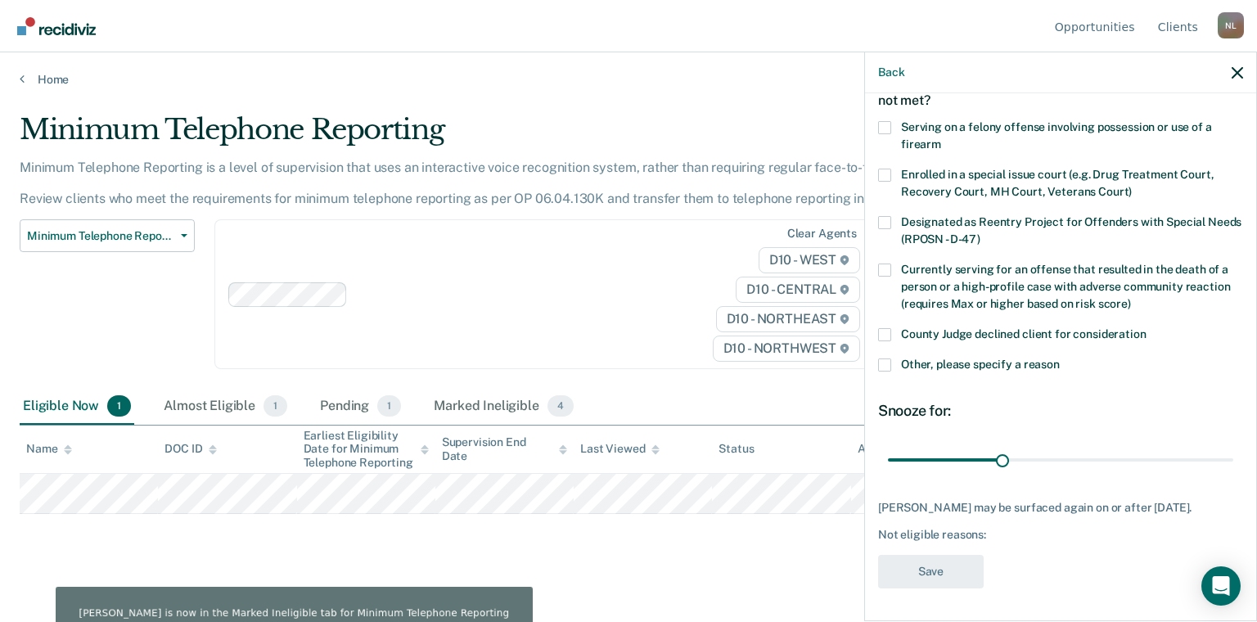
click at [896, 358] on label "Other, please specify a reason" at bounding box center [1060, 366] width 365 height 17
click at [1060, 358] on input "Other, please specify a reason" at bounding box center [1060, 358] width 0 height 0
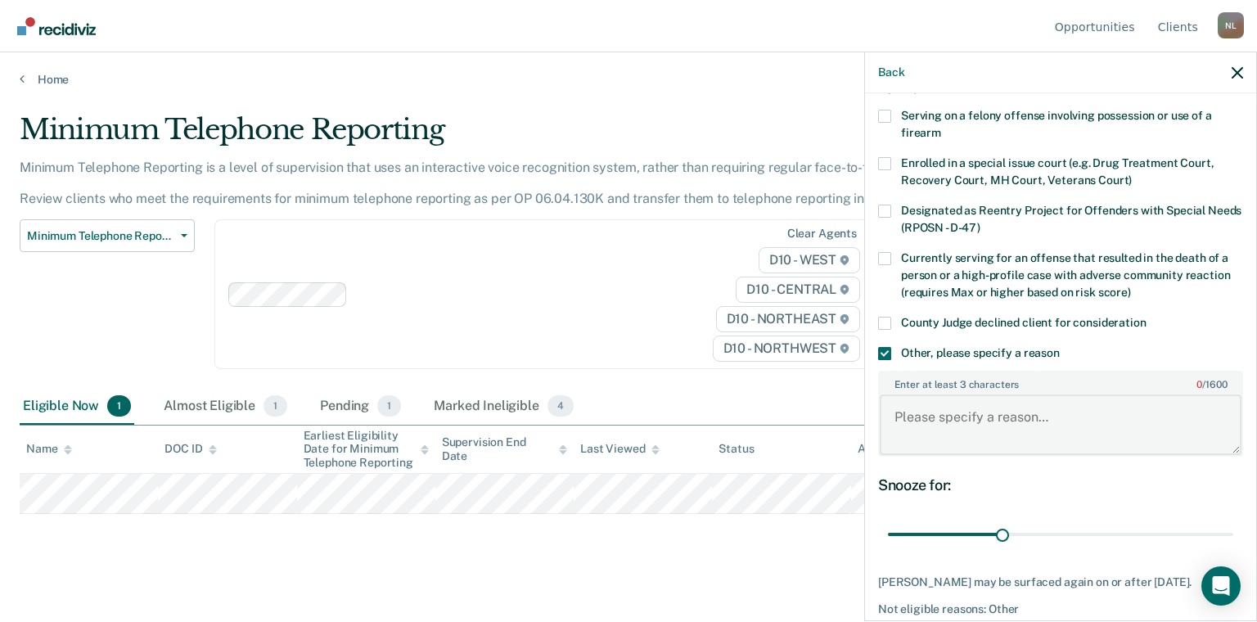
click at [1016, 441] on textarea "Enter at least 3 characters 0 / 1600" at bounding box center [1061, 424] width 362 height 61
type textarea "Offender is pending VOP and new charges in [GEOGRAPHIC_DATA]"
drag, startPoint x: 943, startPoint y: 430, endPoint x: 861, endPoint y: 408, distance: 84.8
click at [861, 408] on body "Looks like you’re using Internet Explorer 11. For faster loading and a better e…" at bounding box center [628, 311] width 1257 height 622
click at [517, 528] on div "Minimum Telephone Reporting Minimum Telephone Reporting is a level of supervisi…" at bounding box center [629, 332] width 1218 height 439
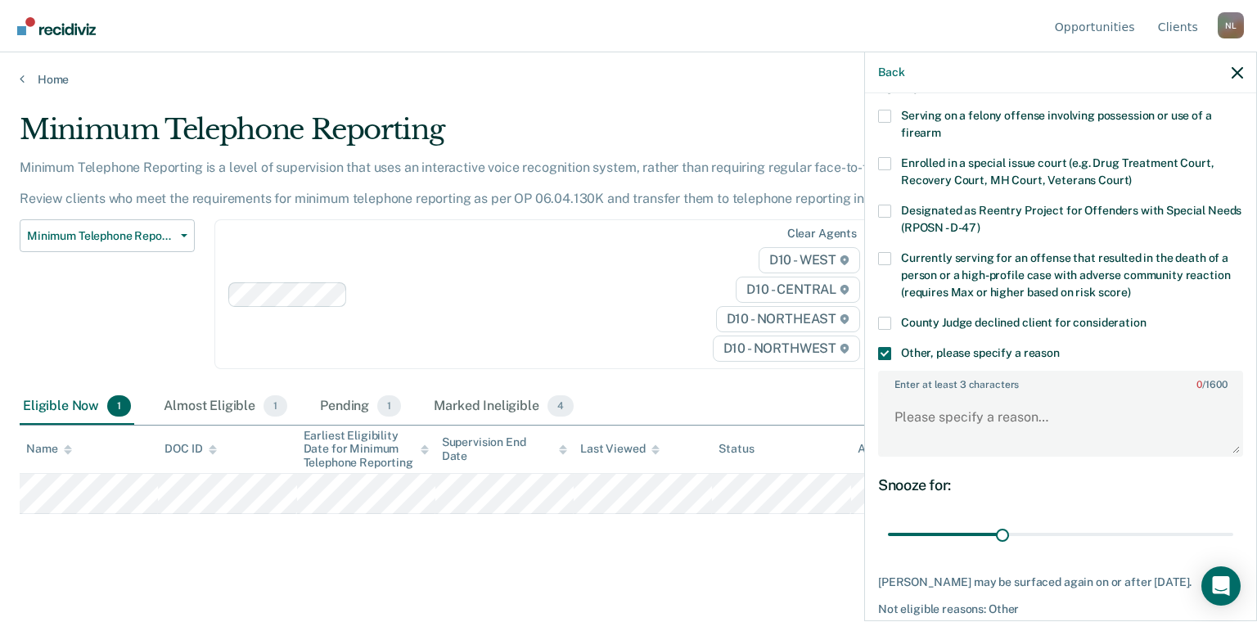
click at [164, 255] on div "Minimum Telephone Reporting Classification Review Early Discharge Minimum Telep…" at bounding box center [107, 303] width 175 height 169
click at [164, 243] on button "Minimum Telephone Reporting" at bounding box center [107, 235] width 175 height 33
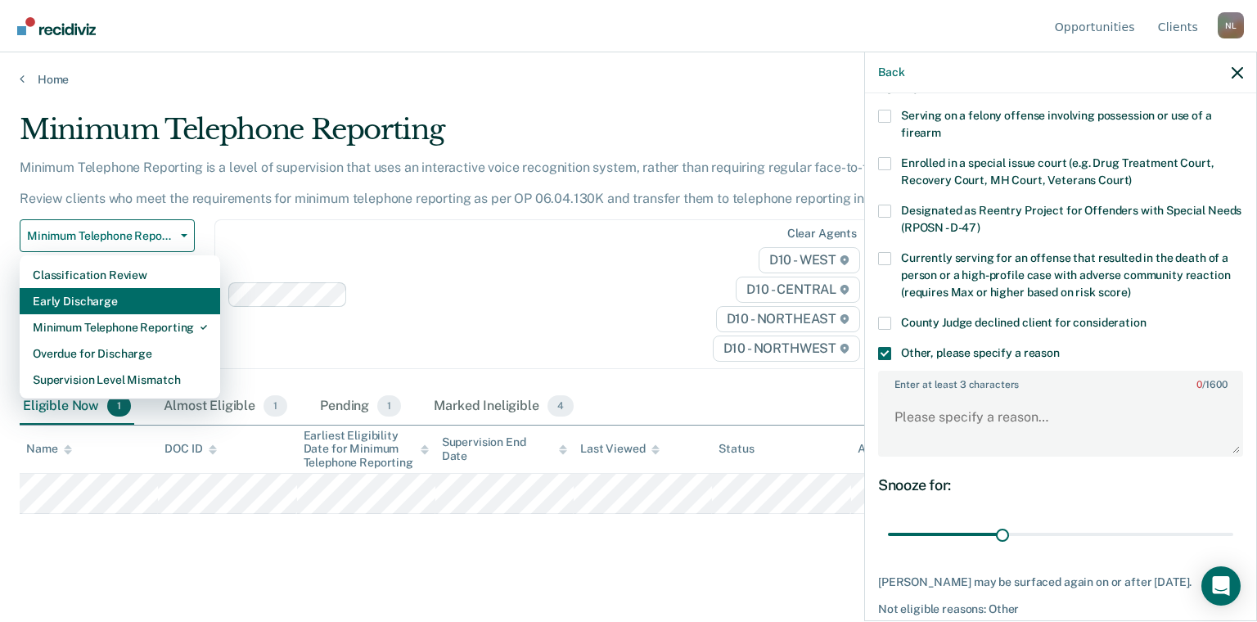
click at [141, 301] on div "Early Discharge" at bounding box center [120, 301] width 174 height 26
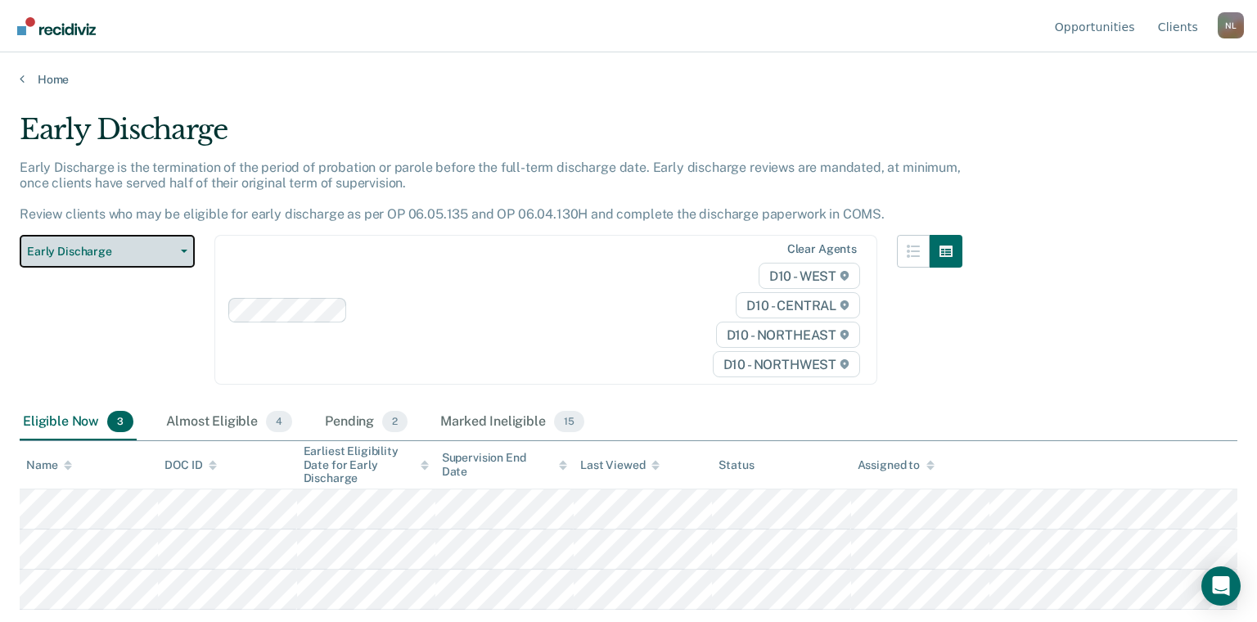
click at [154, 249] on span "Early Discharge" at bounding box center [100, 252] width 147 height 14
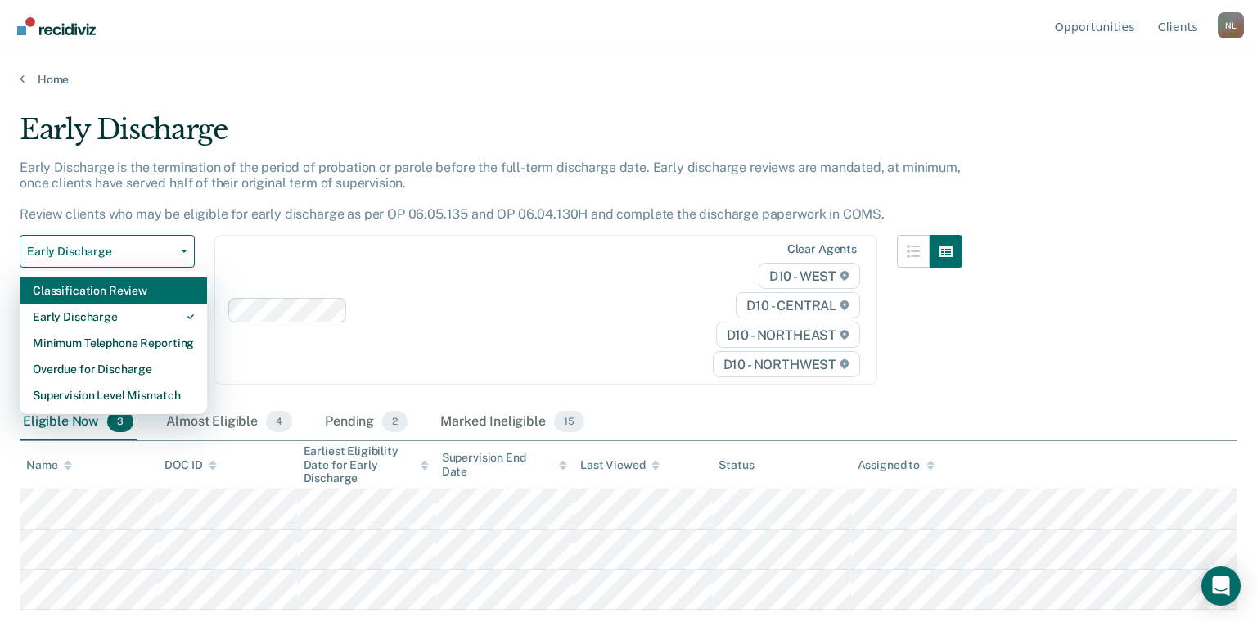
click at [140, 288] on div "Classification Review" at bounding box center [113, 290] width 161 height 26
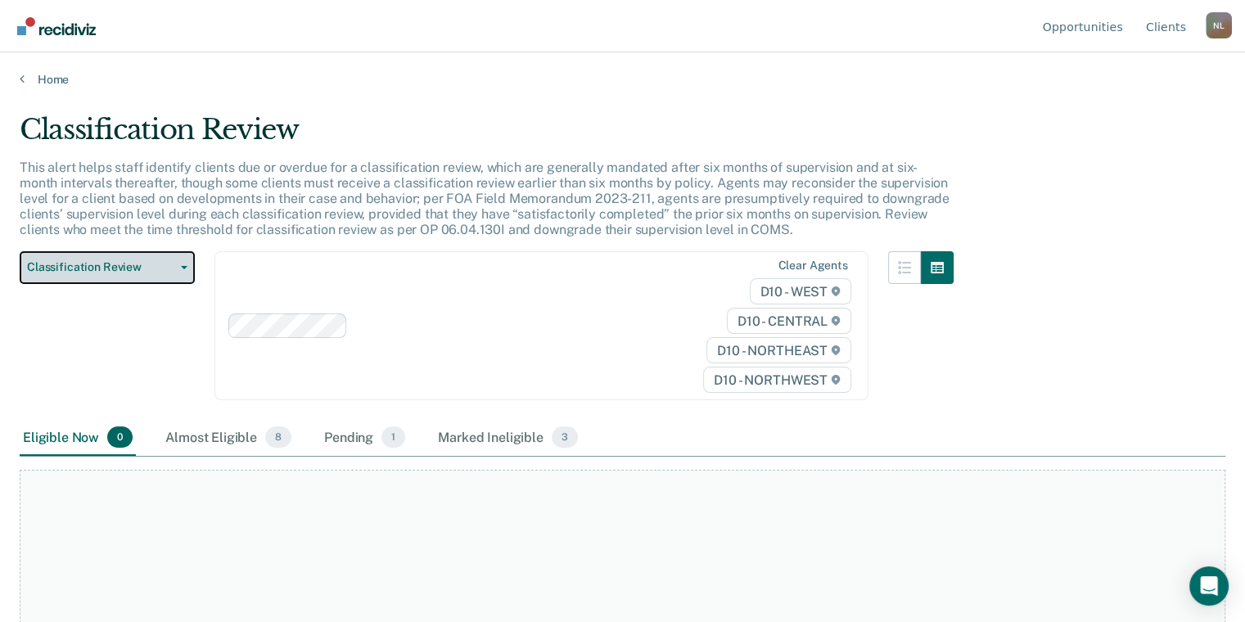
click at [147, 259] on button "Classification Review" at bounding box center [107, 267] width 175 height 33
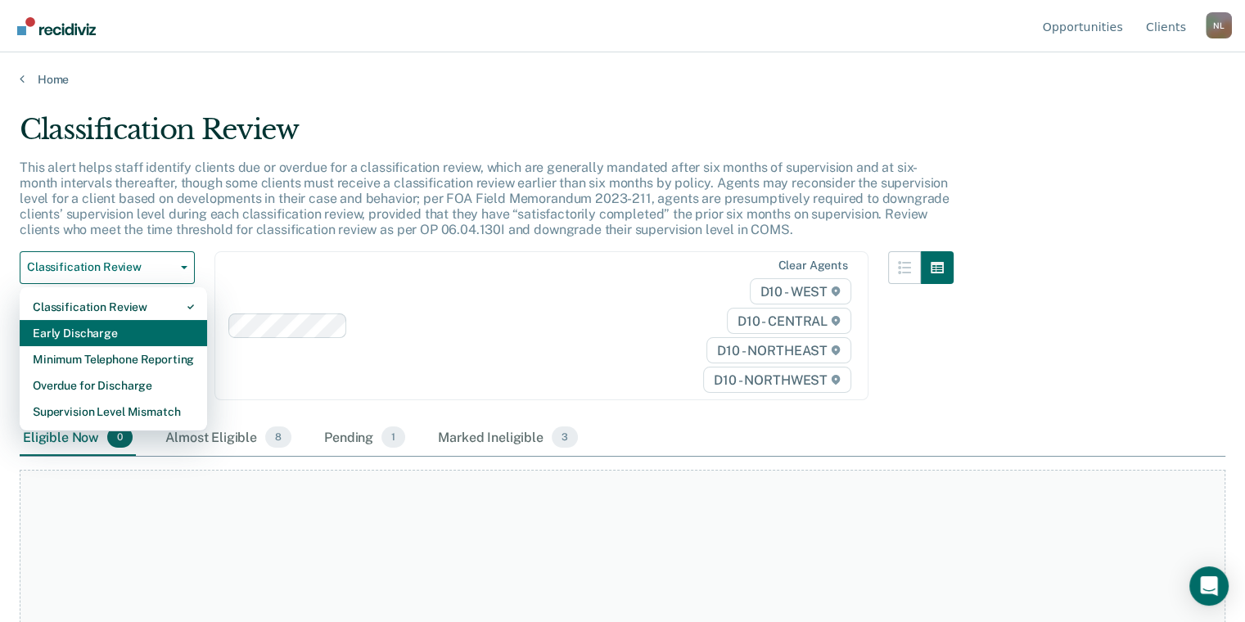
click at [138, 324] on div "Early Discharge" at bounding box center [113, 333] width 161 height 26
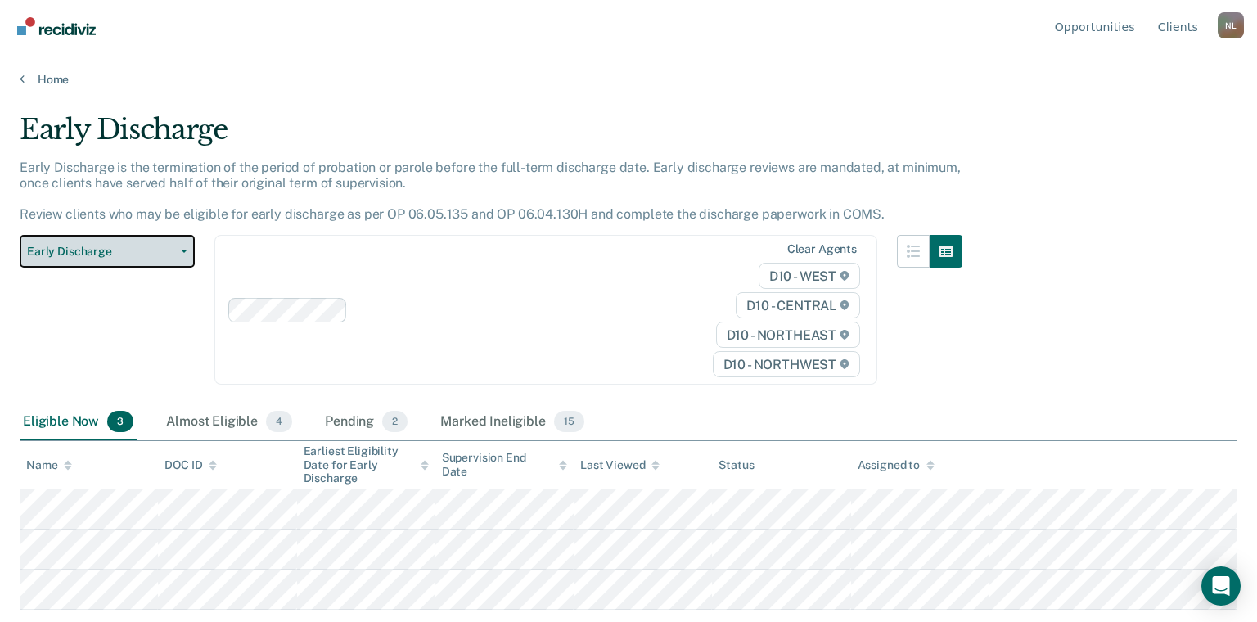
click at [147, 242] on button "Early Discharge" at bounding box center [107, 251] width 175 height 33
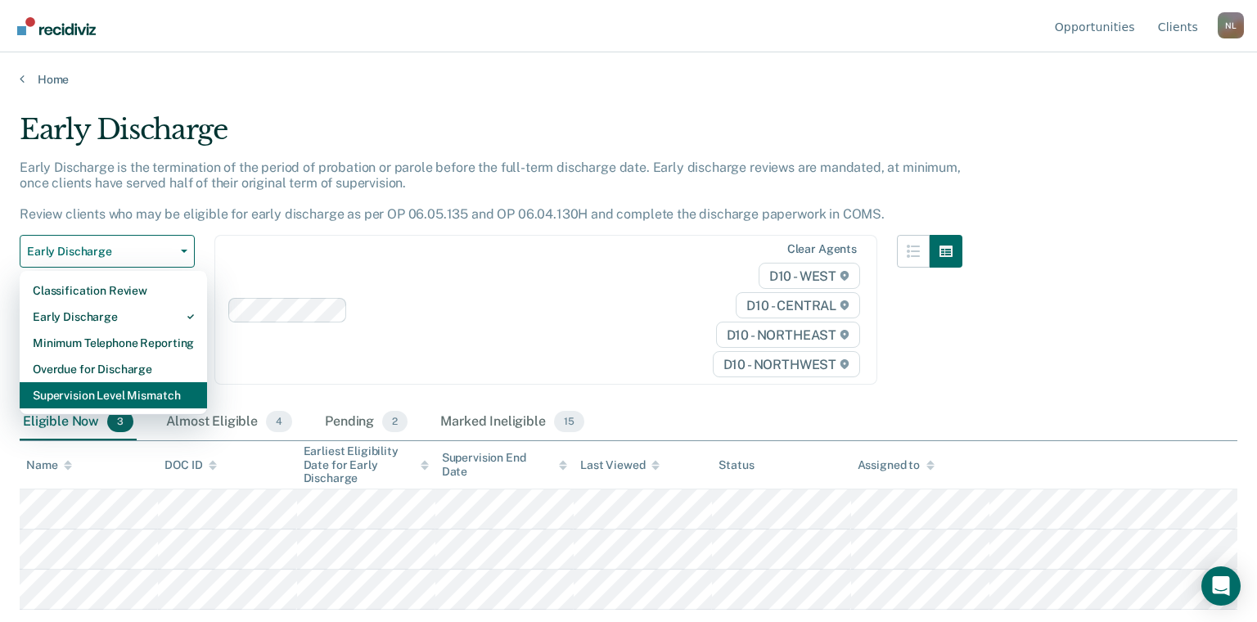
click at [130, 389] on div "Supervision Level Mismatch" at bounding box center [113, 395] width 161 height 26
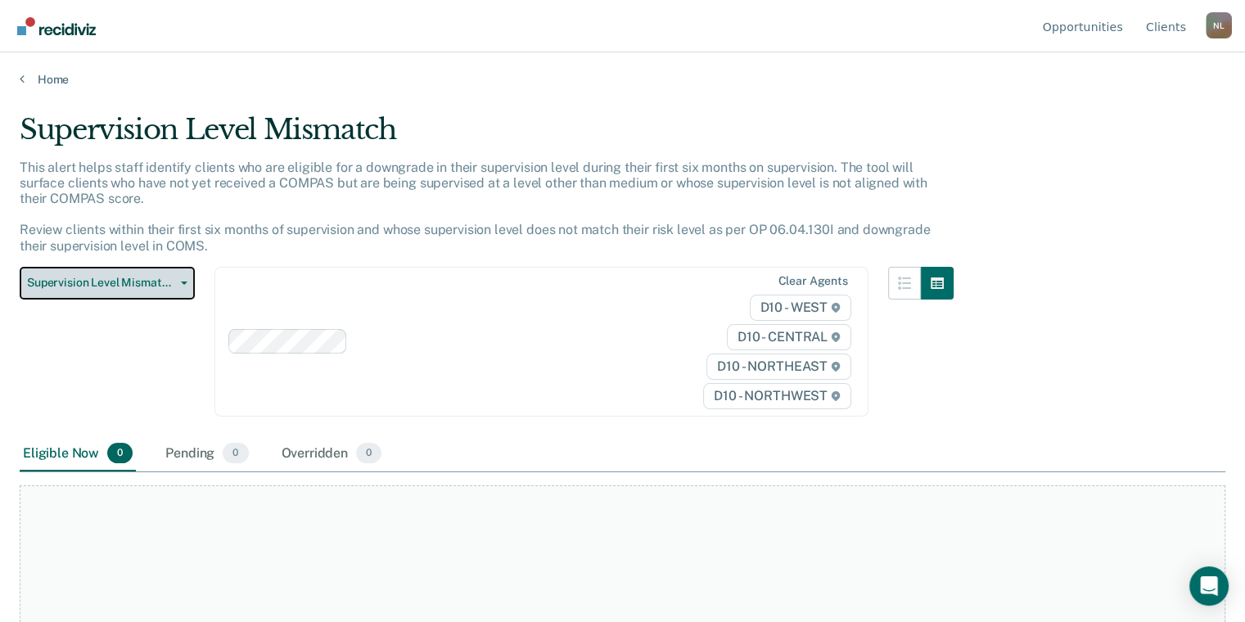
click at [163, 283] on span "Supervision Level Mismatch" at bounding box center [100, 283] width 147 height 14
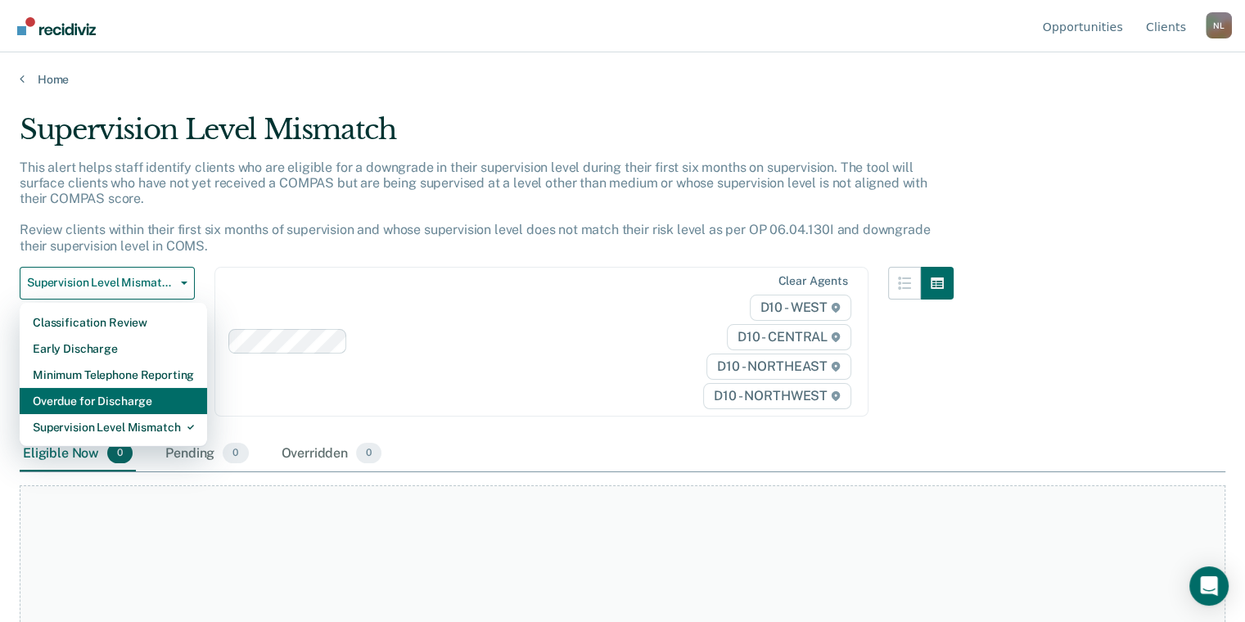
click at [129, 403] on div "Overdue for Discharge" at bounding box center [113, 401] width 161 height 26
